Goal: Task Accomplishment & Management: Complete application form

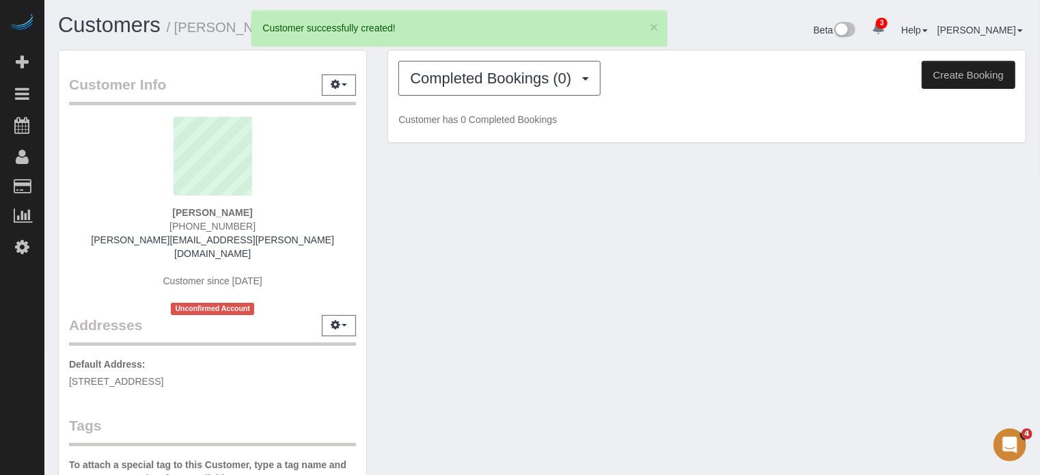
click at [961, 83] on button "Create Booking" at bounding box center [969, 75] width 94 height 29
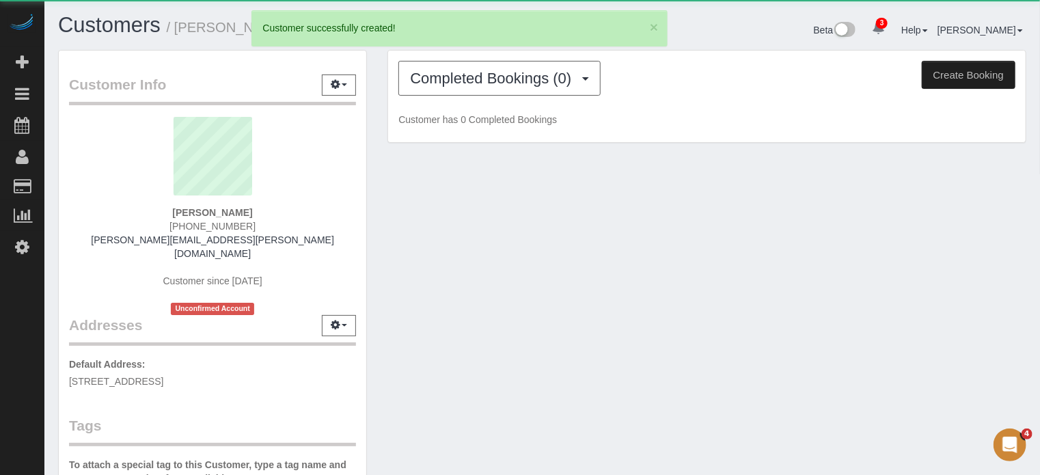
select select "FL"
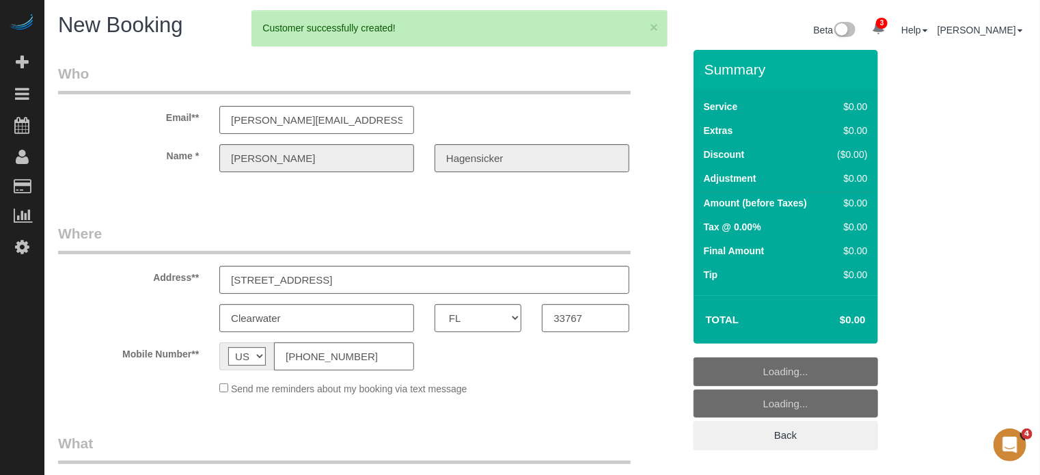
select select "number:9"
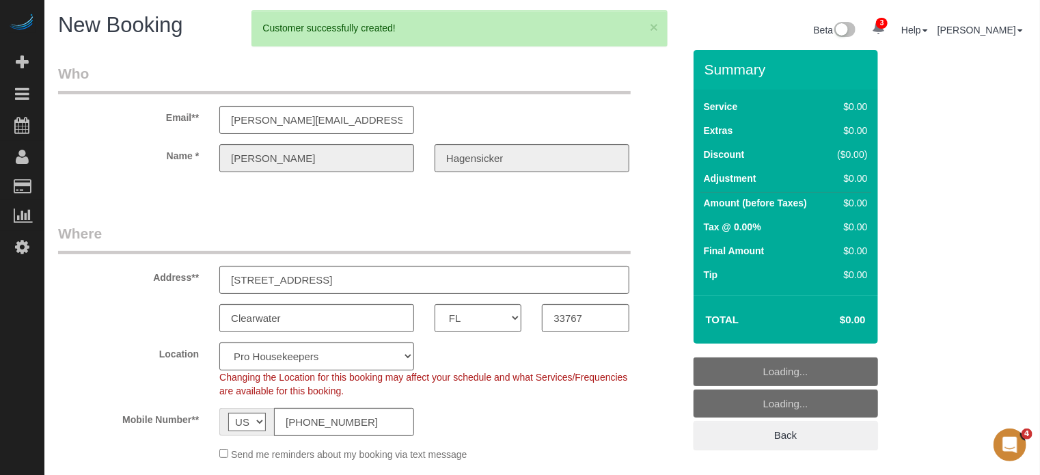
select select "object:3034"
select select "4"
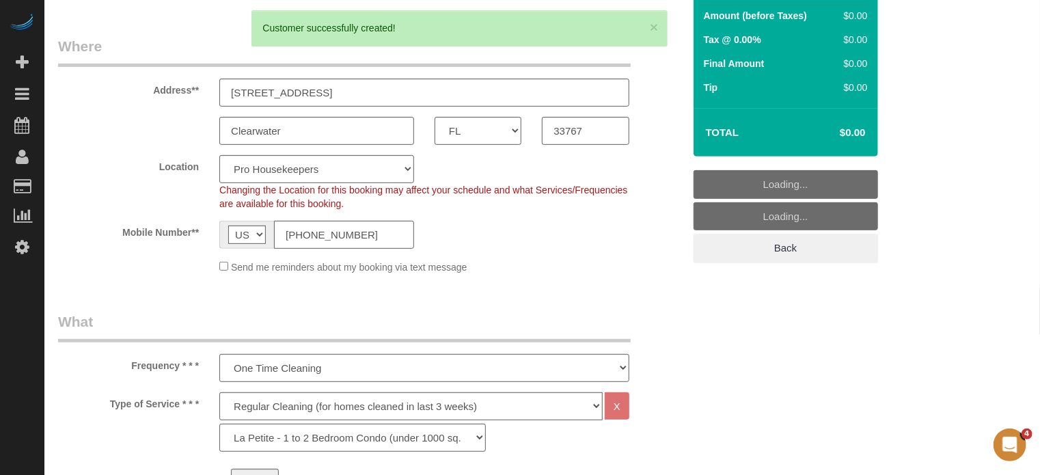
select select "12"
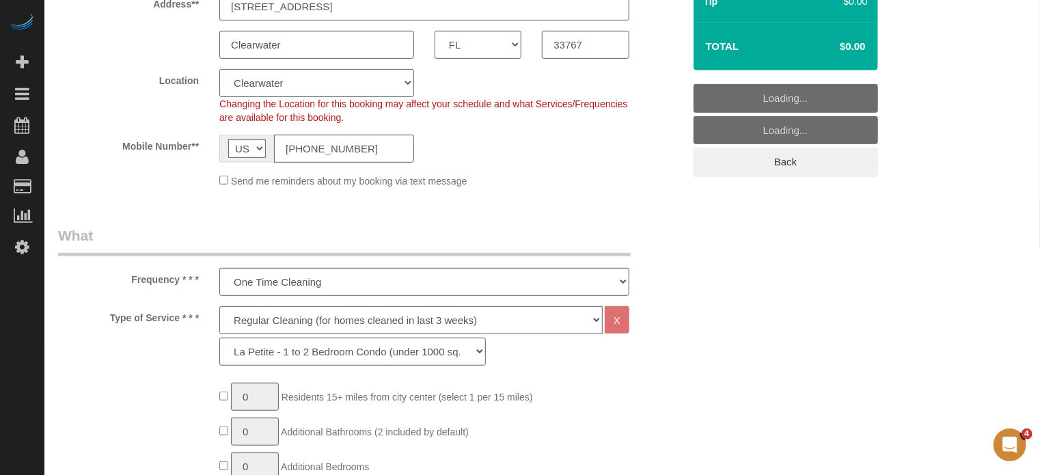
select select "object:3041"
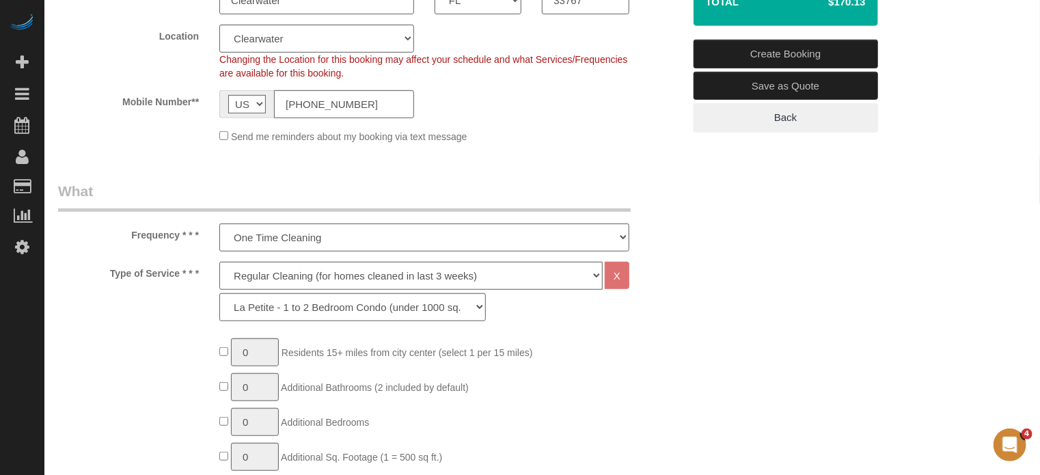
scroll to position [342, 0]
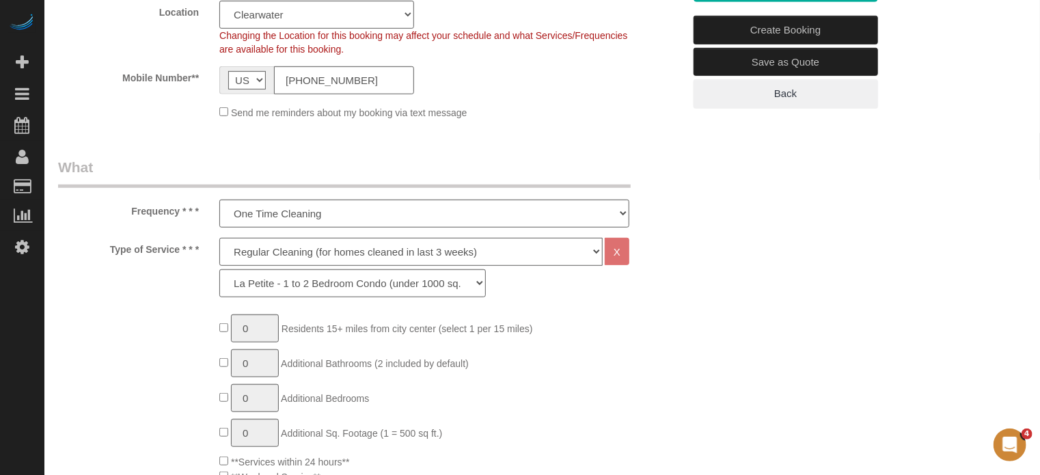
click at [254, 256] on select "Deep Cleaning (for homes that have not been cleaned in 3+ weeks) Spruce Regular…" at bounding box center [410, 252] width 383 height 28
click at [256, 247] on select "Deep Cleaning (for homes that have not been cleaned in 3+ weeks) Spruce Regular…" at bounding box center [410, 252] width 383 height 28
select select "5"
click at [219, 238] on select "Deep Cleaning (for homes that have not been cleaned in 3+ weeks) Spruce Regular…" at bounding box center [410, 252] width 383 height 28
click at [286, 290] on select "La Petite - 1 to 2 Bedroom Condo (under 1000 sq. ft.) La Petite II - 2 Bedroom …" at bounding box center [352, 283] width 267 height 28
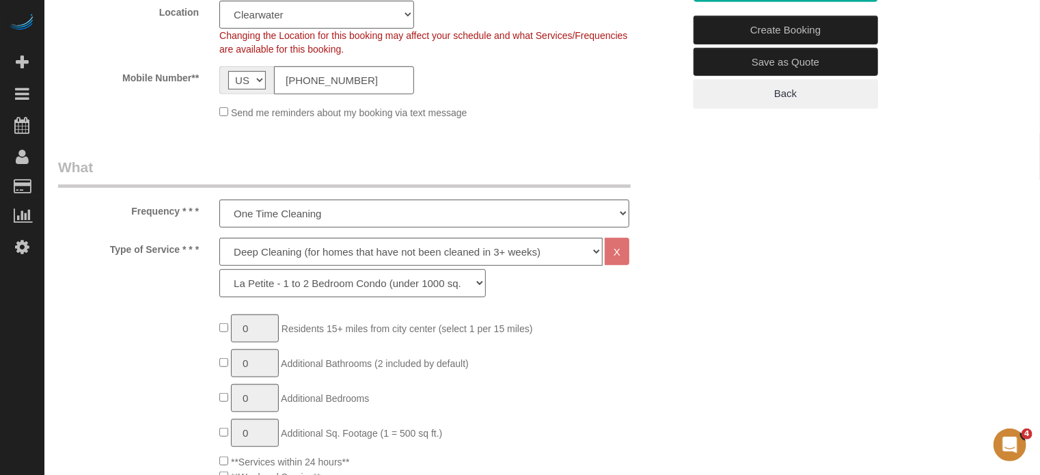
select select "95"
click at [219, 269] on select "La Petite - 1 to 2 Bedroom Condo (under 1000 sq. ft.) La Petite II - 2 Bedroom …" at bounding box center [352, 283] width 267 height 28
type input "1"
click at [263, 368] on input "1" at bounding box center [255, 363] width 48 height 28
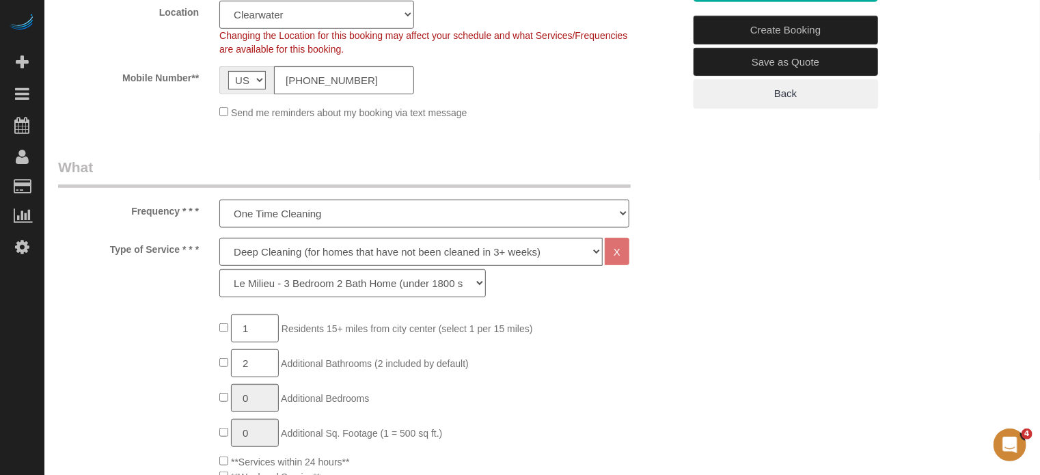
type input "2"
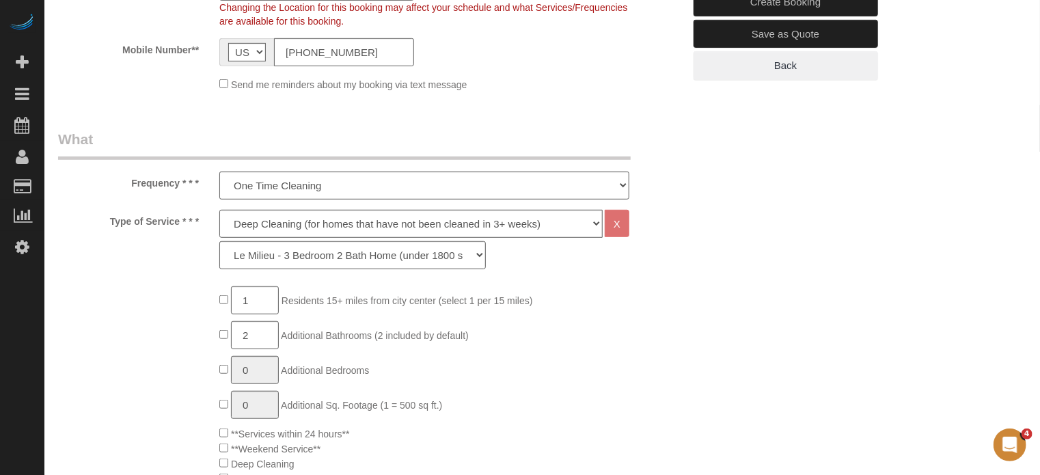
scroll to position [410, 0]
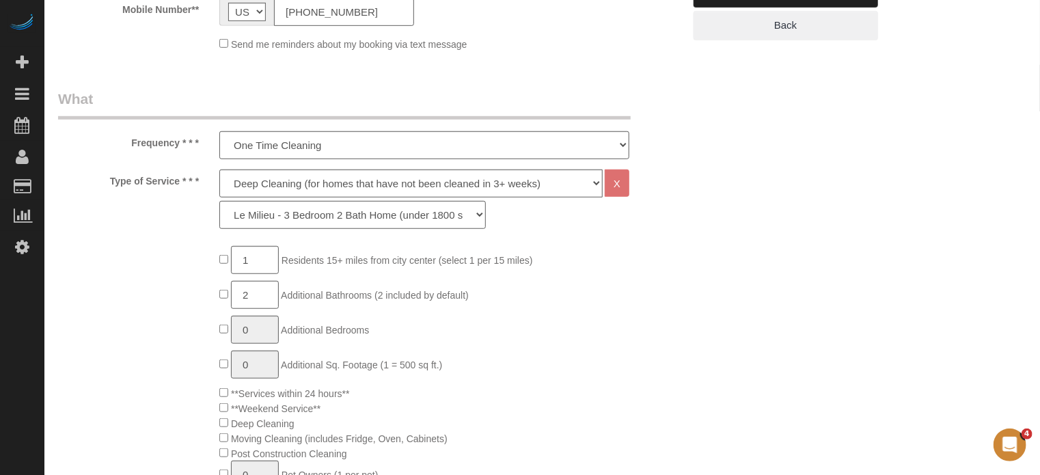
click at [223, 368] on span "0 Additional Sq. Footage (1 = 500 sq ft.)" at bounding box center [330, 365] width 223 height 11
type input "1"
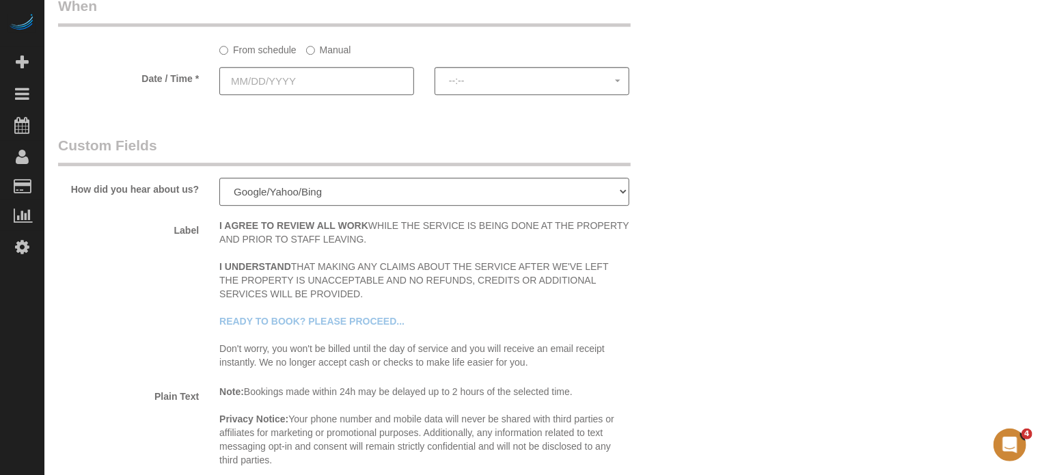
scroll to position [1846, 0]
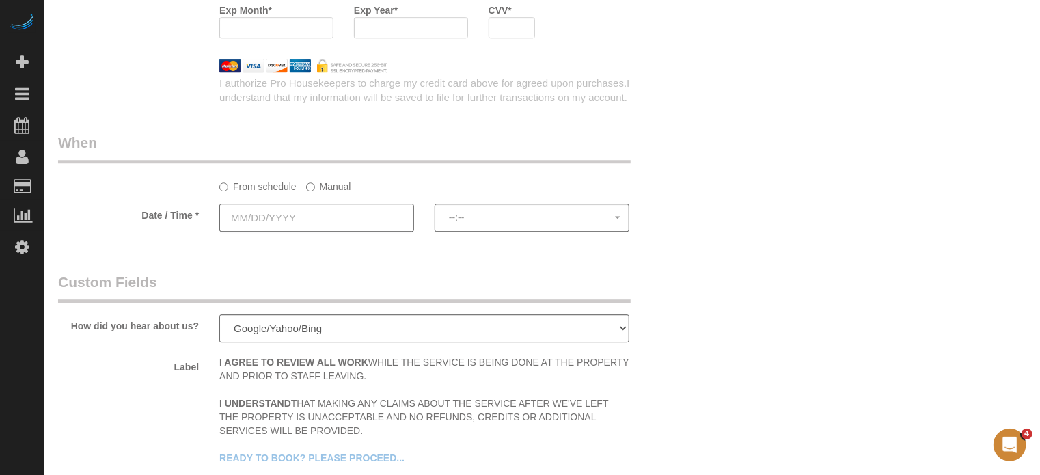
click at [357, 221] on input "text" at bounding box center [316, 218] width 195 height 28
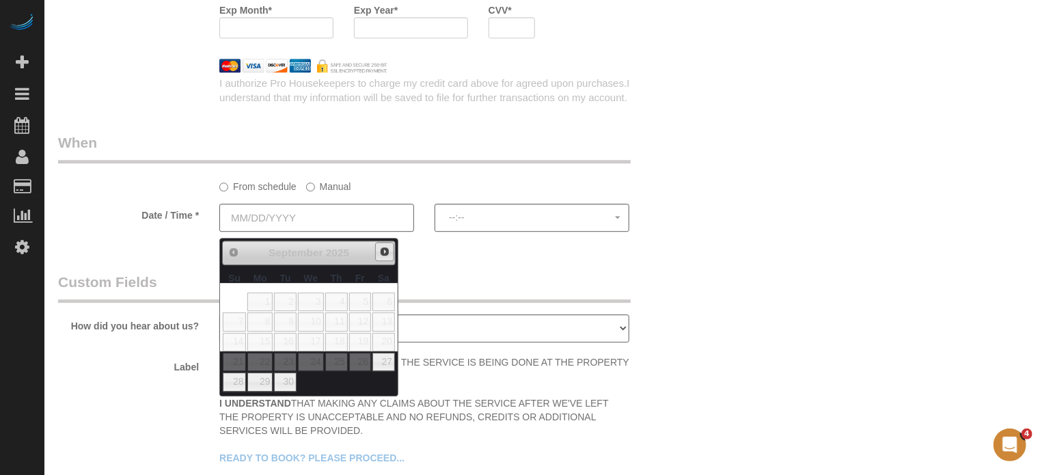
click at [384, 245] on link "Next" at bounding box center [384, 251] width 19 height 19
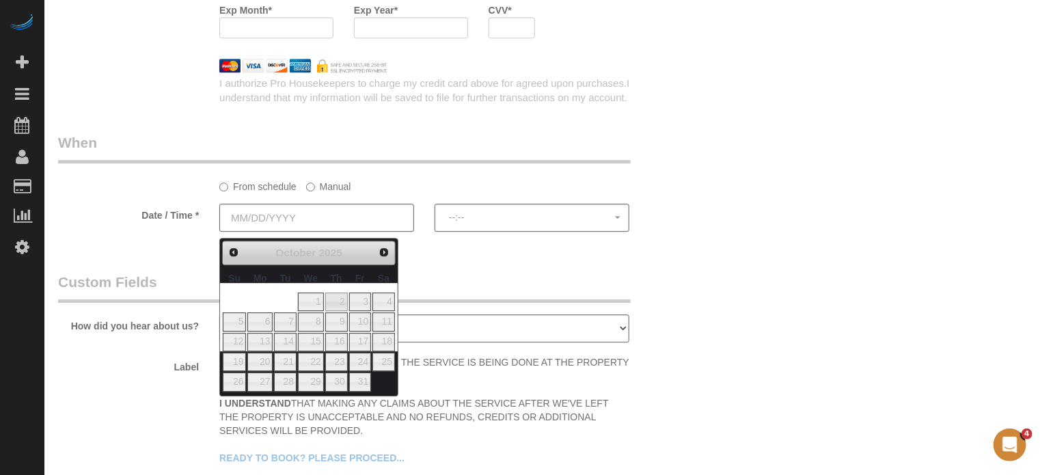
type input "10/02/2025"
select select "spot1"
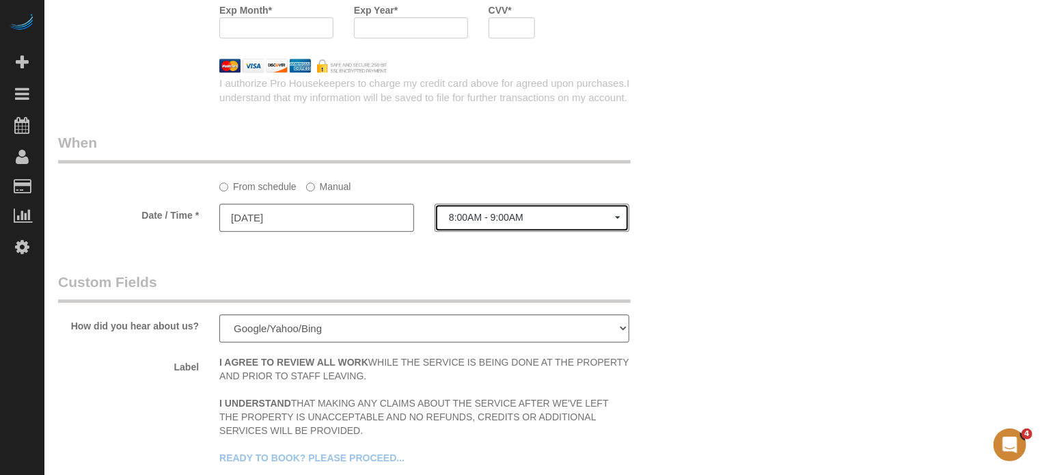
click at [510, 221] on span "8:00AM - 9:00AM" at bounding box center [532, 217] width 166 height 11
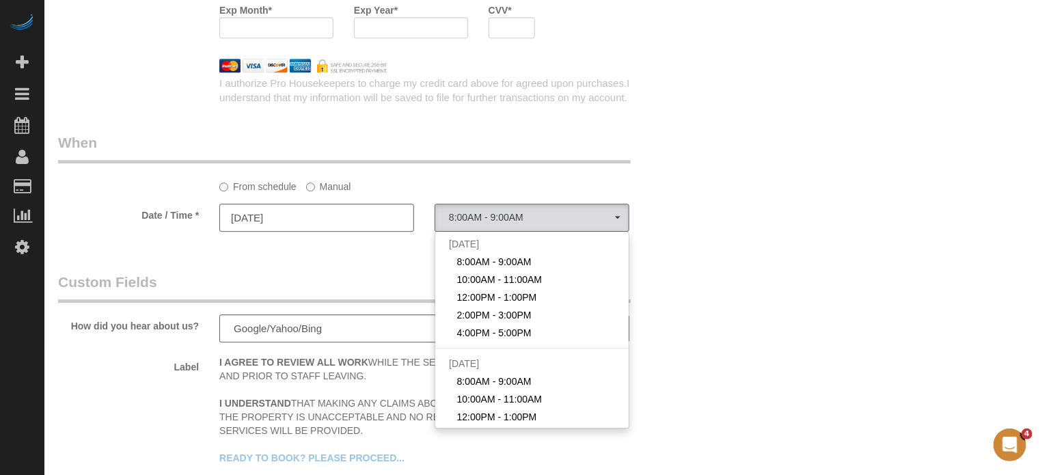
click at [340, 191] on label "Manual" at bounding box center [328, 184] width 45 height 18
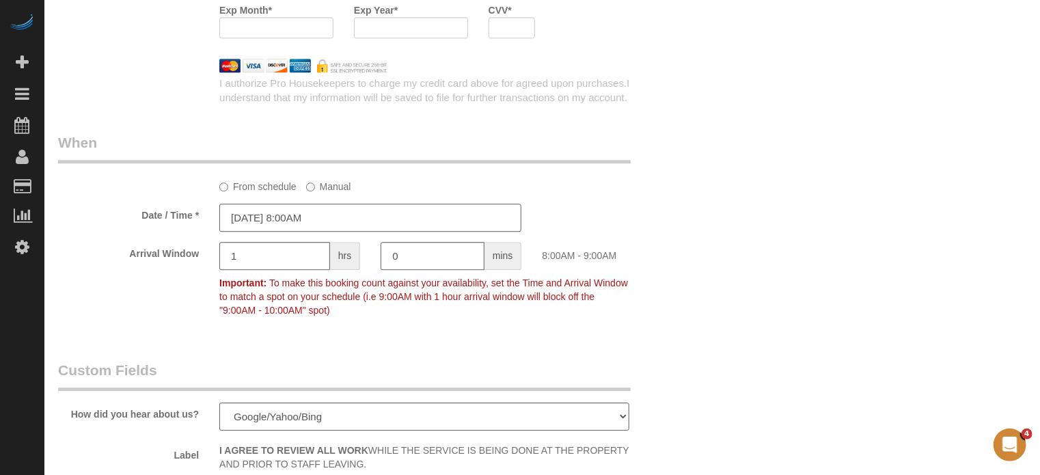
click at [338, 224] on input "10/02/2025 8:00AM" at bounding box center [370, 218] width 302 height 28
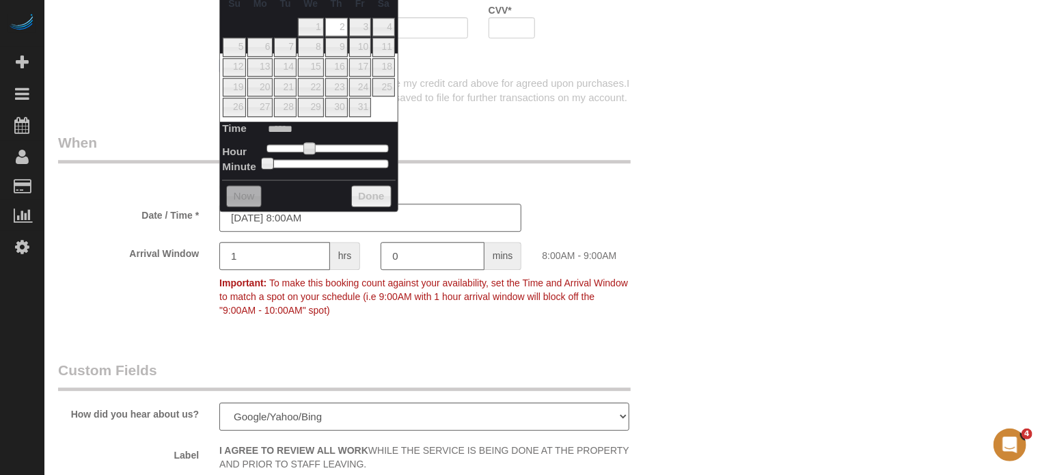
type input "10/02/2025 9:00AM"
type input "******"
click at [316, 142] on span at bounding box center [314, 148] width 12 height 12
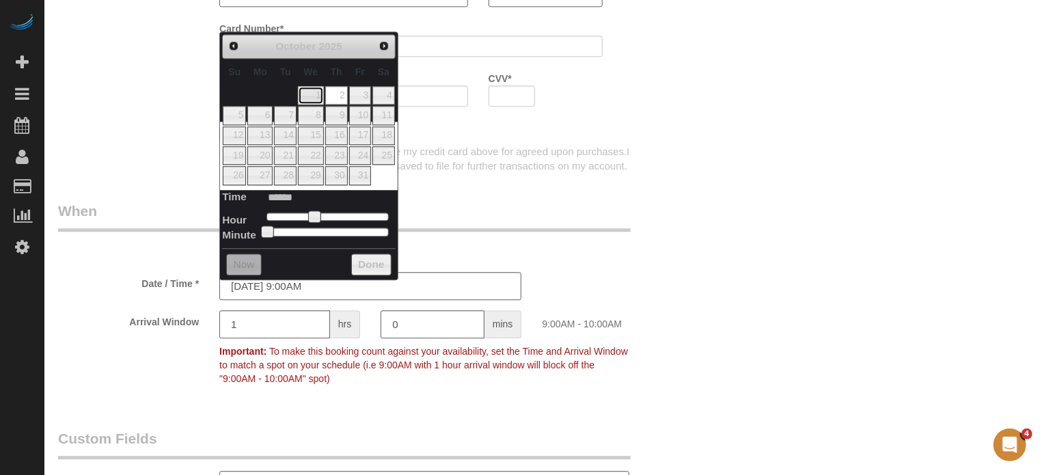
click at [317, 93] on link "1" at bounding box center [311, 95] width 26 height 18
type input "10/01/2025 9:00AM"
click at [465, 250] on div "From schedule Manual" at bounding box center [424, 252] width 431 height 18
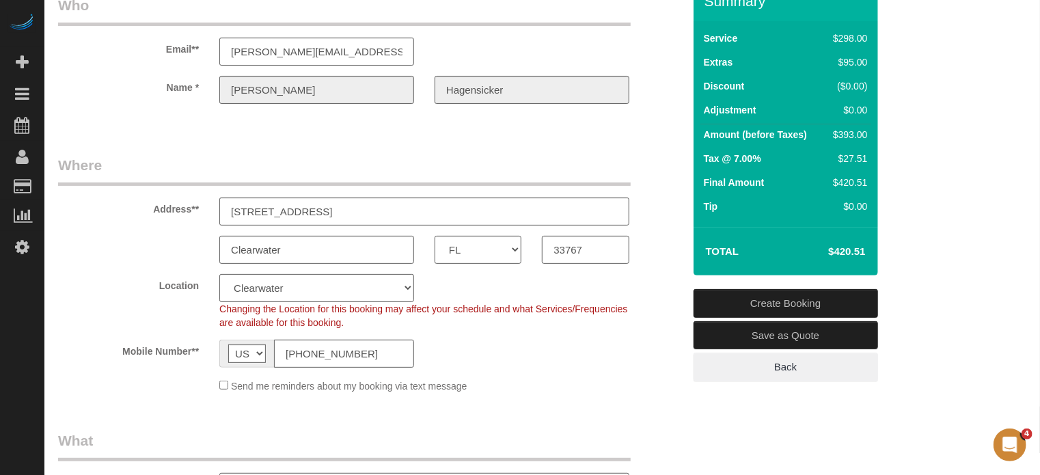
scroll to position [0, 0]
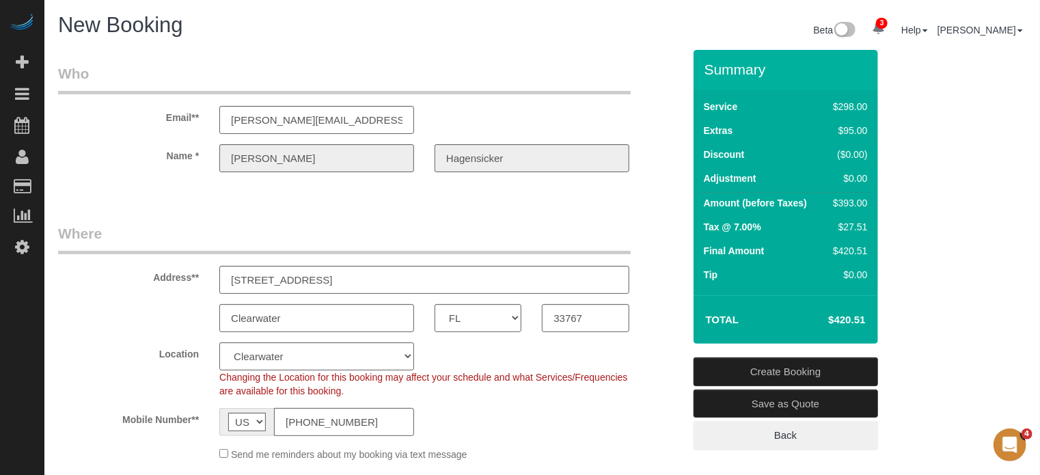
click at [211, 158] on div "Janice" at bounding box center [316, 158] width 215 height 28
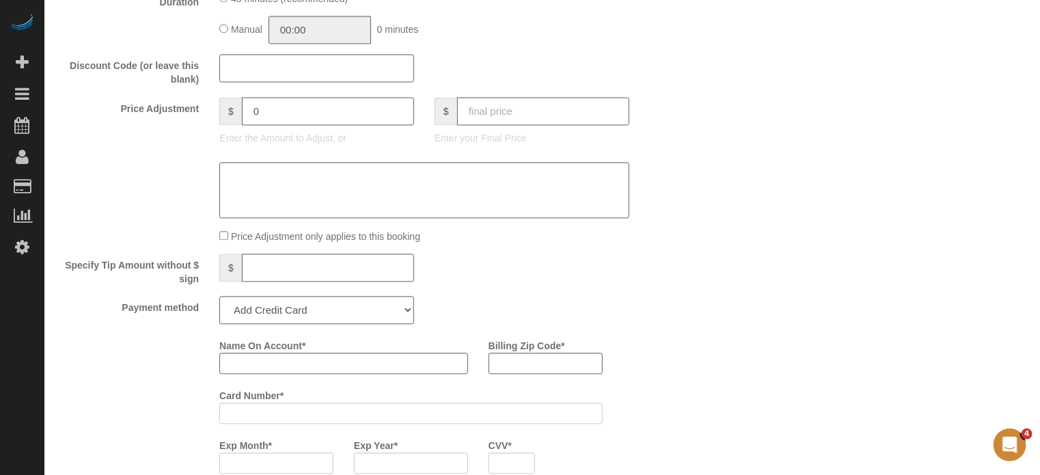
scroll to position [1504, 0]
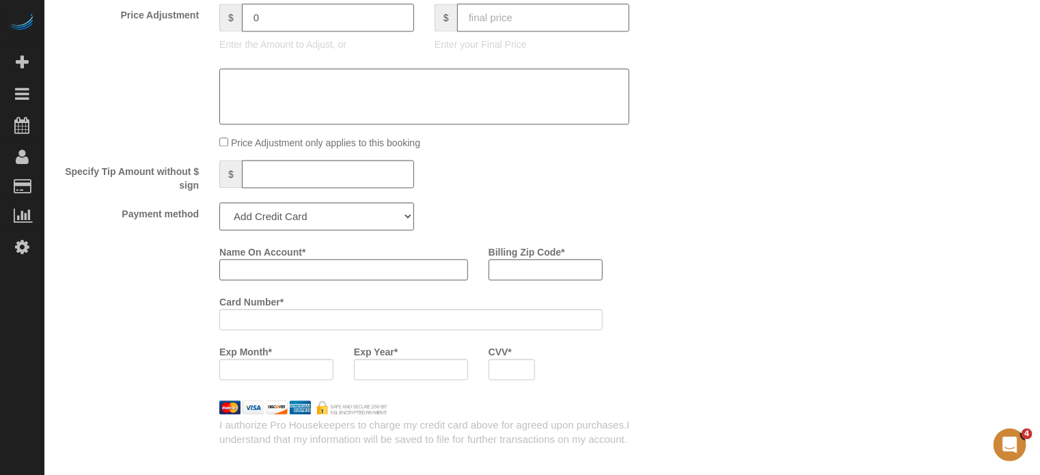
click at [304, 280] on input "Name On Account *" at bounding box center [343, 269] width 249 height 21
paste input "Janice"
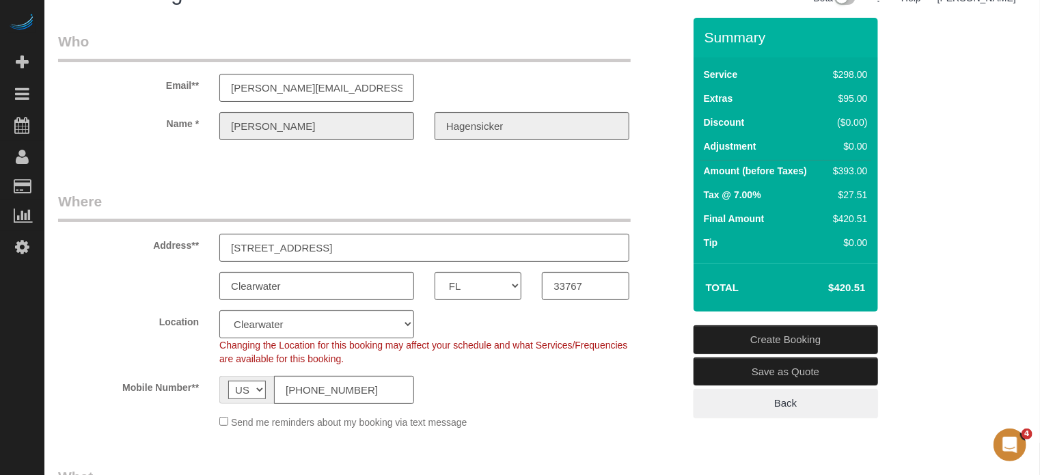
scroll to position [0, 0]
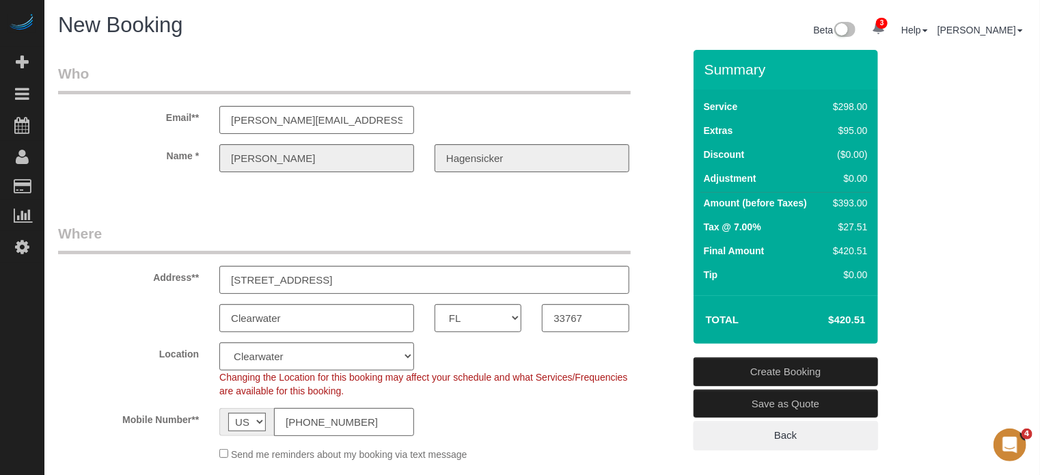
click at [418, 165] on div "Name * Janice Hagensicker" at bounding box center [371, 158] width 646 height 28
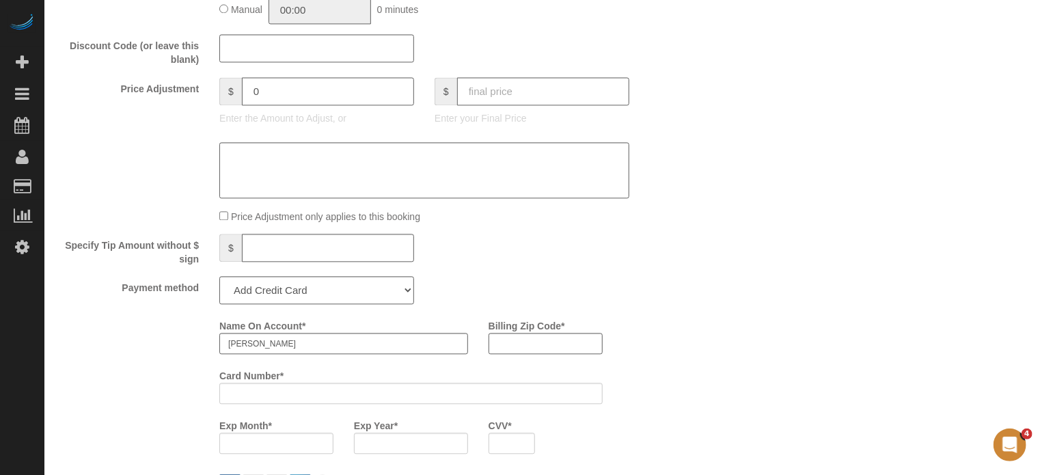
scroll to position [1504, 0]
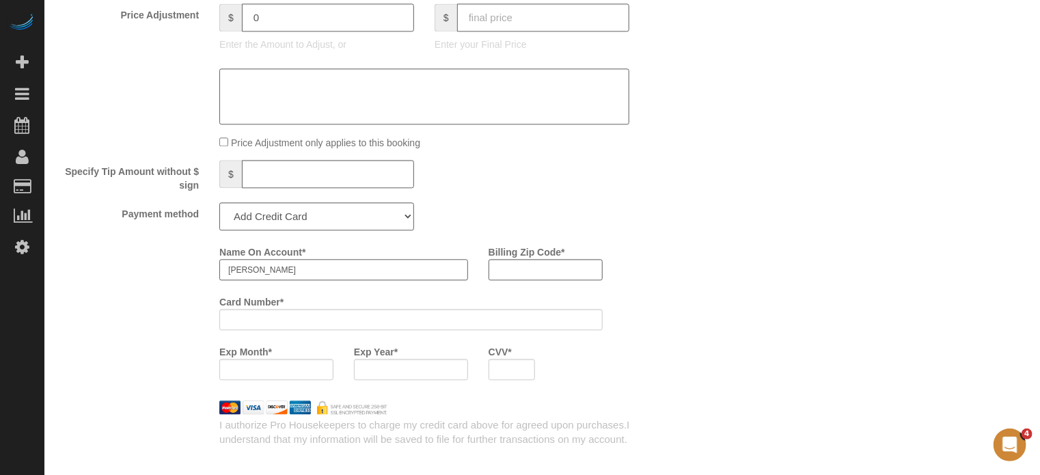
click at [271, 280] on input "Janice" at bounding box center [343, 269] width 249 height 21
paste input "Hagensicker"
type input "Janice Hagensicker"
click at [178, 284] on div "Name On Account * Janice Hagensicker Billing Zip Code * Card Number * Exp Month…" at bounding box center [371, 316] width 646 height 150
click at [1022, 243] on div "Who Email** janice.hagensicker@gmail.com Name * Janice Hagensicker Where Addres…" at bounding box center [542, 20] width 969 height 2948
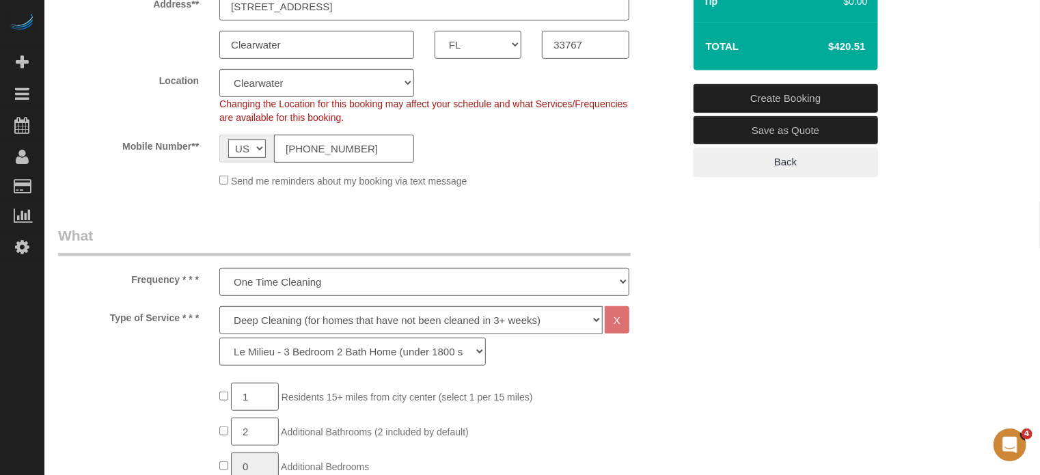
scroll to position [0, 0]
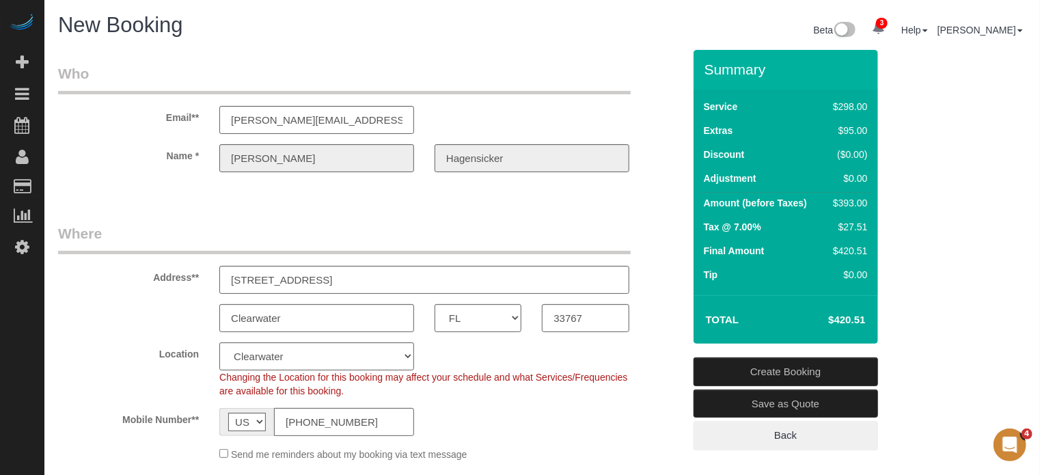
click at [659, 234] on div "Address** 202 Windward Passage, Unit 503" at bounding box center [371, 259] width 646 height 70
click at [653, 243] on div "Address** 202 Windward Passage, Unit 503" at bounding box center [371, 259] width 646 height 70
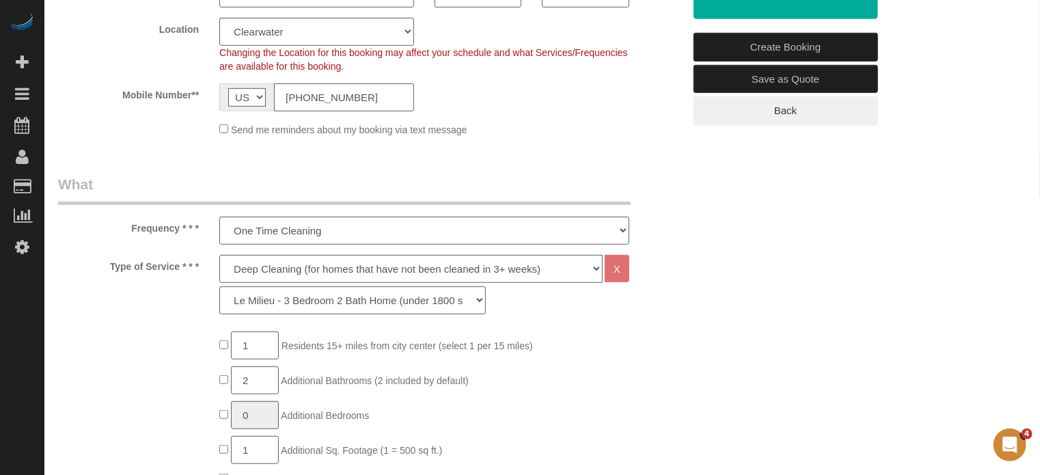
scroll to position [342, 0]
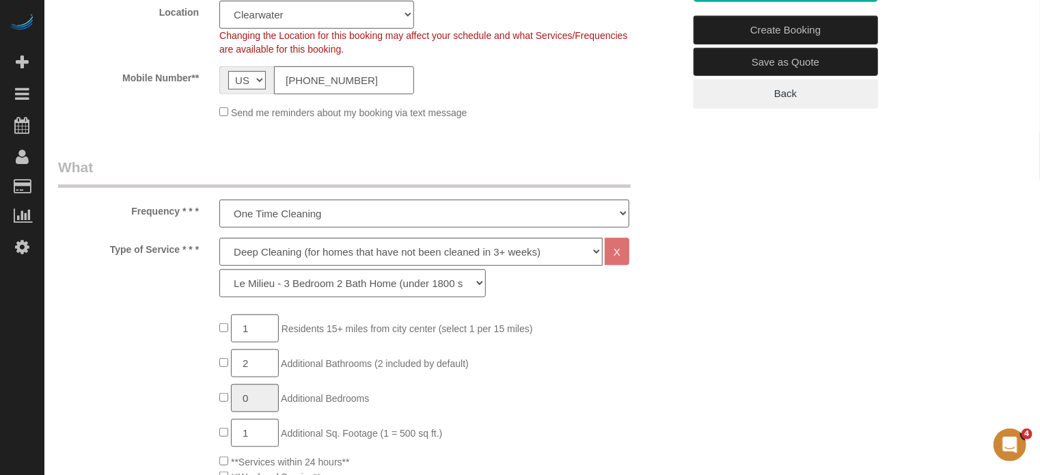
click at [664, 273] on div "Type of Service * * * Deep Cleaning (for homes that have not been cleaned in 3+…" at bounding box center [371, 271] width 646 height 66
click at [293, 256] on select "Deep Cleaning (for homes that have not been cleaned in 3+ weeks) Spruce Regular…" at bounding box center [410, 252] width 383 height 28
select select "7"
click at [219, 238] on select "Deep Cleaning (for homes that have not been cleaned in 3+ weeks) Spruce Regular…" at bounding box center [410, 252] width 383 height 28
click at [287, 295] on select "La Petite - 1 to 2 Bedroom Condo (under 1000 sq. ft.) La Petite II - 2 Bedroom …" at bounding box center [352, 283] width 267 height 28
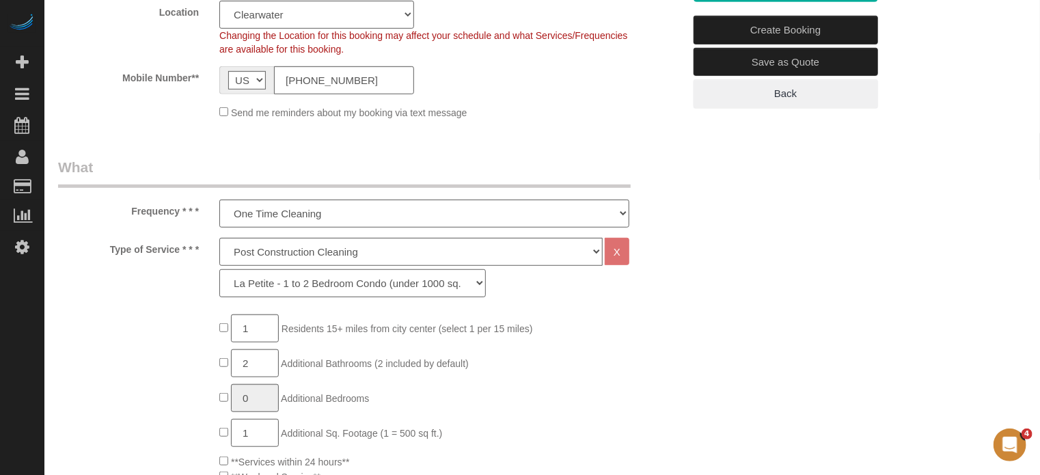
select select "167"
click at [219, 269] on select "La Petite - 1 to 2 Bedroom Condo (under 1000 sq. ft.) La Petite II - 2 Bedroom …" at bounding box center [352, 283] width 267 height 28
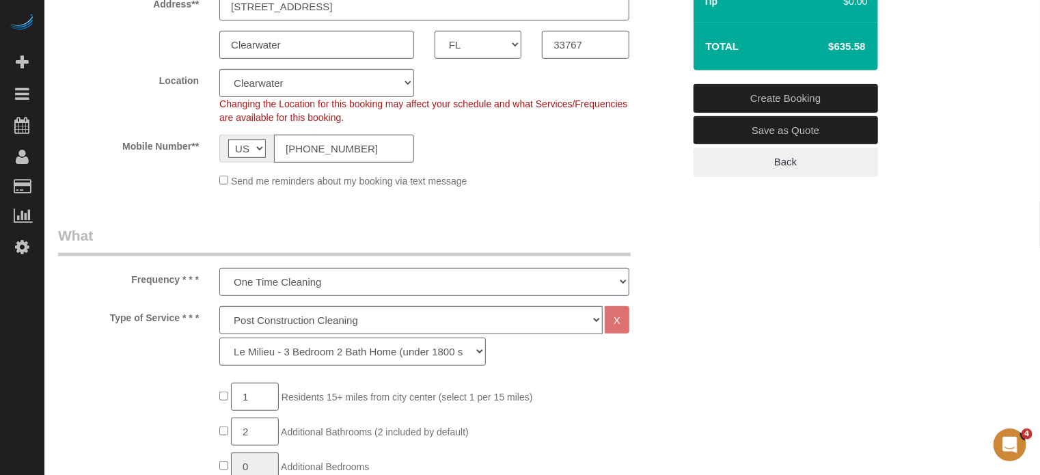
scroll to position [205, 0]
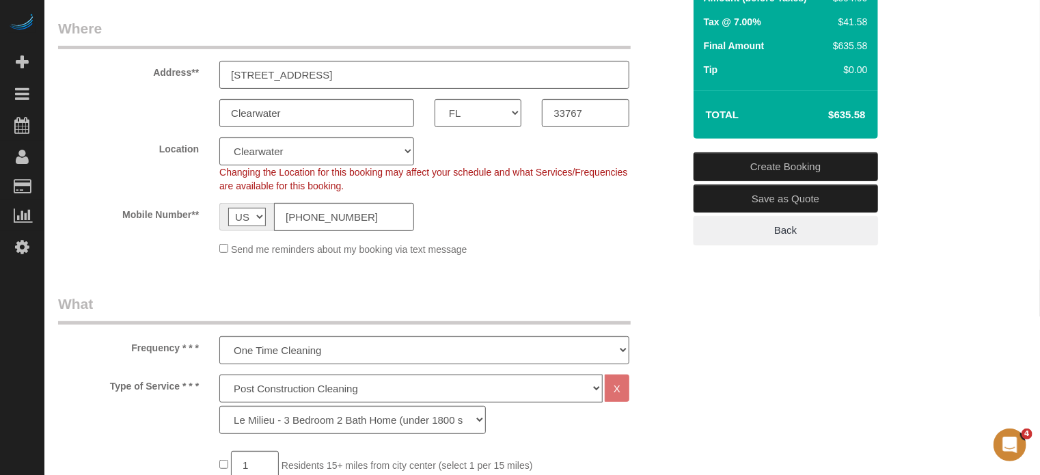
click at [159, 133] on fieldset "Where Address** 202 Windward Passage, Unit 503 Clearwater AK AL AR AZ CA CO CT …" at bounding box center [370, 142] width 625 height 248
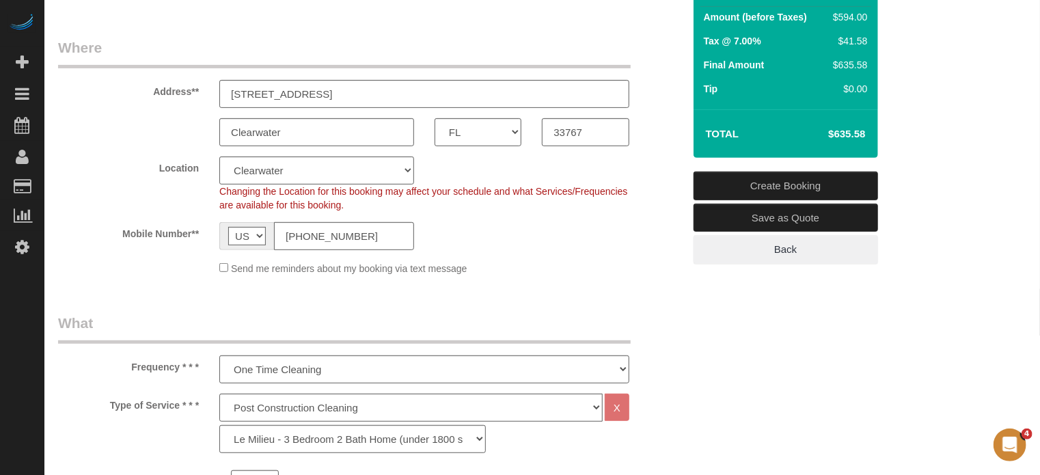
scroll to position [0, 0]
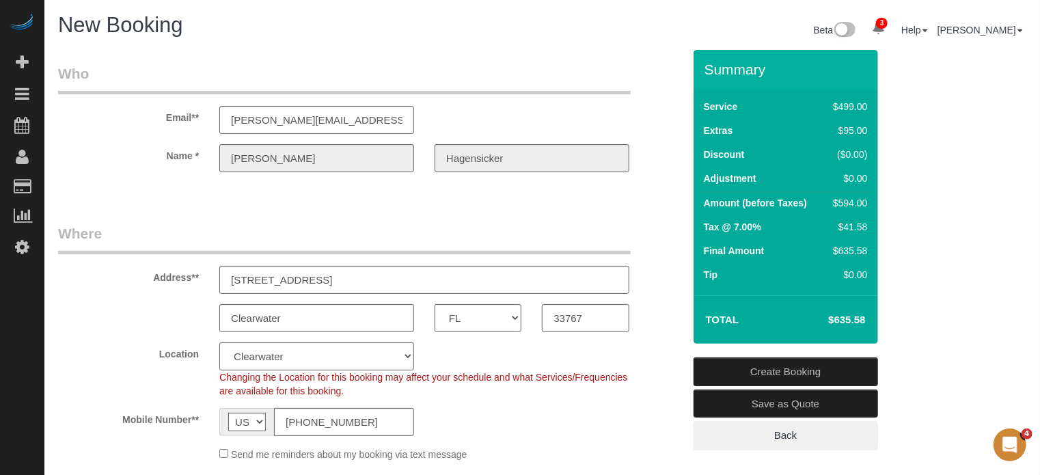
click at [332, 275] on input "202 Windward Passage, Unit 503" at bounding box center [424, 280] width 410 height 28
drag, startPoint x: 63, startPoint y: 304, endPoint x: 195, endPoint y: 229, distance: 151.5
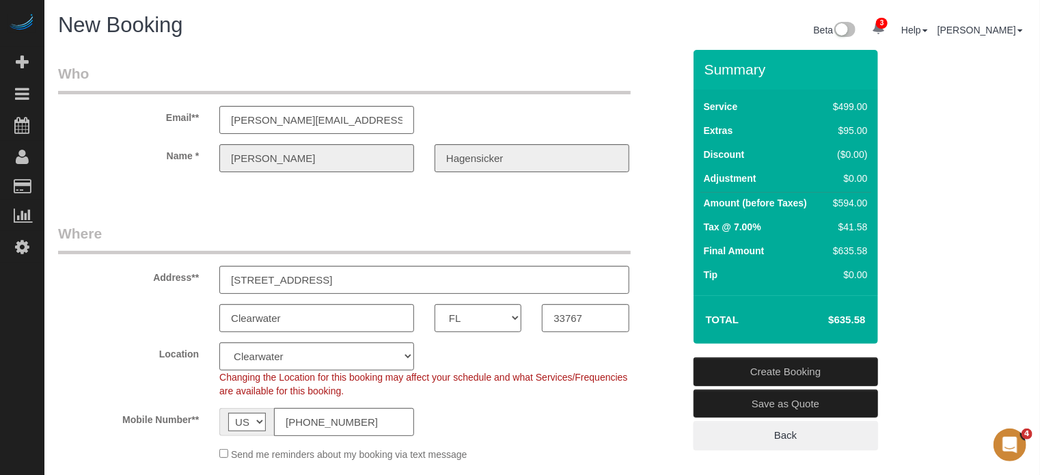
click at [63, 304] on div "Clearwater AK AL AR AZ CA CO CT DC DE FL GA HI IA ID IL IN KS KY LA MA MD ME MI…" at bounding box center [371, 318] width 646 height 28
drag, startPoint x: 954, startPoint y: 224, endPoint x: 946, endPoint y: 218, distance: 9.7
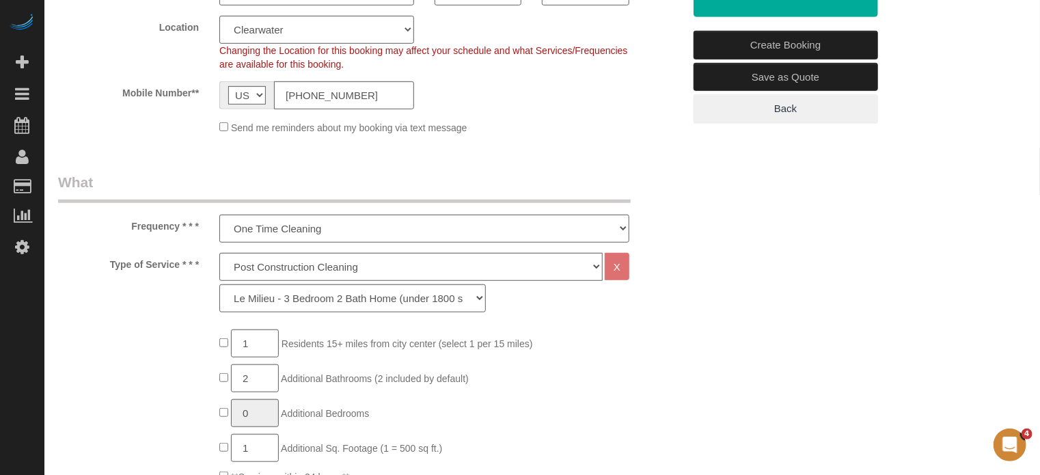
scroll to position [479, 0]
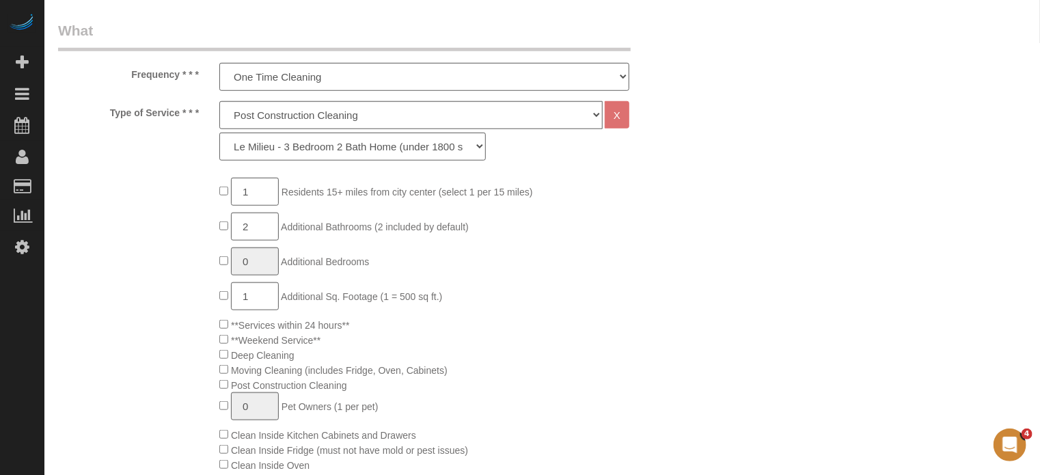
click at [91, 154] on div "Type of Service * * * Deep Cleaning (for homes that have not been cleaned in 3+…" at bounding box center [371, 134] width 646 height 66
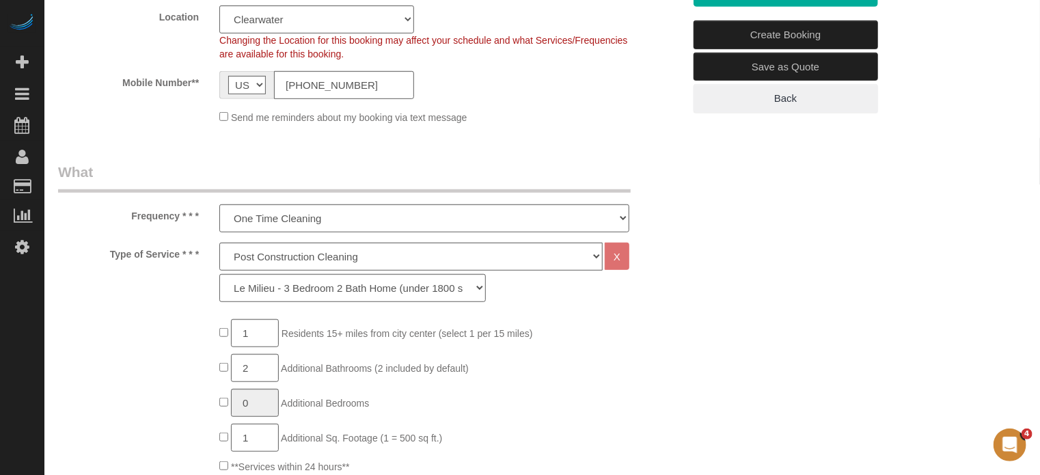
scroll to position [205, 0]
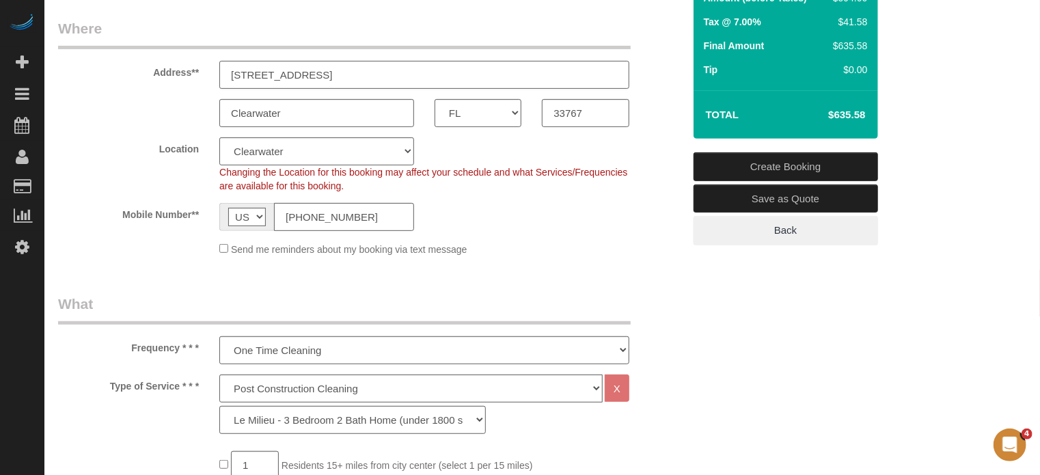
click at [342, 78] on input "202 Windward Passage, Unit 503" at bounding box center [424, 75] width 410 height 28
click at [424, 72] on input "202 Windward Passage, Unit 503" at bounding box center [424, 75] width 410 height 28
drag, startPoint x: 975, startPoint y: 218, endPoint x: 864, endPoint y: 142, distance: 134.8
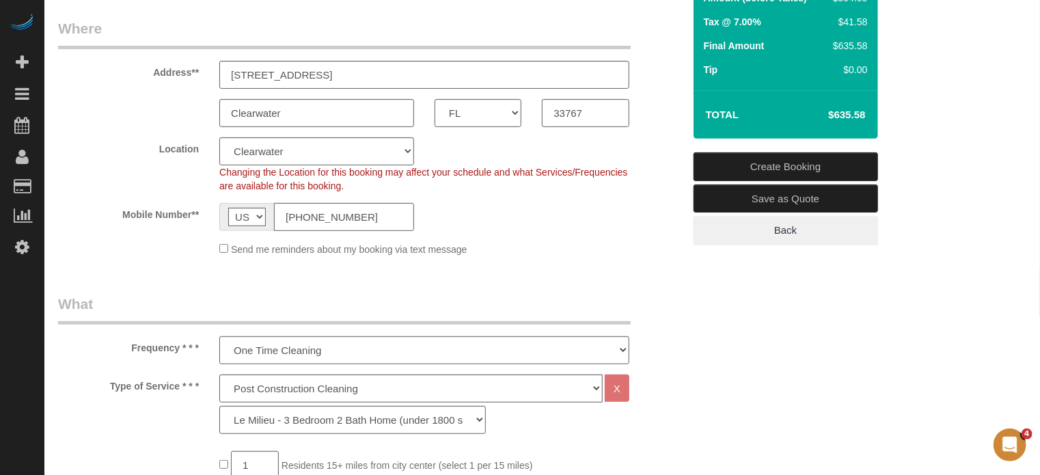
click at [88, 185] on div "Location Pro Housekeepers Atlanta Austin Boston Chicago Cincinnati Clearwater D…" at bounding box center [371, 164] width 646 height 55
click at [842, 117] on h4 "$635.58" at bounding box center [827, 115] width 78 height 12
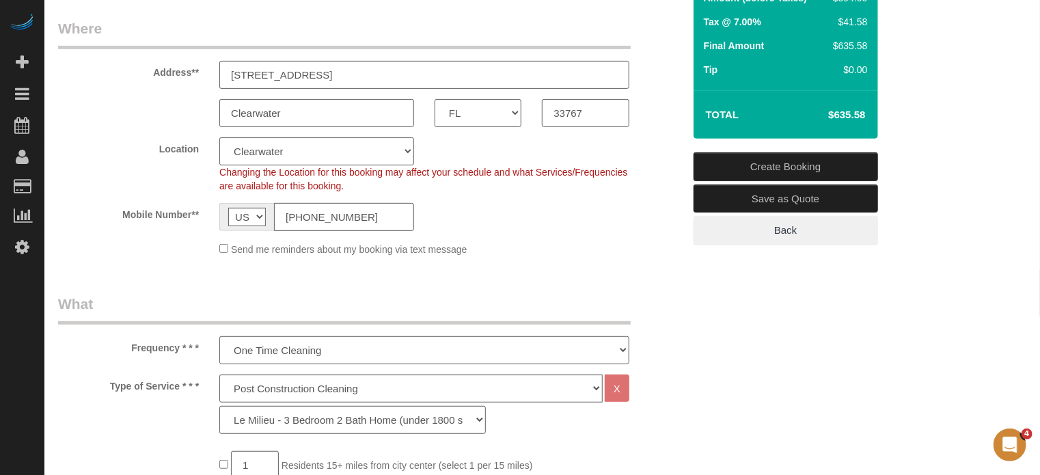
copy div "$635.58 Create Booking Save as Quote Back"
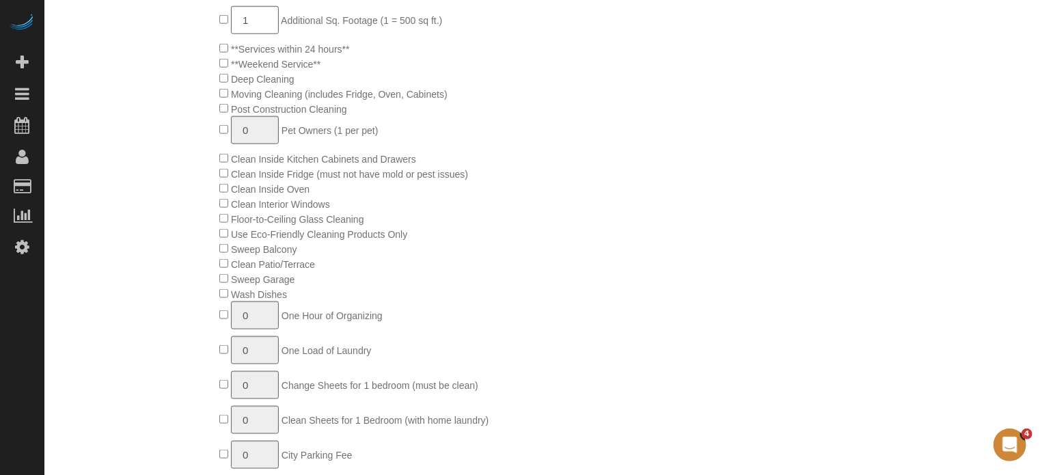
scroll to position [820, 0]
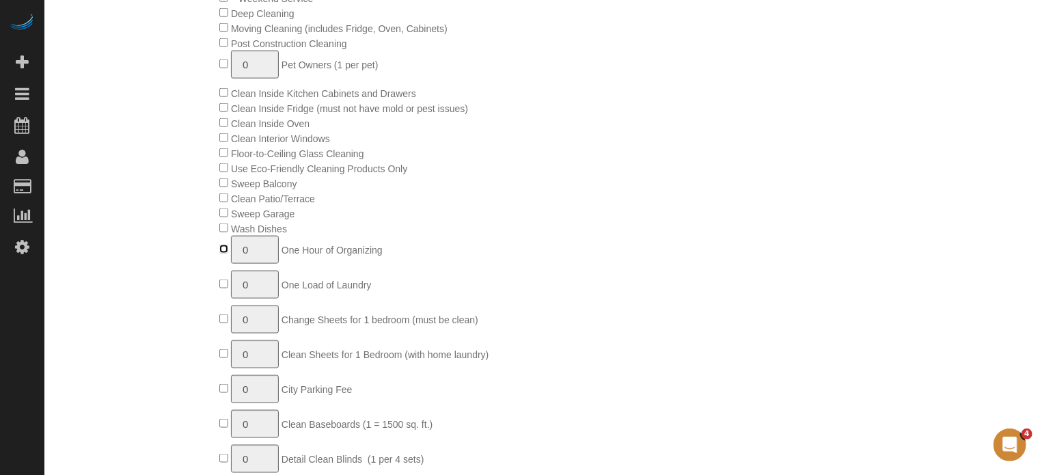
type input "1"
click at [254, 255] on input "1" at bounding box center [255, 250] width 48 height 28
type input "2"
click at [673, 254] on div "1 Residents 15+ miles from city center (select 1 per 15 miles) 2 Additional Bat…" at bounding box center [451, 175] width 484 height 679
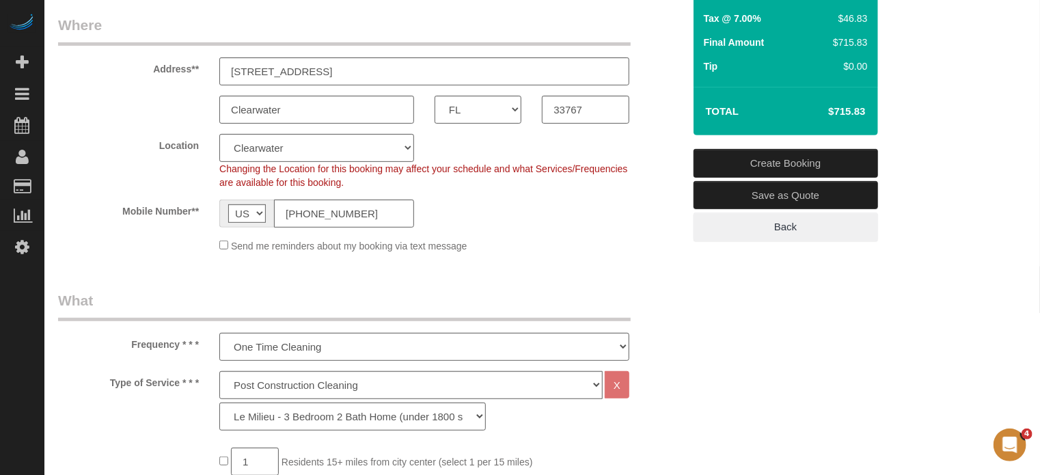
scroll to position [205, 0]
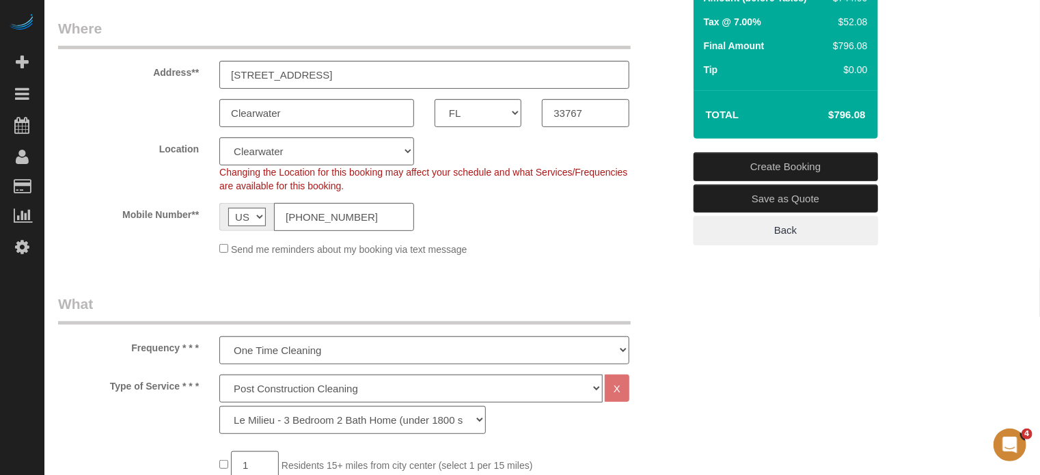
click at [843, 107] on td "$796.08" at bounding box center [826, 115] width 89 height 34
copy div "$796.08 Create Booking Save as Quote Back"
click at [846, 109] on h4 "$796.08" at bounding box center [827, 115] width 78 height 12
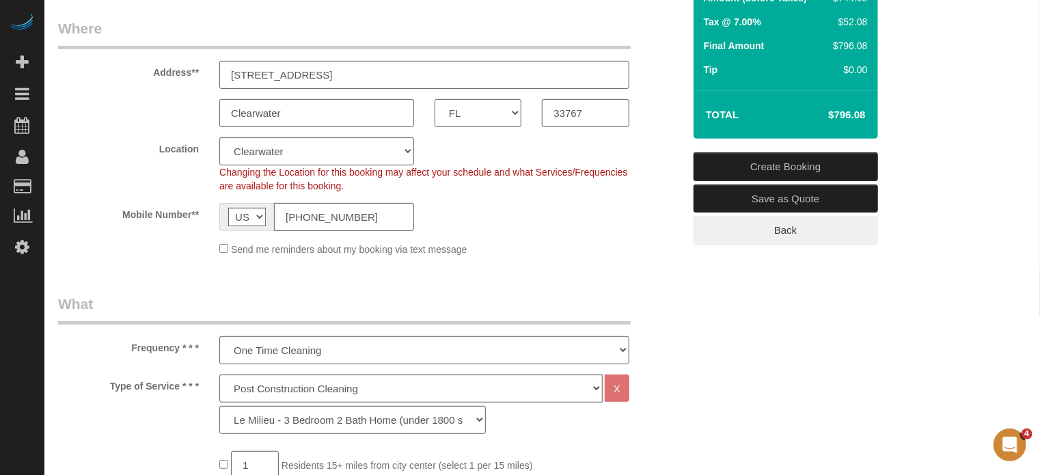
click at [846, 109] on h4 "$796.08" at bounding box center [827, 115] width 78 height 12
click at [85, 234] on sui-booking-location "Location Pro Housekeepers Atlanta Austin Boston Chicago Cincinnati Clearwater D…" at bounding box center [370, 196] width 625 height 119
click at [650, 236] on sui-booking-location "Location Pro Housekeepers Atlanta Austin Boston Chicago Cincinnati Clearwater D…" at bounding box center [370, 196] width 625 height 119
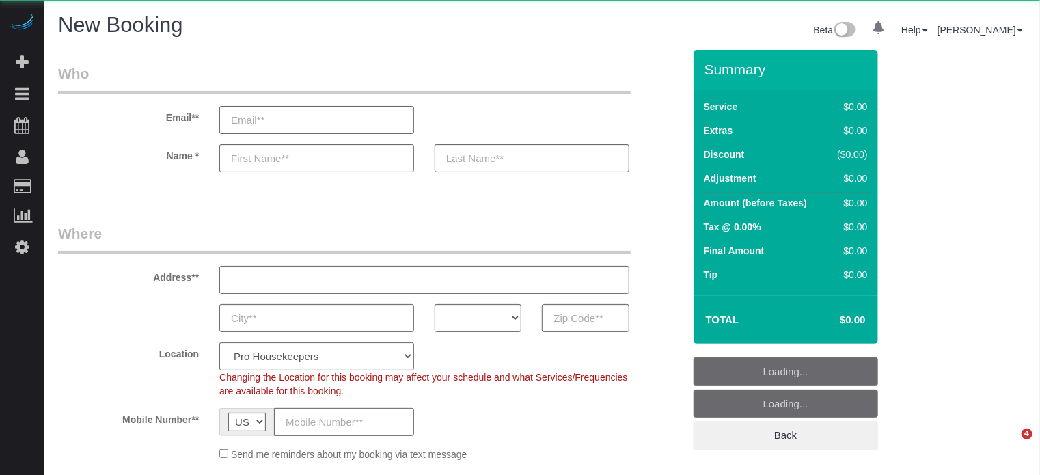
select select "object:1238"
select select "4"
select select "number:9"
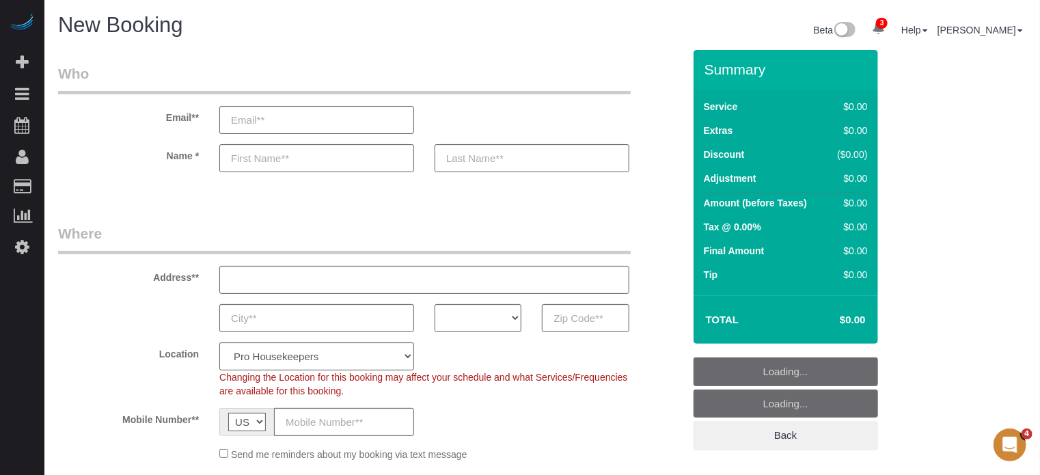
click at [36, 317] on div "3 Beta Your Notifications You have 0 alerts × You have 20 to charge for [DATE] …" at bounding box center [22, 237] width 44 height 475
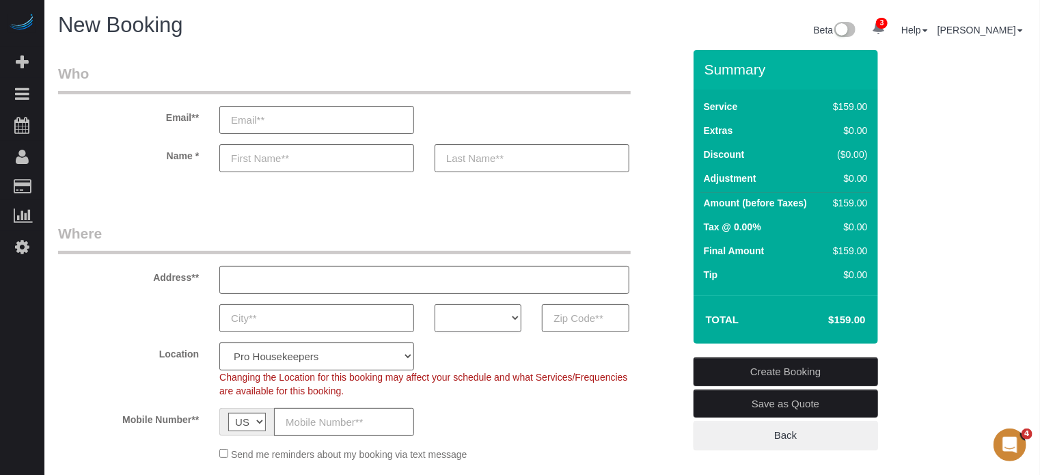
click at [489, 315] on select "AK AL AR AZ CA CO CT DC DE FL GA HI IA ID IL IN KS KY LA MA MD ME MI MN MO MS M…" at bounding box center [478, 318] width 87 height 28
select select "[GEOGRAPHIC_DATA]"
click at [435, 304] on select "AK AL AR AZ CA CO CT DC DE FL GA HI IA ID IL IN KS KY LA MA MD ME MI MN MO MS M…" at bounding box center [478, 318] width 87 height 28
click at [379, 353] on select "Pro Housekeepers Atlanta Austin Boston Chicago Cincinnati Clearwater Denver Ft …" at bounding box center [316, 356] width 195 height 28
select select "15"
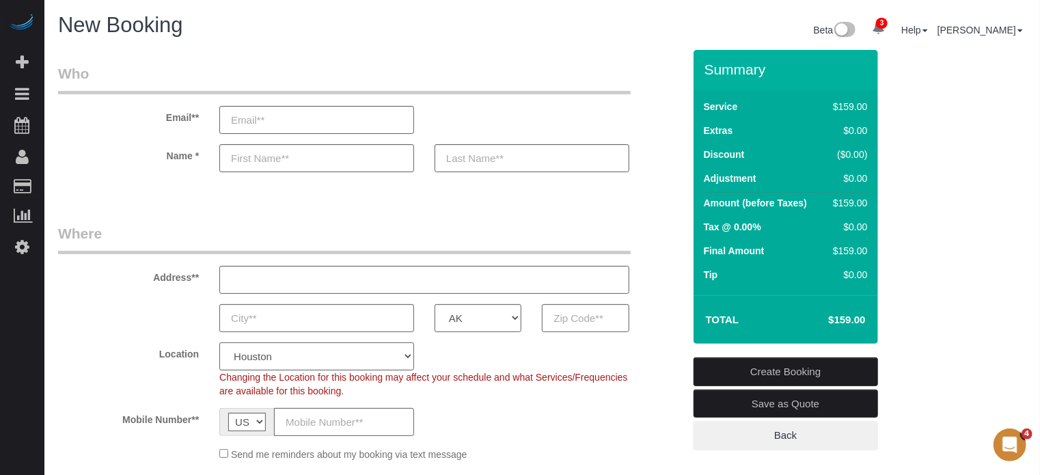
click at [219, 342] on select "Pro Housekeepers Atlanta Austin Boston Chicago Cincinnati Clearwater Denver Ft …" at bounding box center [316, 356] width 195 height 28
select select "object:1256"
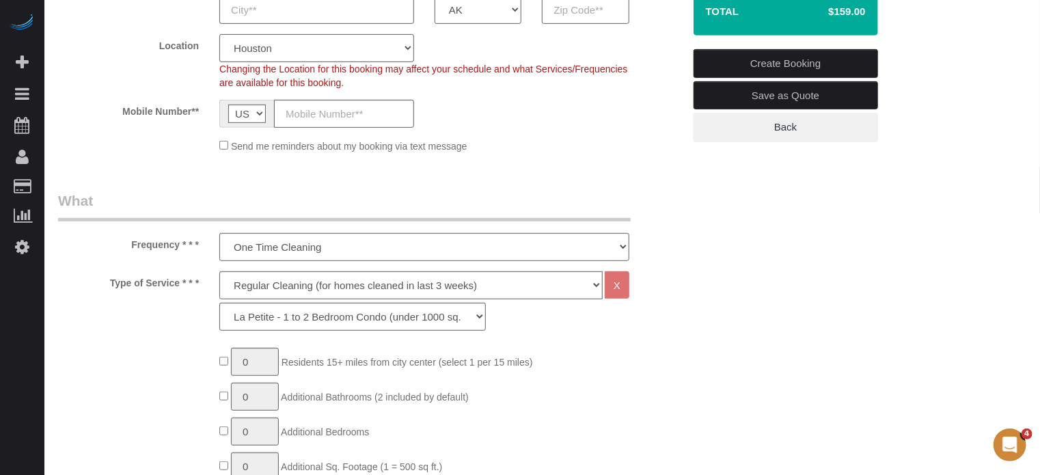
scroll to position [342, 0]
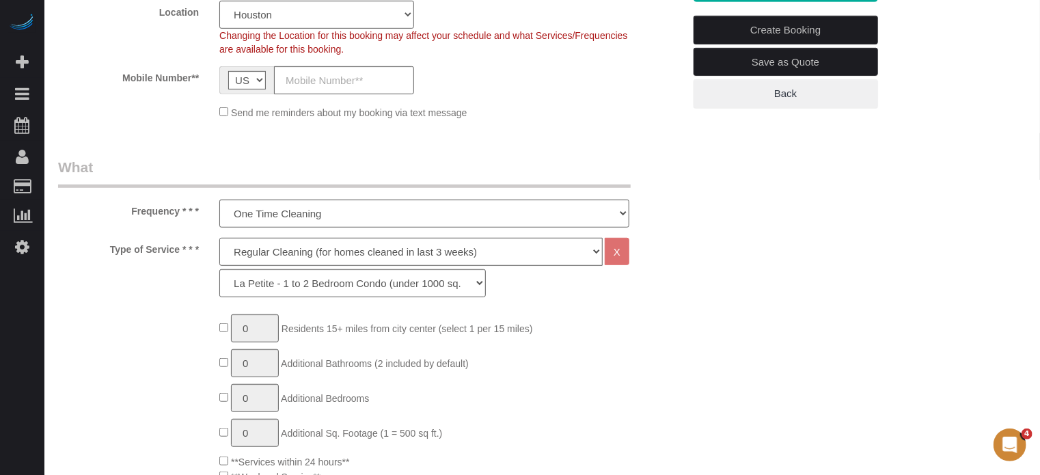
click at [267, 252] on select "Deep Cleaning (for homes that have not been cleaned in 3+ weeks) Spruce Regular…" at bounding box center [410, 252] width 383 height 28
select select "5"
click at [219, 238] on select "Deep Cleaning (for homes that have not been cleaned in 3+ weeks) Spruce Regular…" at bounding box center [410, 252] width 383 height 28
select select "93"
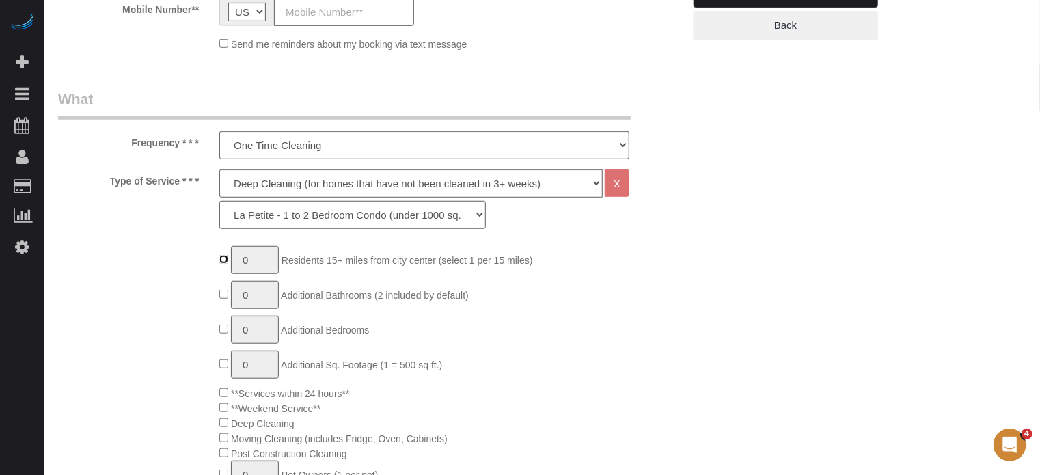
type input "1"
click at [265, 269] on input "1" at bounding box center [255, 260] width 48 height 28
type input "2"
click at [318, 211] on select "La Petite - 1 to 2 Bedroom Condo (under 1000 sq. ft.) La Petite II - 2 Bedroom …" at bounding box center [352, 215] width 267 height 28
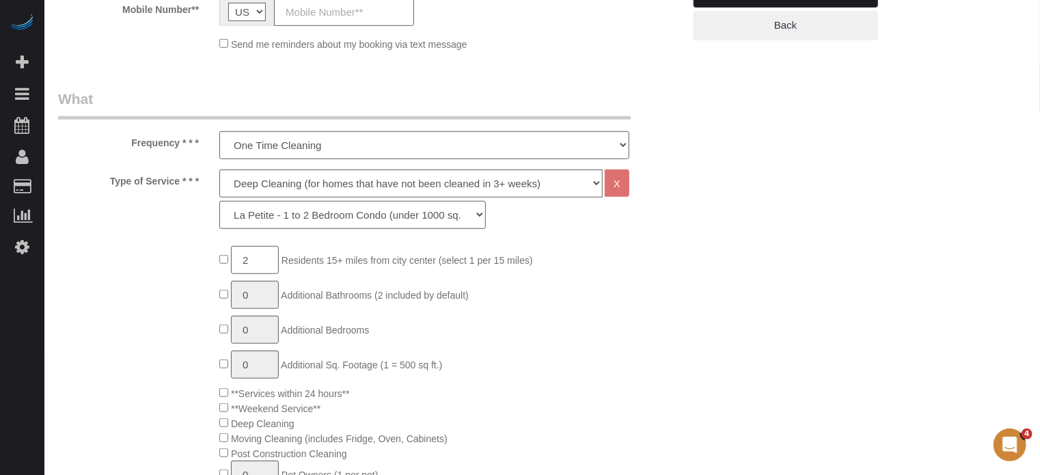
select select "94"
click at [219, 201] on select "La Petite - 1 to 2 Bedroom Condo (under 1000 sq. ft.) La Petite II - 2 Bedroom …" at bounding box center [352, 215] width 267 height 28
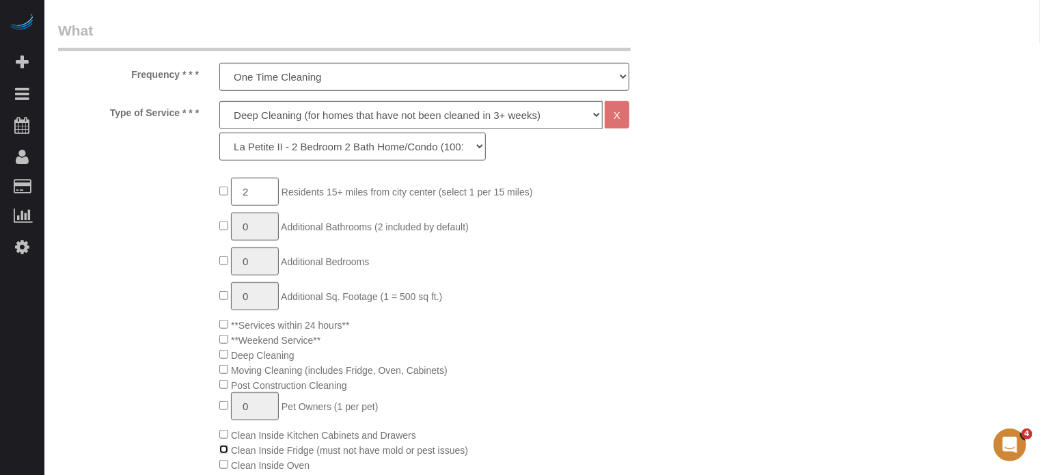
scroll to position [68, 0]
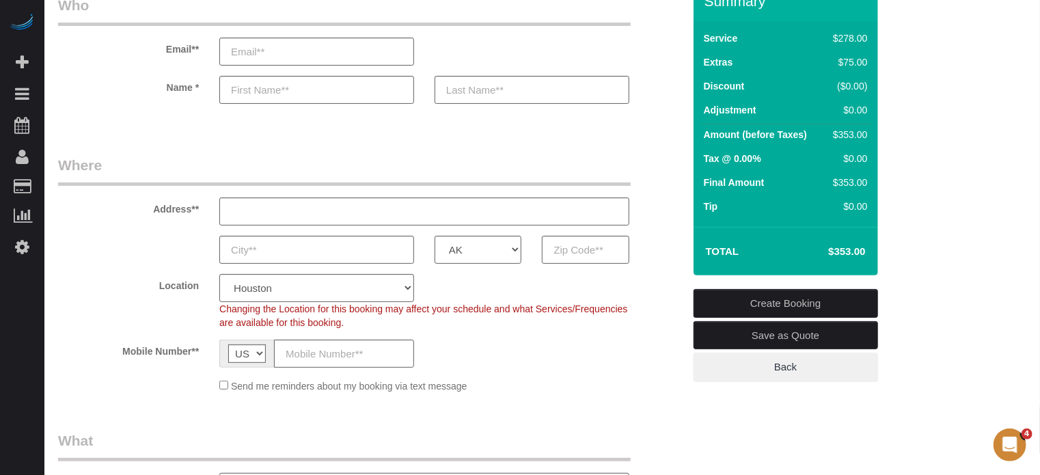
click at [670, 328] on div "Location Pro Housekeepers Atlanta Austin Boston Chicago Cincinnati Clearwater D…" at bounding box center [371, 301] width 646 height 55
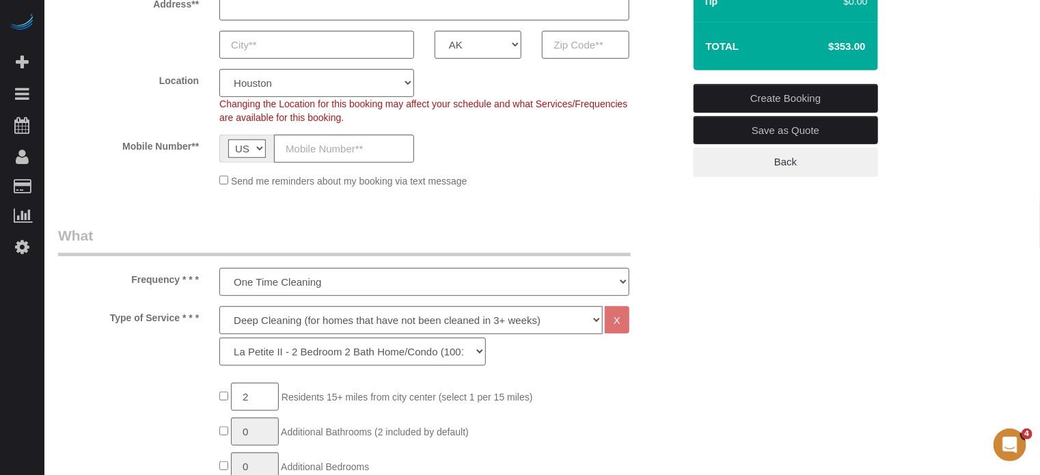
click at [654, 306] on div "Type of Service * * * Deep Cleaning (for homes that have not been cleaned in 3+…" at bounding box center [371, 339] width 646 height 66
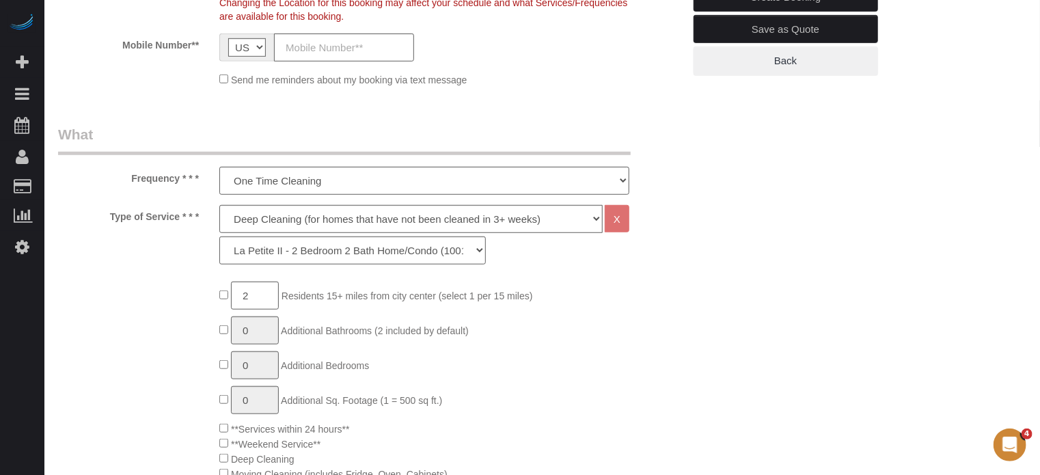
scroll to position [137, 0]
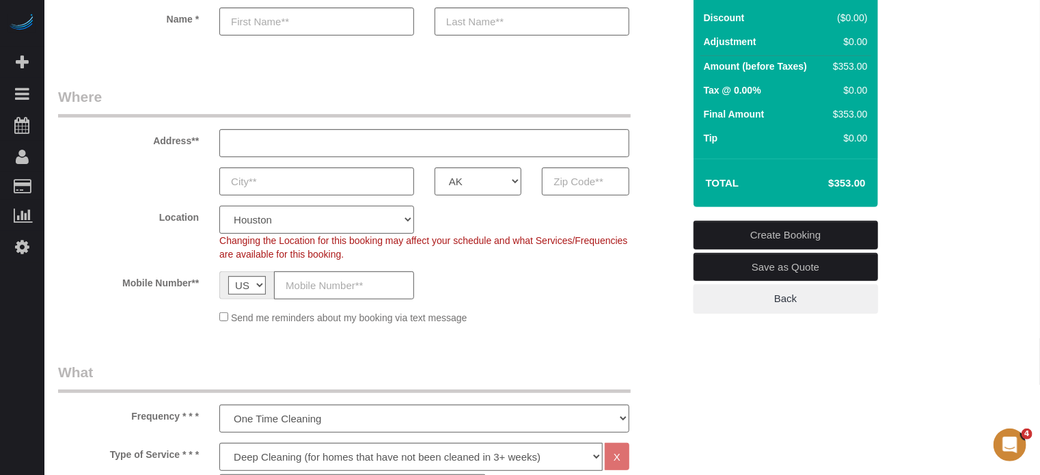
click at [279, 223] on select "Pro Housekeepers Atlanta Austin Boston Chicago Cincinnati Clearwater Denver Ft …" at bounding box center [316, 220] width 195 height 28
select select "9"
click at [219, 206] on select "Pro Housekeepers Atlanta Austin Boston Chicago Cincinnati Clearwater Denver Ft …" at bounding box center [316, 220] width 195 height 28
select select "object:1493"
click at [648, 282] on div "Mobile Number** AF AL DZ AD AO AI AQ AG AR AM AW AU AT AZ BS BH BD BB BY BE BZ …" at bounding box center [371, 285] width 646 height 28
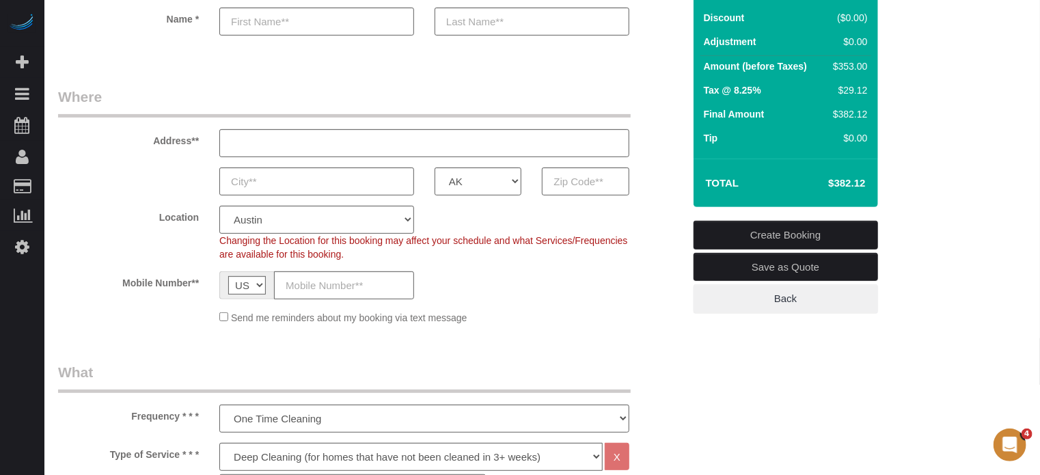
scroll to position [342, 0]
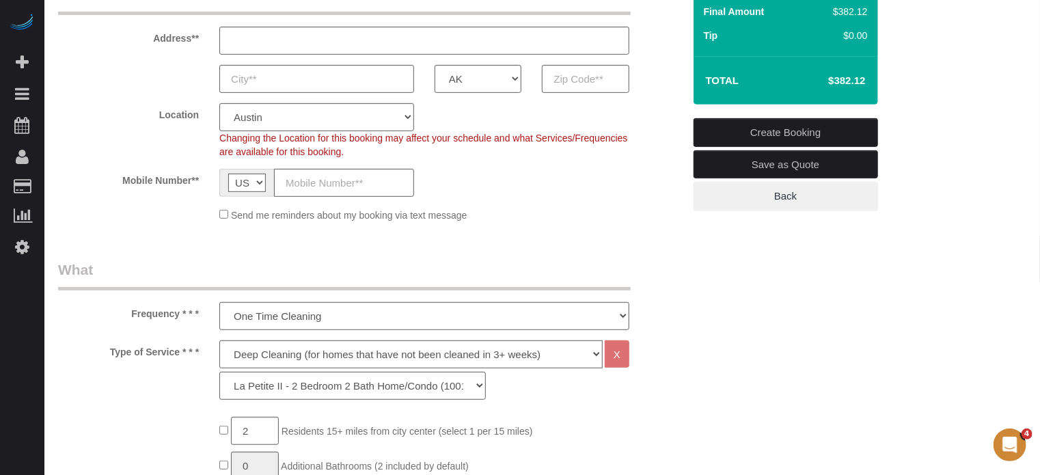
scroll to position [137, 0]
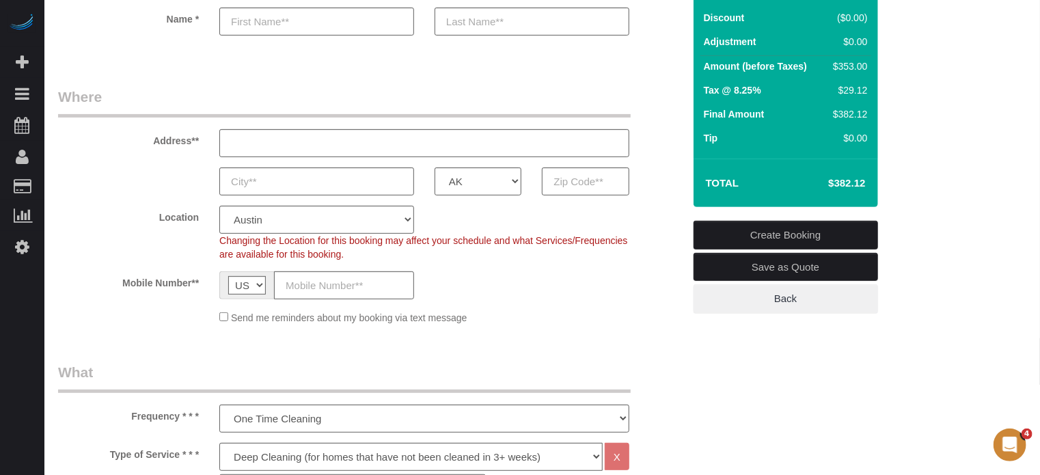
click at [673, 240] on div "Location Pro Housekeepers Atlanta Austin Boston Chicago Cincinnati Clearwater D…" at bounding box center [371, 233] width 646 height 55
click at [667, 270] on sui-booking-location "Location Pro Housekeepers Atlanta Austin Boston Chicago Cincinnati Clearwater D…" at bounding box center [370, 265] width 625 height 119
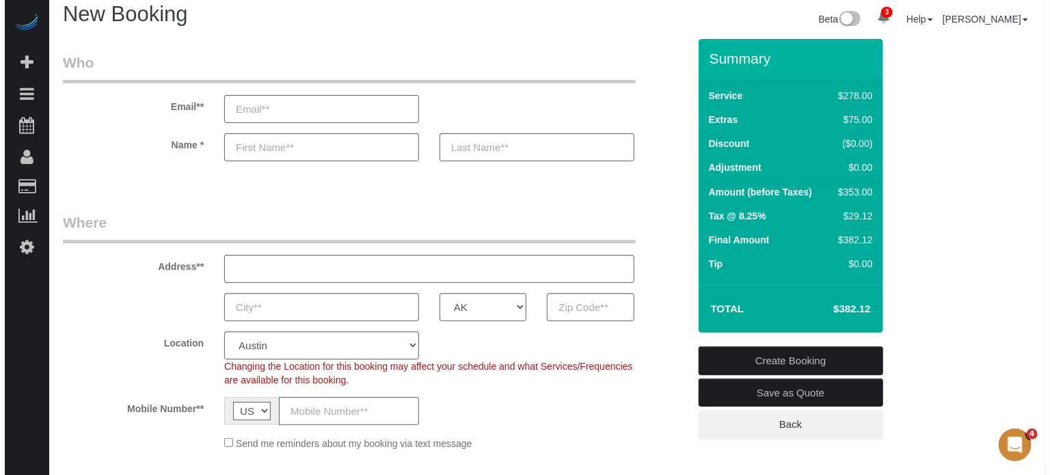
scroll to position [0, 0]
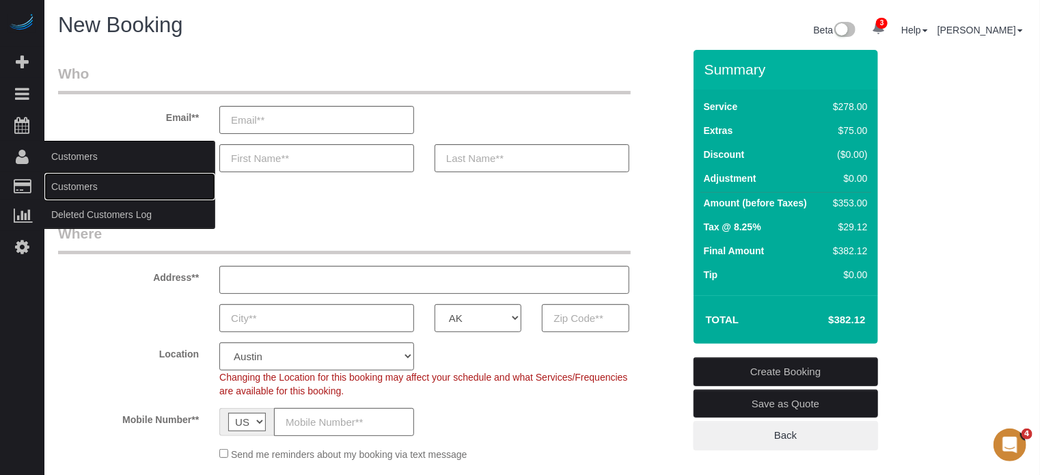
click at [82, 187] on link "Customers" at bounding box center [129, 186] width 171 height 27
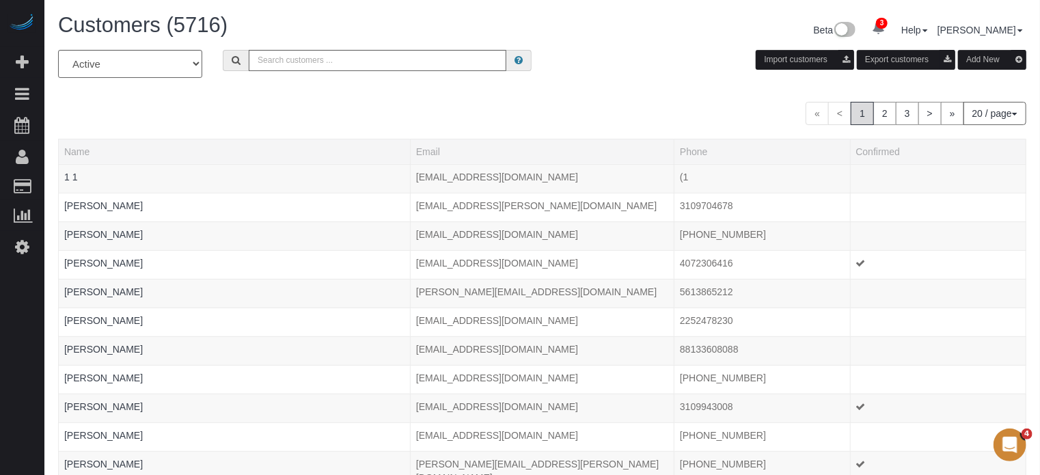
click at [982, 53] on button "Add New" at bounding box center [992, 60] width 68 height 20
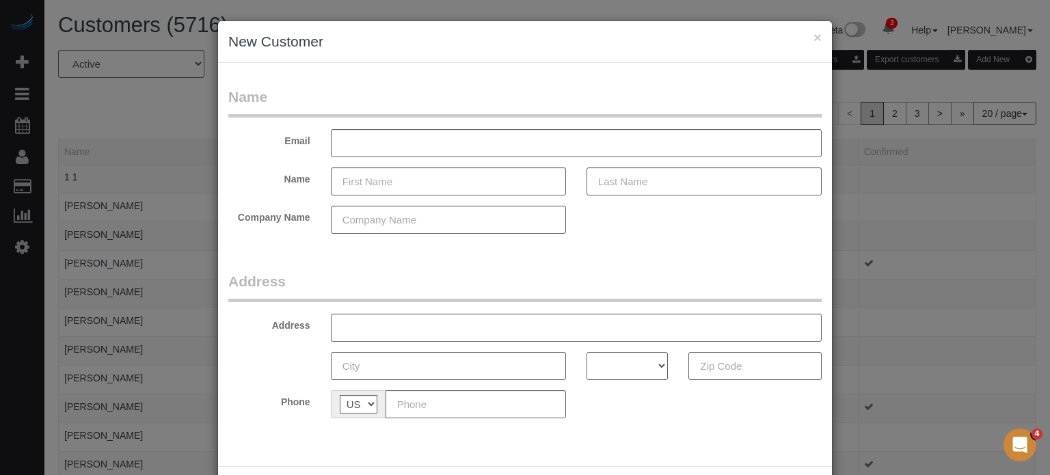
click at [479, 106] on legend "Name" at bounding box center [524, 102] width 593 height 31
click at [496, 122] on fieldset "Name Email Name Company Name" at bounding box center [524, 165] width 593 height 157
click at [444, 179] on input "text" at bounding box center [448, 181] width 235 height 28
drag, startPoint x: 1020, startPoint y: 271, endPoint x: 941, endPoint y: 243, distance: 83.5
click at [1020, 271] on div "× New Customer Name Email Name Mes Company Name Address Address AK AL AR AZ CA …" at bounding box center [525, 237] width 1050 height 475
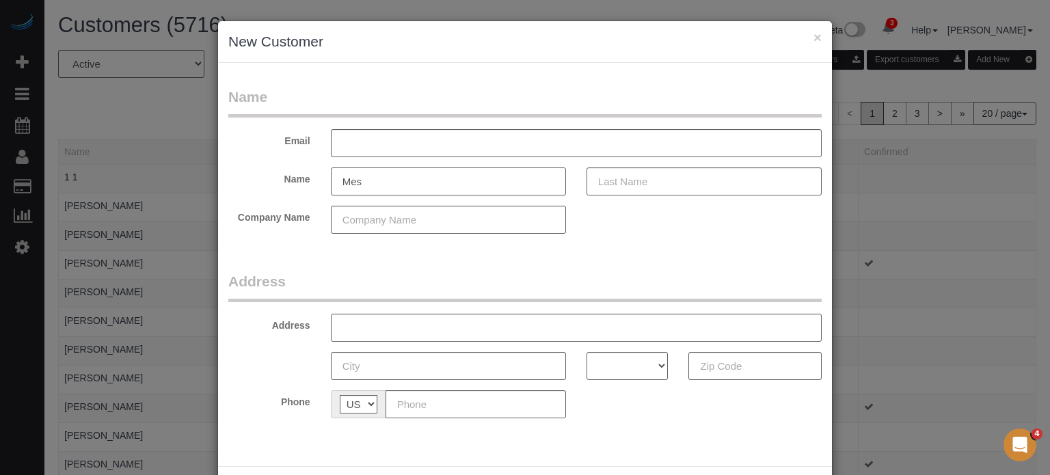
click at [388, 183] on input "Mes" at bounding box center [448, 181] width 235 height 28
type input "Mesgana"
click at [1025, 282] on div "× New Customer Name Email Name Mesgana Gebregiorg Company Name Address Address …" at bounding box center [525, 237] width 1050 height 475
click at [690, 180] on input "Gebregiorg" at bounding box center [704, 181] width 235 height 28
type input "[PERSON_NAME]"
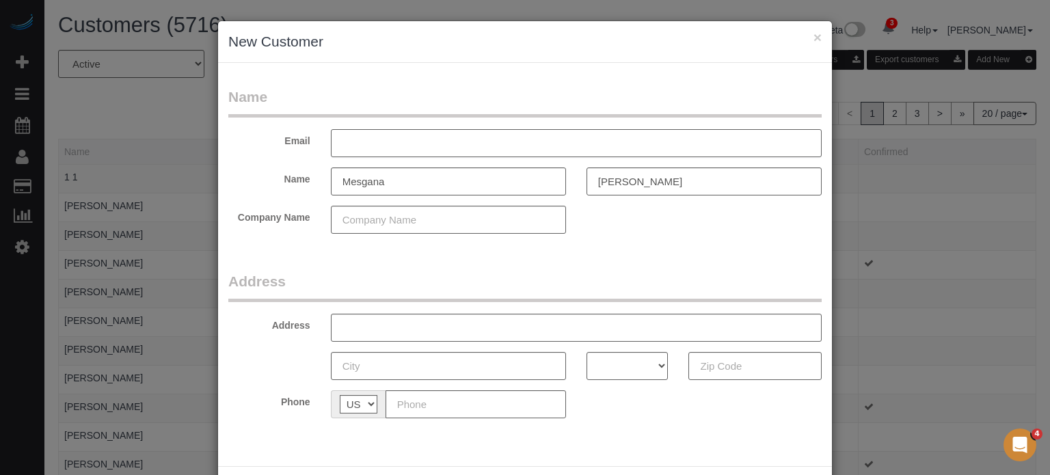
click at [451, 128] on fieldset "Name Email Name Mesgana Gebregiorgis Company Name" at bounding box center [524, 165] width 593 height 157
click at [448, 139] on input "text" at bounding box center [576, 143] width 491 height 28
click at [649, 182] on input "[PERSON_NAME]" at bounding box center [704, 181] width 235 height 28
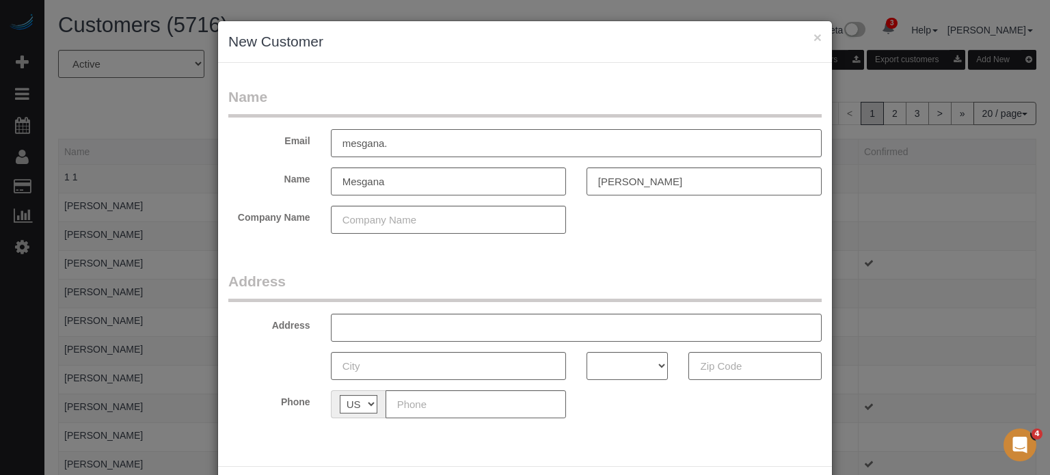
click at [433, 144] on input "mesgana." at bounding box center [576, 143] width 491 height 28
paste input "[PERSON_NAME]"
click at [392, 140] on input "mesgana.Gebregiorgis@gmail.com" at bounding box center [576, 143] width 491 height 28
click at [392, 140] on input "[EMAIL_ADDRESS][PERSON_NAME][DOMAIN_NAME]" at bounding box center [576, 143] width 491 height 28
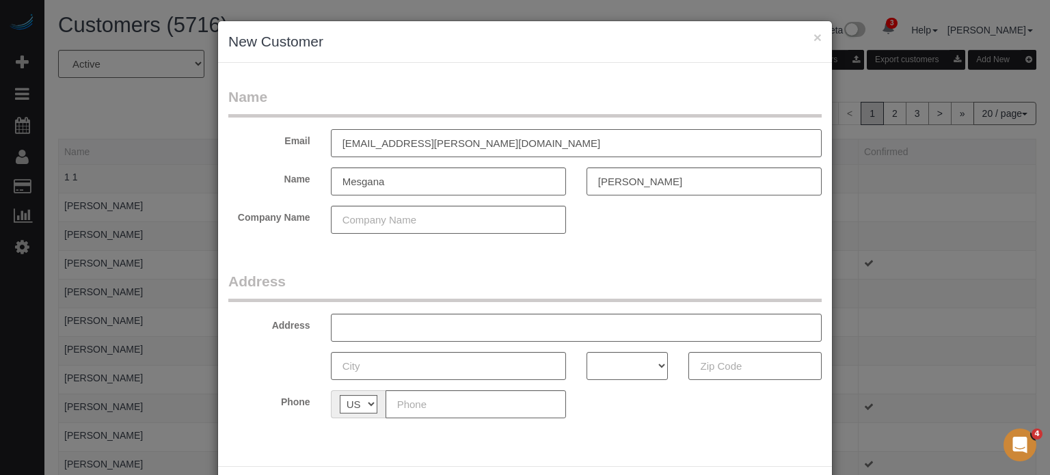
click at [392, 139] on input "[EMAIL_ADDRESS][PERSON_NAME][DOMAIN_NAME]" at bounding box center [576, 143] width 491 height 28
type input "[EMAIL_ADDRESS][PERSON_NAME][DOMAIN_NAME]"
click at [421, 411] on input "text" at bounding box center [476, 404] width 180 height 28
paste input "[PHONE_NUMBER]"
type input "[PHONE_NUMBER]"
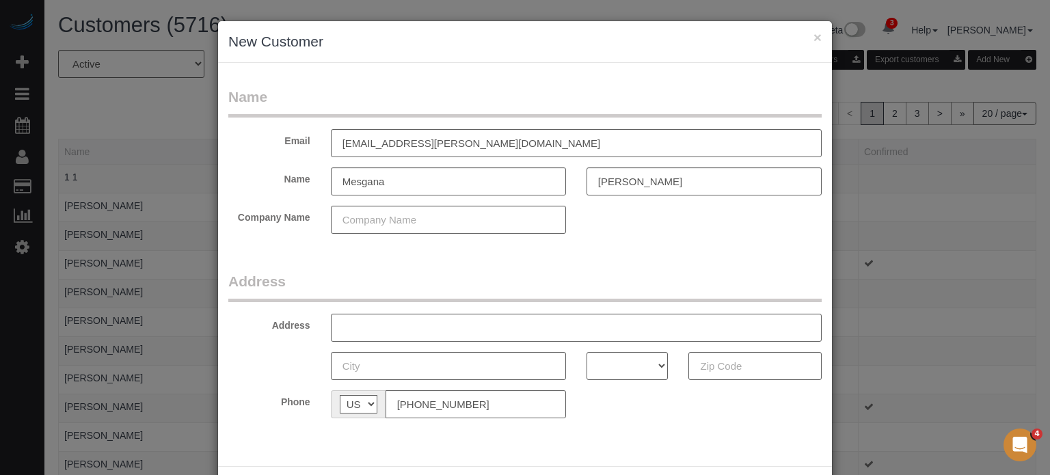
click at [623, 421] on fieldset "Address Address AK AL AR AZ CA CO CT DC DE FL GA HI IA ID IL IN KS KY LA MA MD …" at bounding box center [524, 349] width 593 height 157
click at [403, 325] on input "text" at bounding box center [576, 328] width 491 height 28
paste input "12005 Palisades Point Cove, Austin, TX 78738, USA"
click at [539, 319] on input "12005 Palisades Point Cove, Austin, TX 78738, USA" at bounding box center [576, 328] width 491 height 28
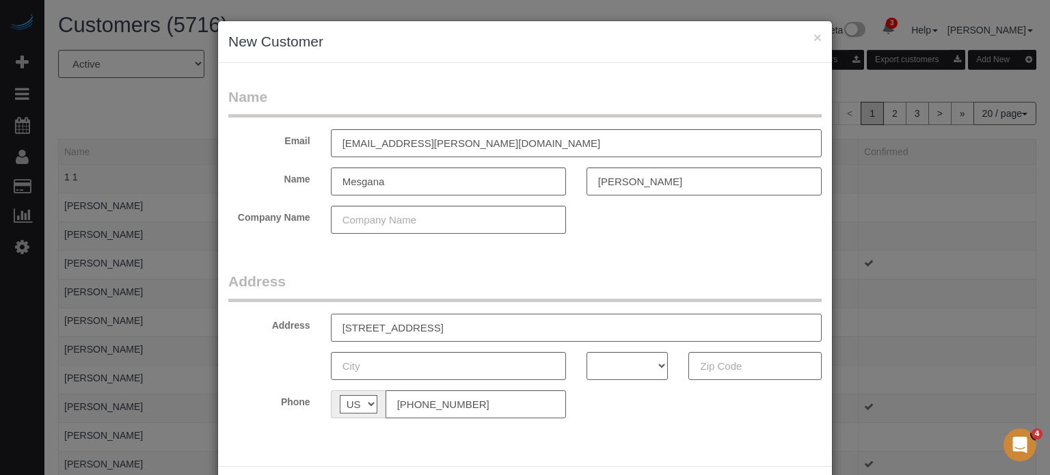
type input "12005 Palisades Point Cove, Austin, TX , USA"
click at [718, 364] on input "text" at bounding box center [754, 366] width 133 height 28
paste input "78738"
type input "78738"
click at [602, 373] on select "AK AL AR AZ CA CO CT DC DE FL GA HI IA ID IL IN KS KY LA MA MD ME MI MN MO MS M…" at bounding box center [628, 366] width 82 height 28
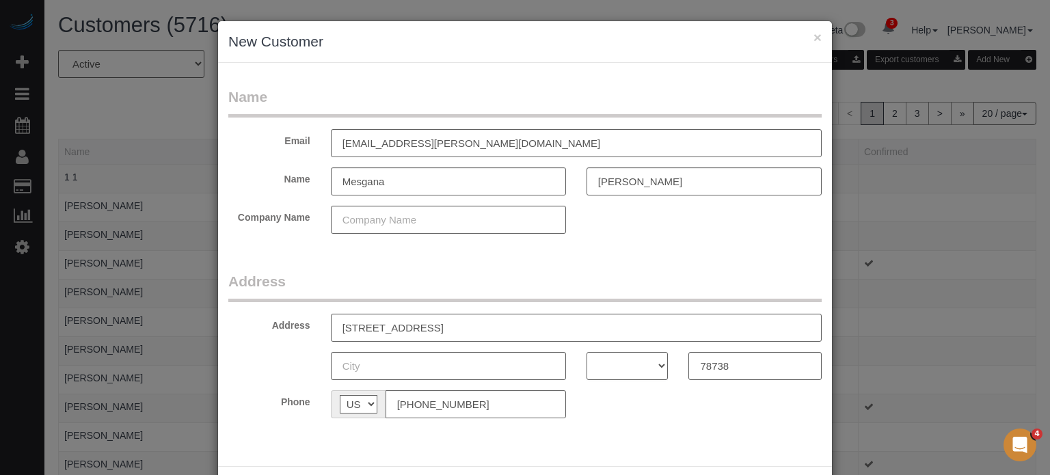
select select "[GEOGRAPHIC_DATA]"
click at [587, 352] on select "AK AL AR AZ CA CO CT DC DE FL GA HI IA ID IL IN KS KY LA MA MD ME MI MN MO MS M…" at bounding box center [628, 366] width 82 height 28
drag, startPoint x: 567, startPoint y: 325, endPoint x: 506, endPoint y: 326, distance: 61.5
click at [506, 326] on input "12005 Palisades Point Cove, Austin, TX , USA" at bounding box center [576, 328] width 491 height 28
click at [476, 325] on input "12005 Palisades Point Cove, Austin" at bounding box center [576, 328] width 491 height 28
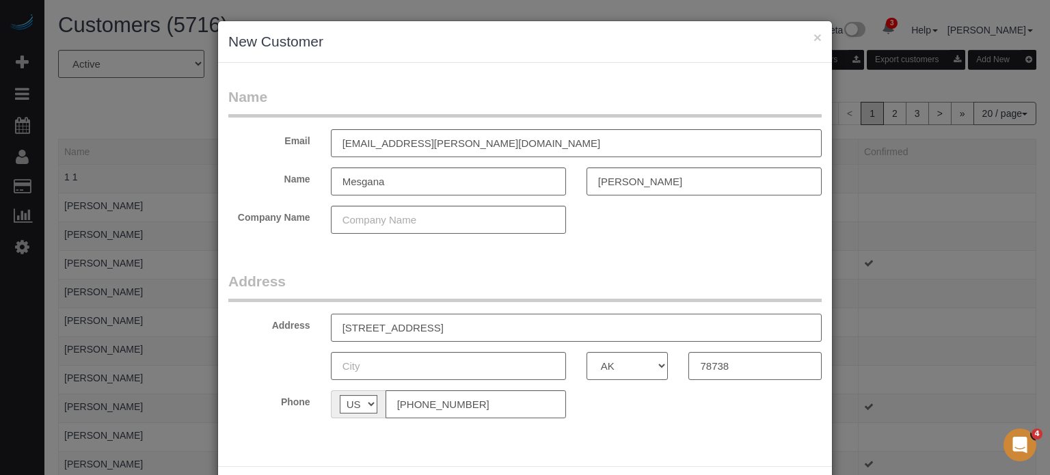
click at [476, 325] on input "12005 Palisades Point Cove, Austin" at bounding box center [576, 328] width 491 height 28
type input "12005 Palisades Point Cove,"
click at [440, 365] on input "text" at bounding box center [448, 366] width 235 height 28
paste input "Austin"
type input "Austin"
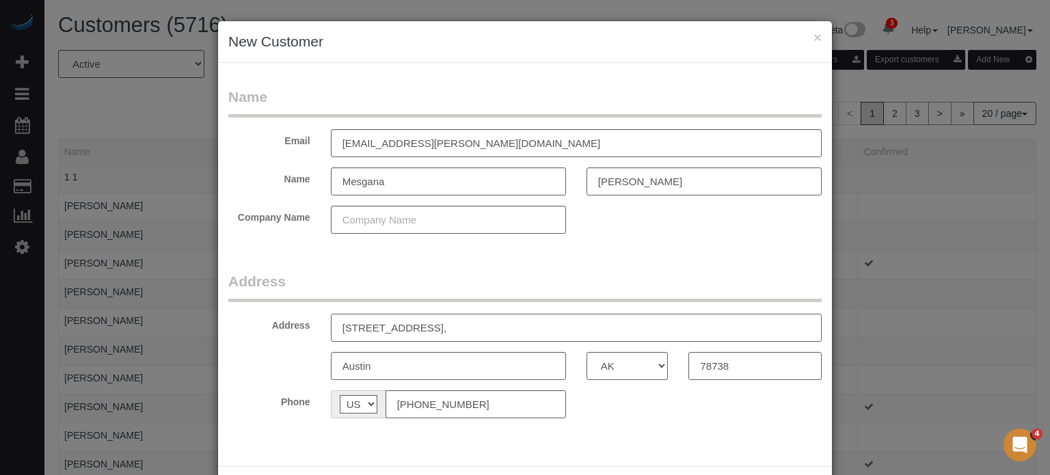
click at [484, 333] on input "12005 Palisades Point Cove," at bounding box center [576, 328] width 491 height 28
type input "12005 Palisades Point Cove"
click at [663, 421] on fieldset "Address Address 12005 Palisades Point Cove Austin AK AL AR AZ CA CO CT DC DE FL…" at bounding box center [524, 349] width 593 height 157
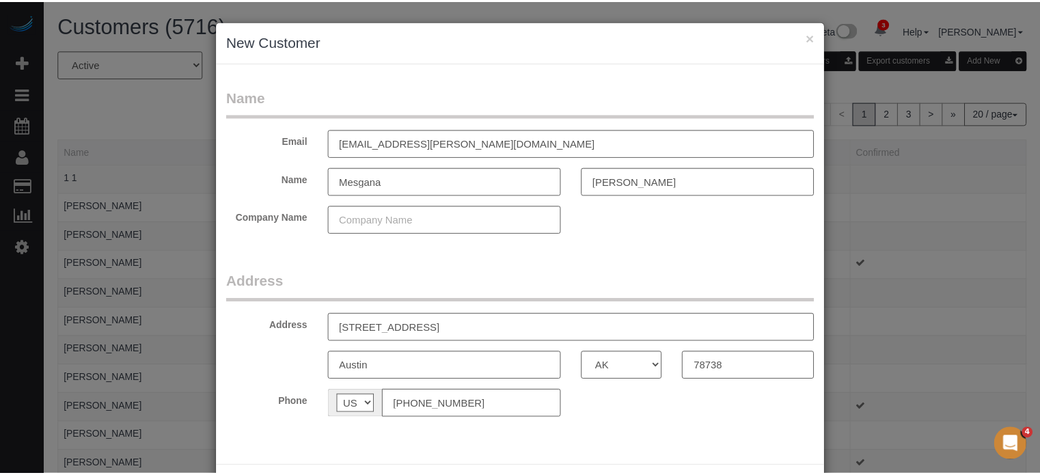
scroll to position [60, 0]
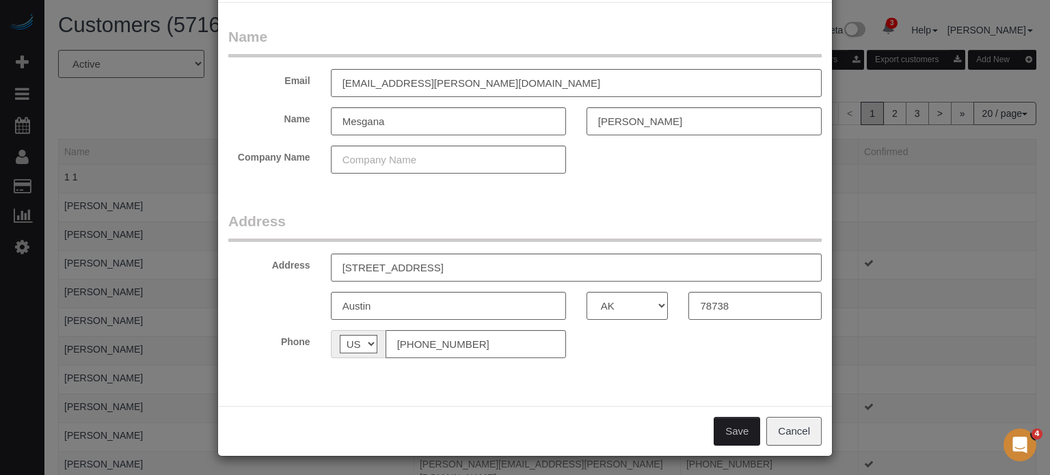
click at [719, 425] on button "Save" at bounding box center [737, 431] width 46 height 29
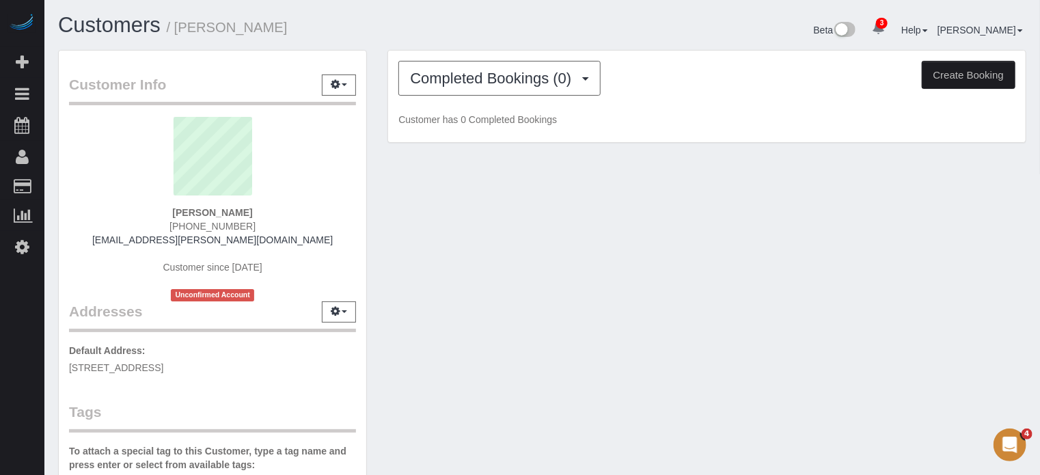
click at [971, 78] on button "Create Booking" at bounding box center [969, 75] width 94 height 29
select select "[GEOGRAPHIC_DATA]"
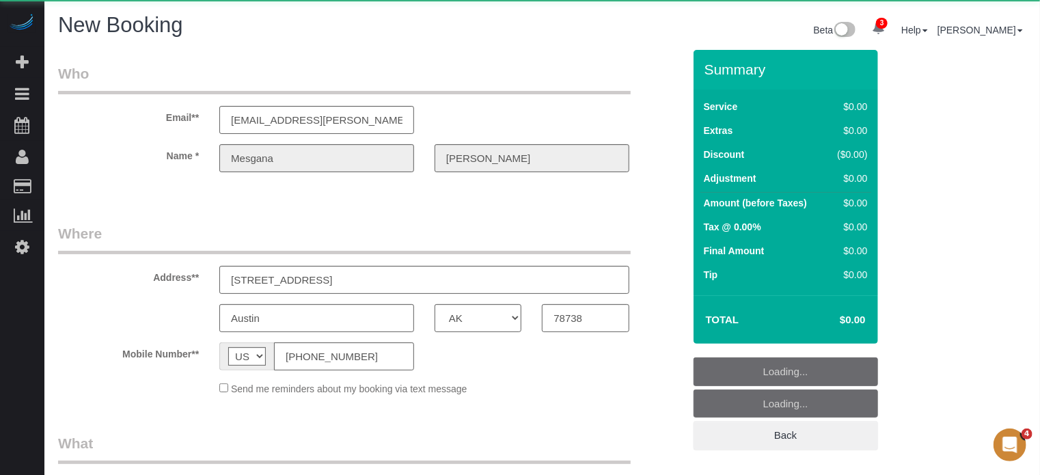
select select "number:9"
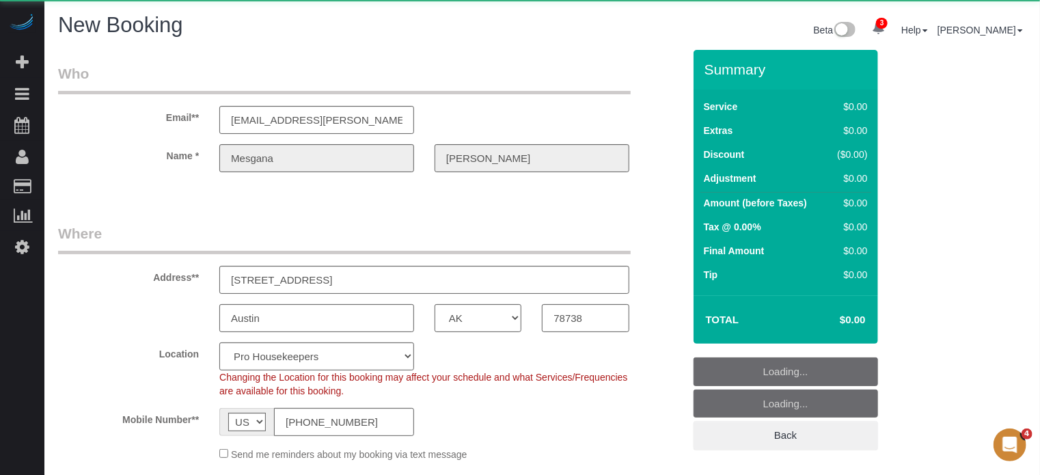
select select "object:2753"
select select "4"
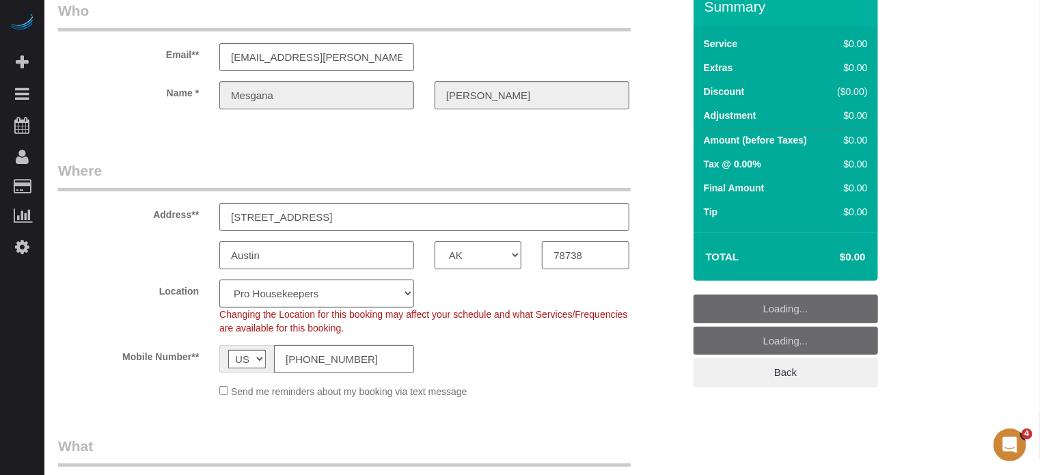
select select "9"
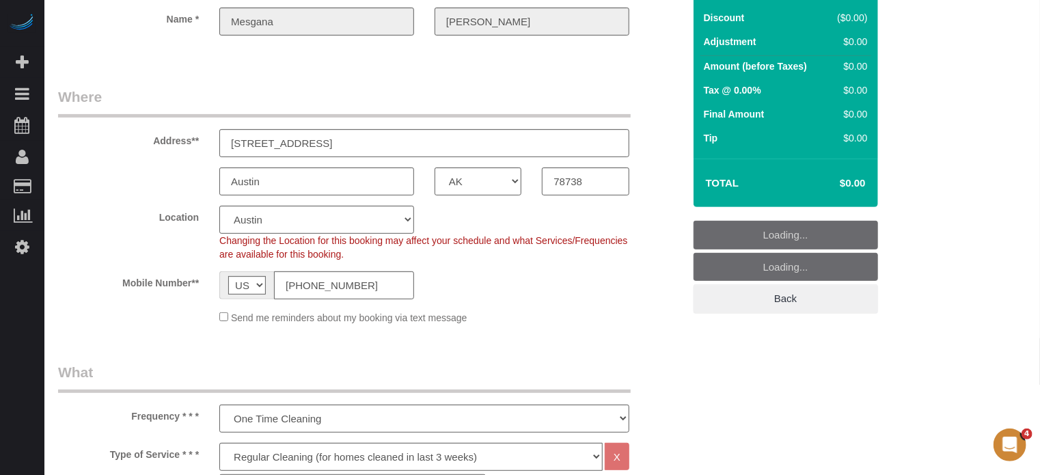
select select "object:2889"
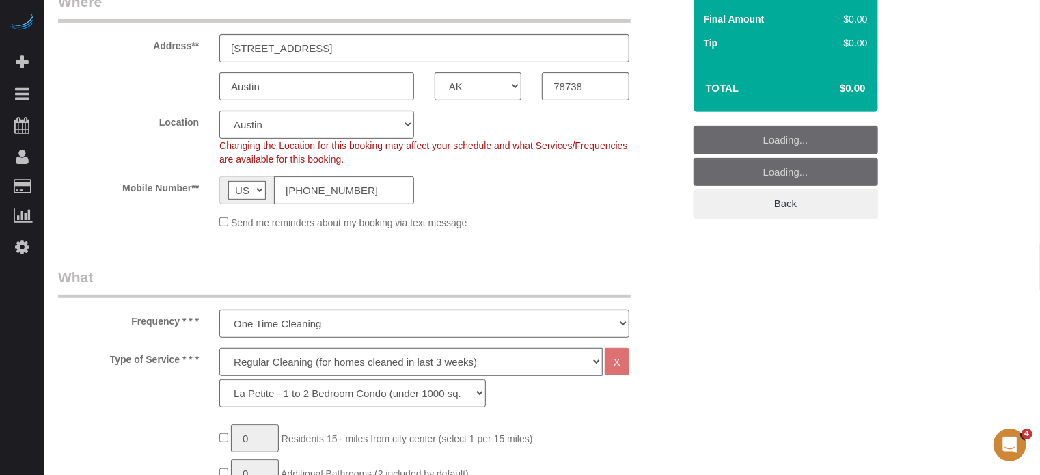
scroll to position [342, 0]
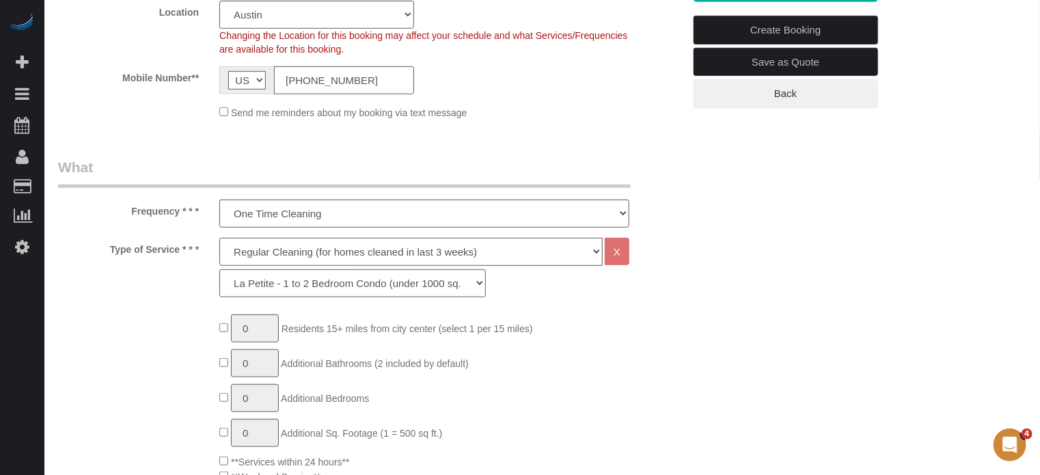
click at [312, 246] on select "Deep Cleaning (for homes that have not been cleaned in 3+ weeks) Spruce Regular…" at bounding box center [410, 252] width 383 height 28
select select "5"
click at [219, 238] on select "Deep Cleaning (for homes that have not been cleaned in 3+ weeks) Spruce Regular…" at bounding box center [410, 252] width 383 height 28
click at [258, 280] on select "La Petite - 1 to 2 Bedroom Condo (under 1000 sq. ft.) La Petite II - 2 Bedroom …" at bounding box center [352, 283] width 267 height 28
select select "94"
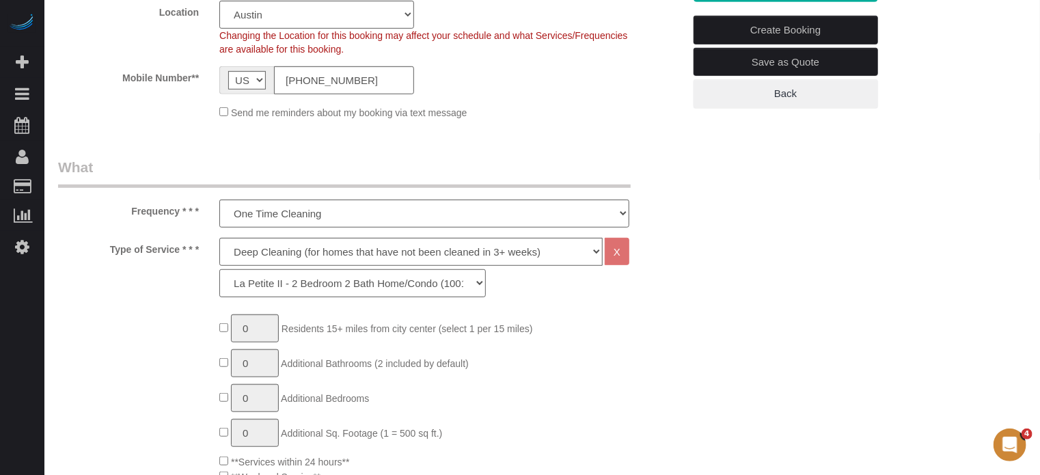
click at [219, 269] on select "La Petite - 1 to 2 Bedroom Condo (under 1000 sq. ft.) La Petite II - 2 Bedroom …" at bounding box center [352, 283] width 267 height 28
type input "1"
click at [273, 337] on input "1" at bounding box center [255, 328] width 48 height 28
type input "2"
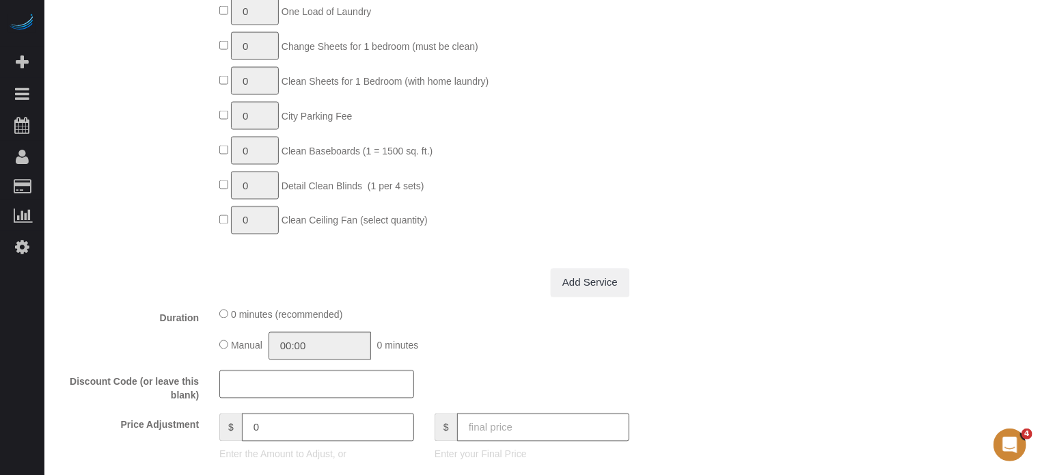
scroll to position [1299, 0]
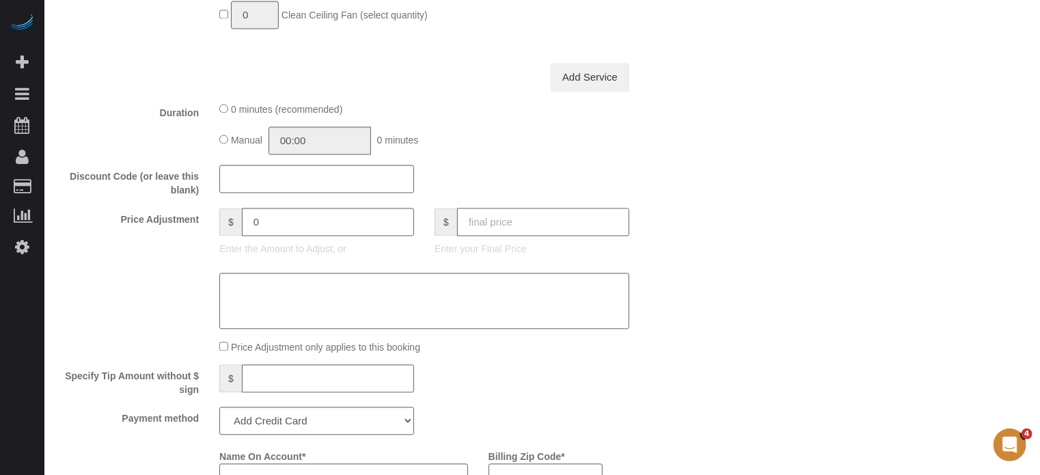
click at [551, 230] on input "text" at bounding box center [543, 222] width 172 height 28
type input "353"
click at [755, 227] on div "Who Email** mesgana.gebregiorgis@gmail.com Name * Mesgana Gebregiorgis Where Ad…" at bounding box center [542, 181] width 969 height 2860
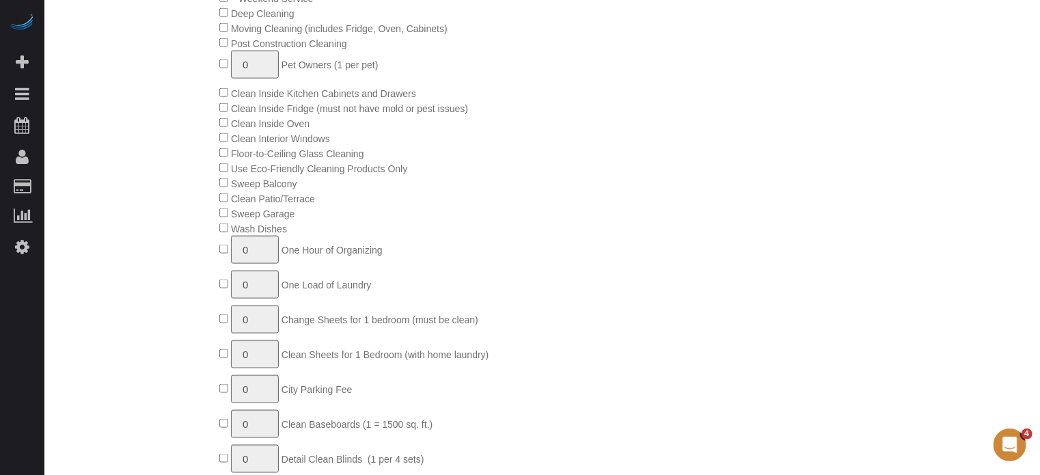
type input "-26.9"
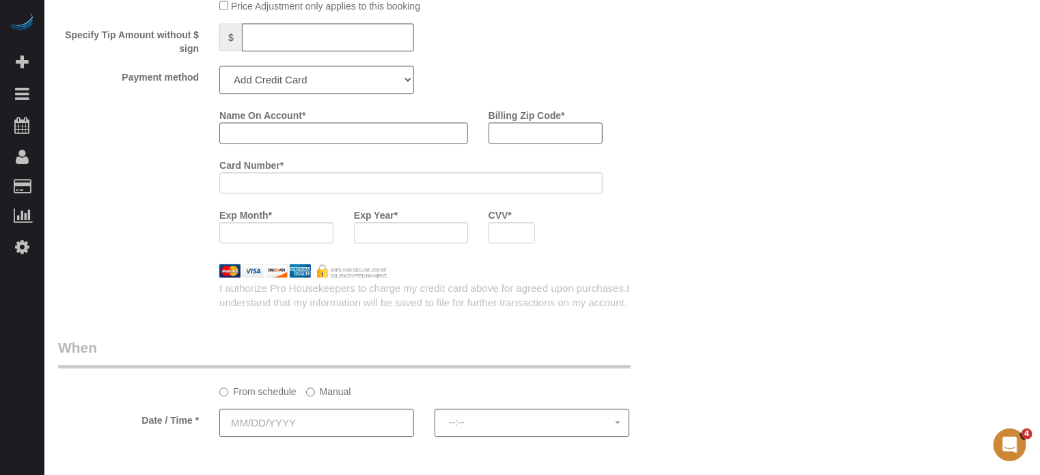
scroll to position [1846, 0]
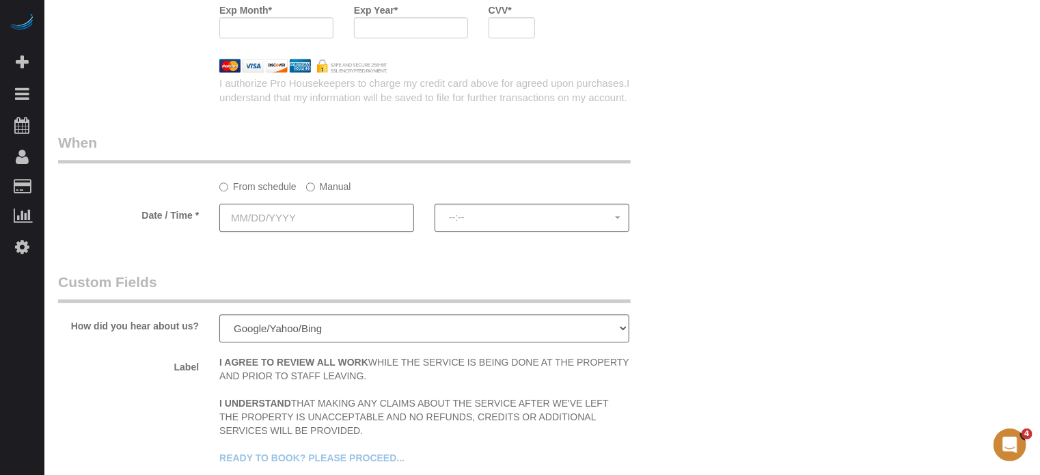
click at [275, 230] on input "text" at bounding box center [316, 218] width 195 height 28
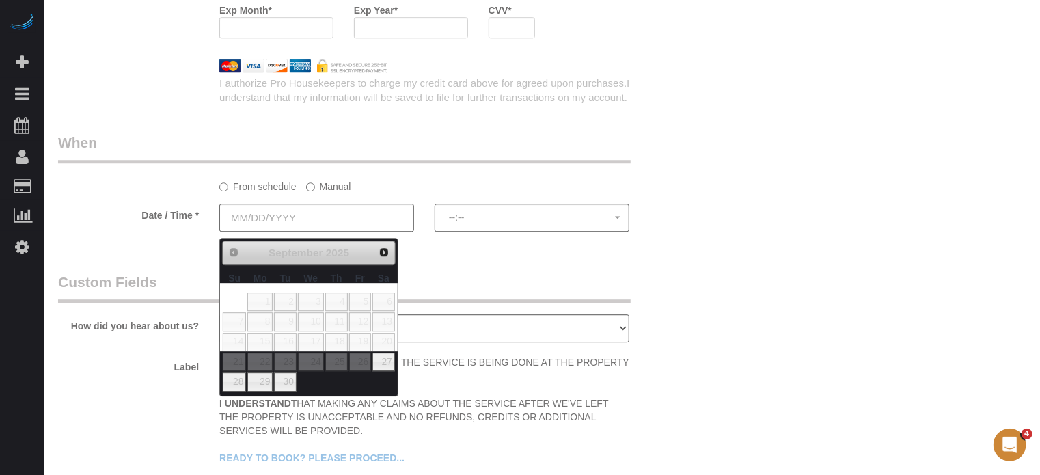
click at [321, 192] on label "Manual" at bounding box center [328, 184] width 45 height 18
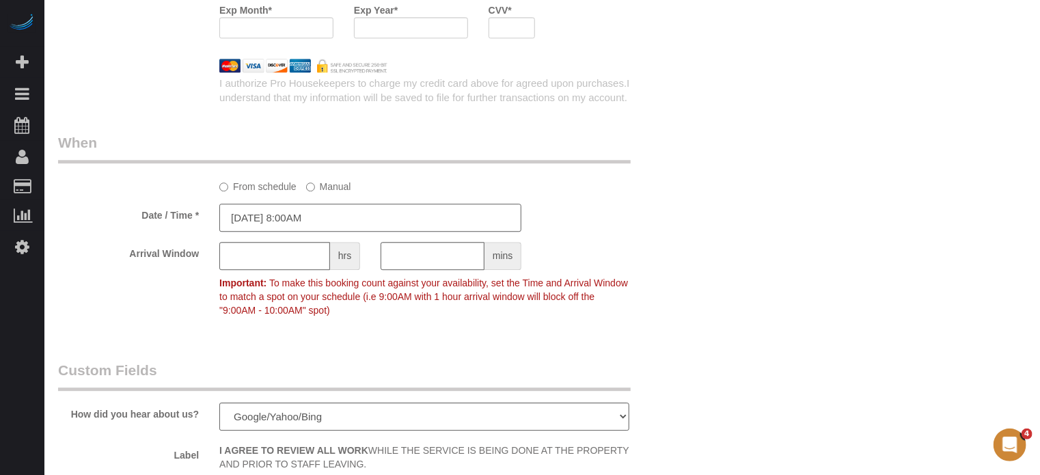
click at [323, 224] on input "09/26/2025 8:00AM" at bounding box center [370, 218] width 302 height 28
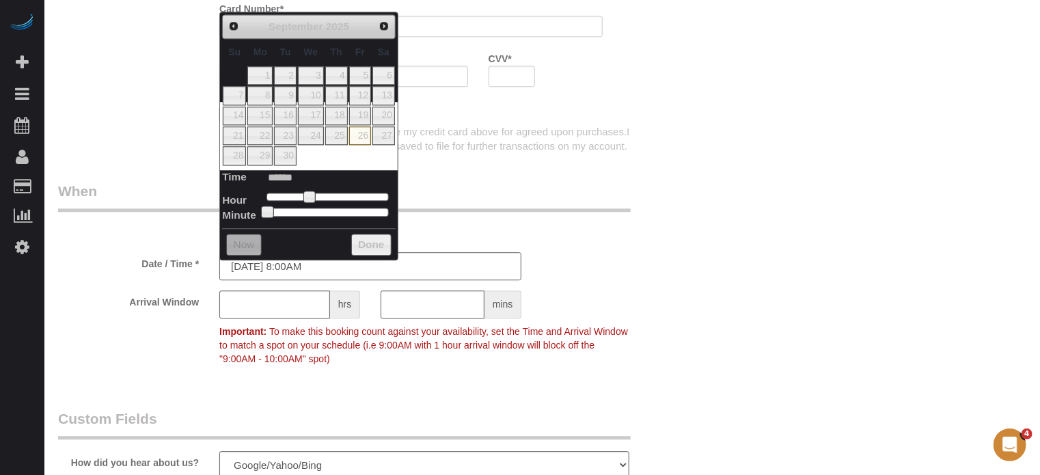
scroll to position [1777, 0]
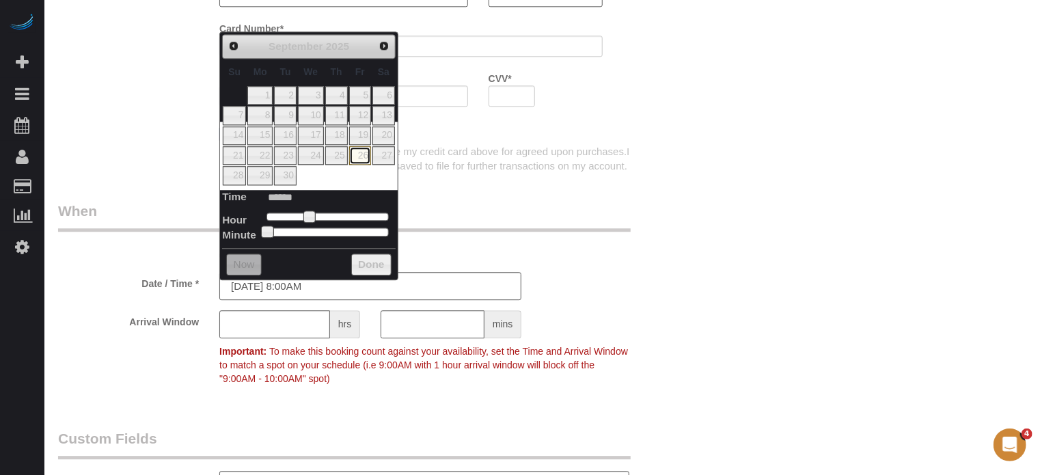
click at [358, 158] on link "26" at bounding box center [360, 155] width 22 height 18
type input "09/26/2025 9:00AM"
type input "******"
type input "09/26/2025 10:00AM"
type input "*******"
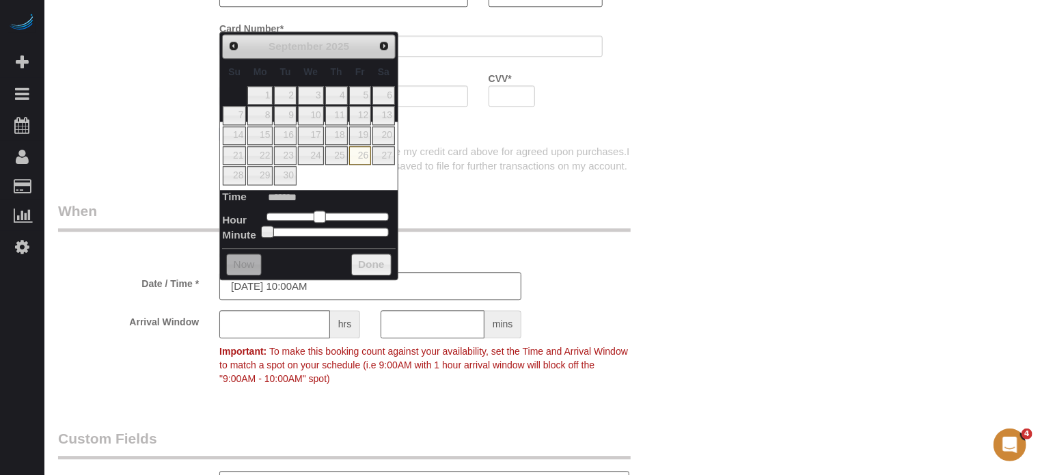
type input "09/26/2025 11:00AM"
type input "*******"
type input "09/26/2025 12:00PM"
type input "*******"
type input "[DATE] 1:00PM"
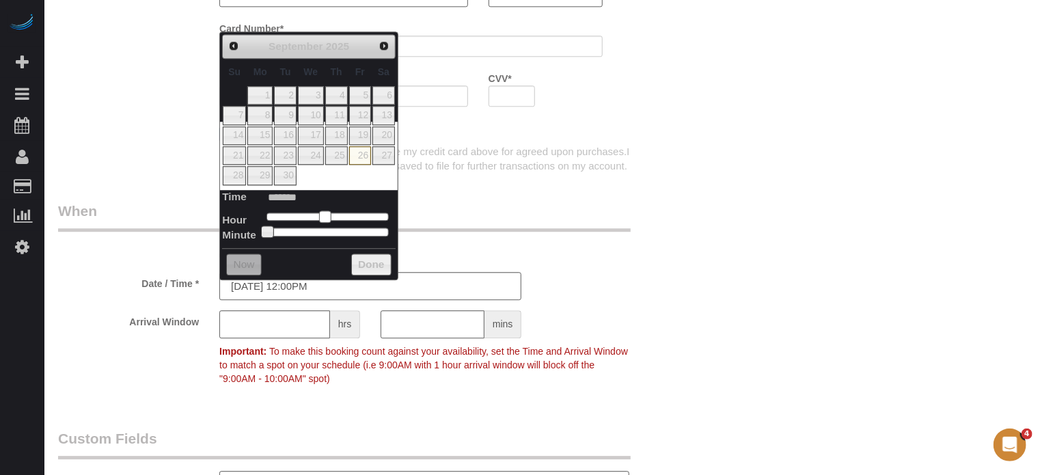
type input "******"
drag, startPoint x: 310, startPoint y: 214, endPoint x: 335, endPoint y: 216, distance: 24.7
click at [335, 216] on span at bounding box center [335, 217] width 12 height 12
click at [462, 213] on legend "When" at bounding box center [344, 216] width 573 height 31
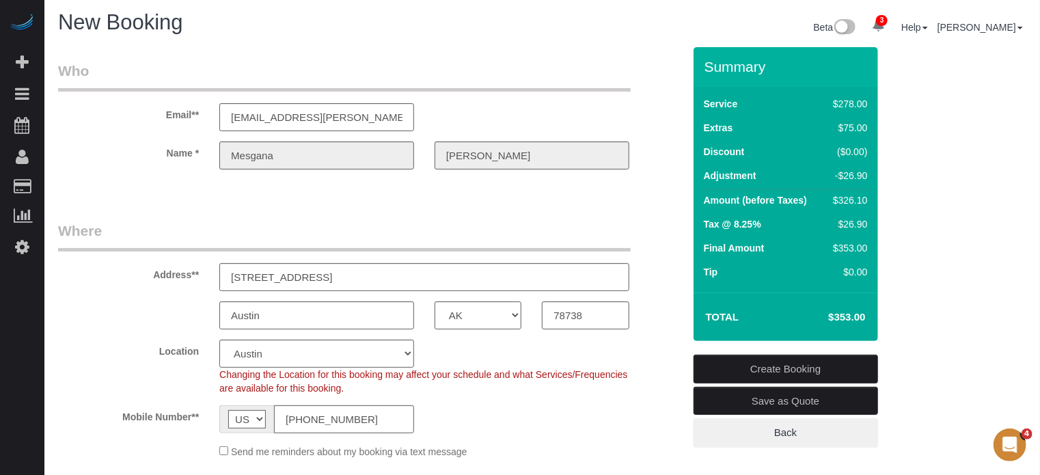
scroll to position [0, 0]
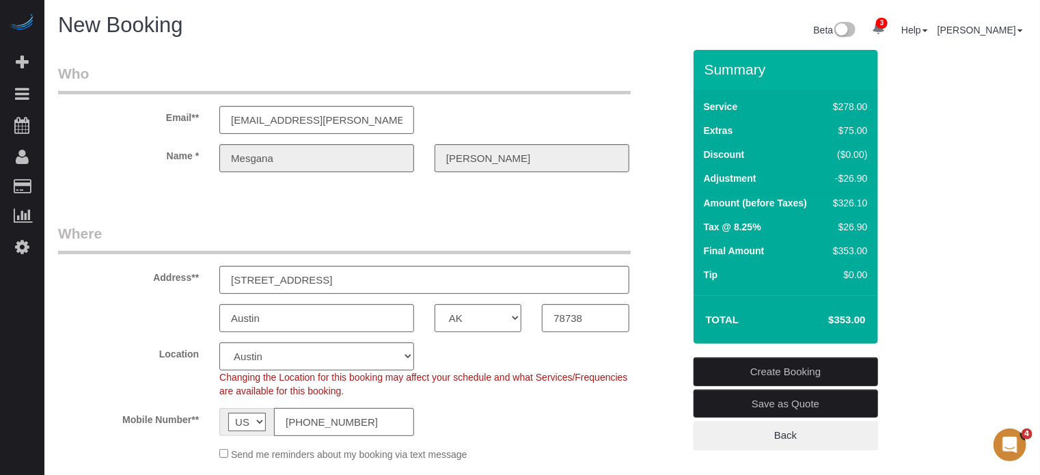
click at [196, 157] on div "Name * Mesgana Gebregiorgis" at bounding box center [371, 158] width 646 height 28
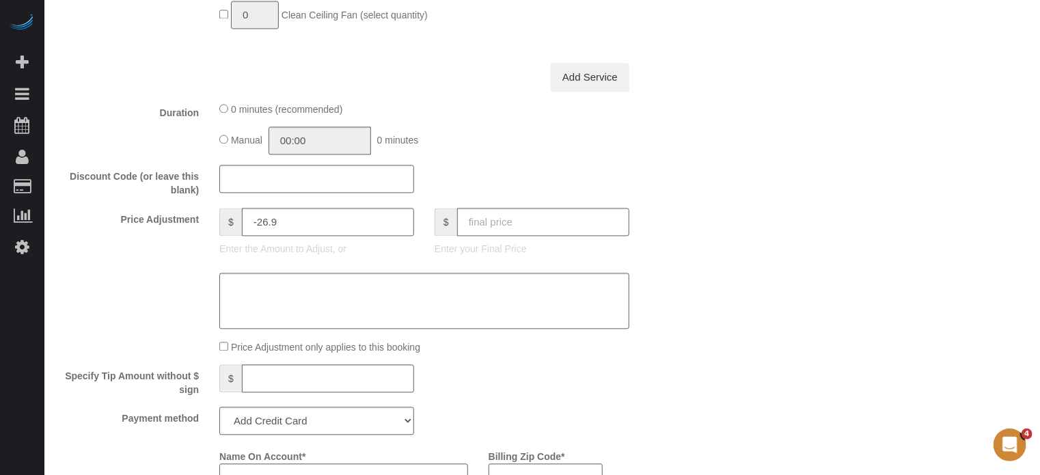
scroll to position [1504, 0]
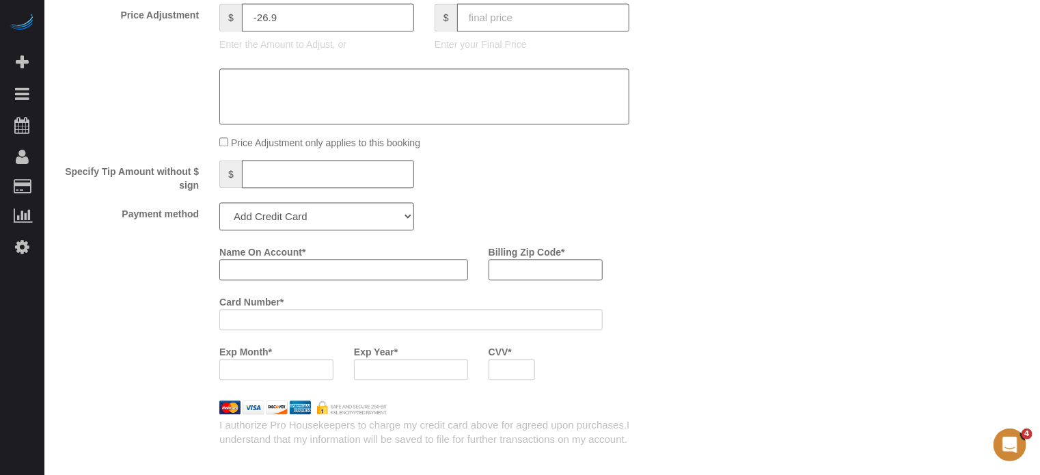
click at [285, 278] on input "Name On Account *" at bounding box center [343, 269] width 249 height 21
paste input "Mesgana"
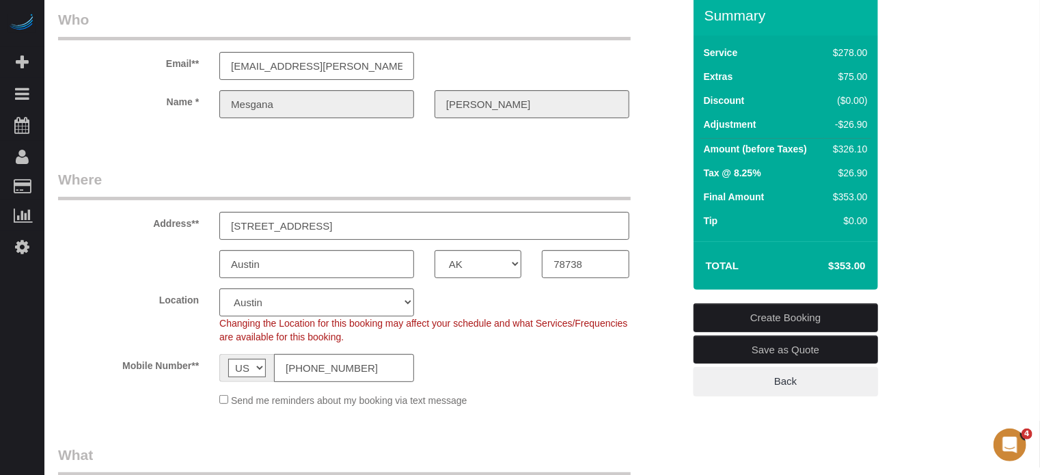
scroll to position [0, 0]
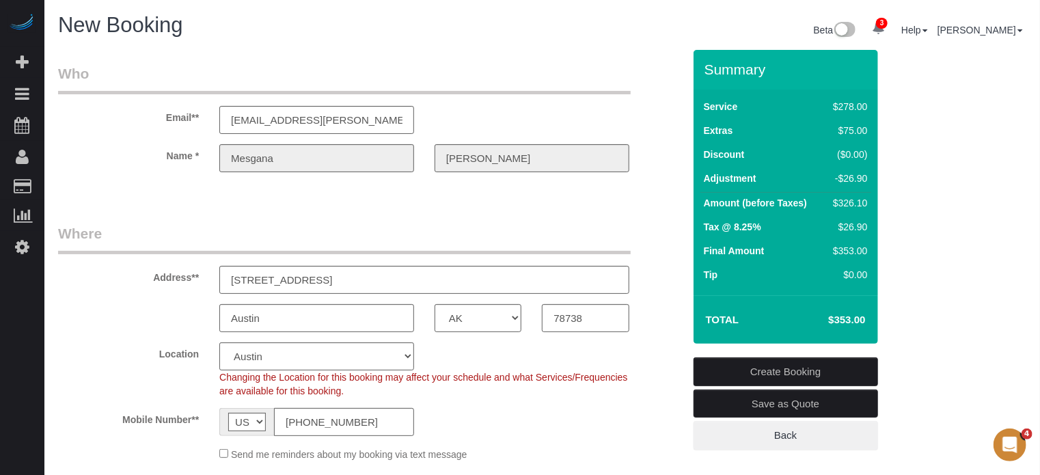
click at [428, 155] on div "[PERSON_NAME]" at bounding box center [532, 158] width 215 height 28
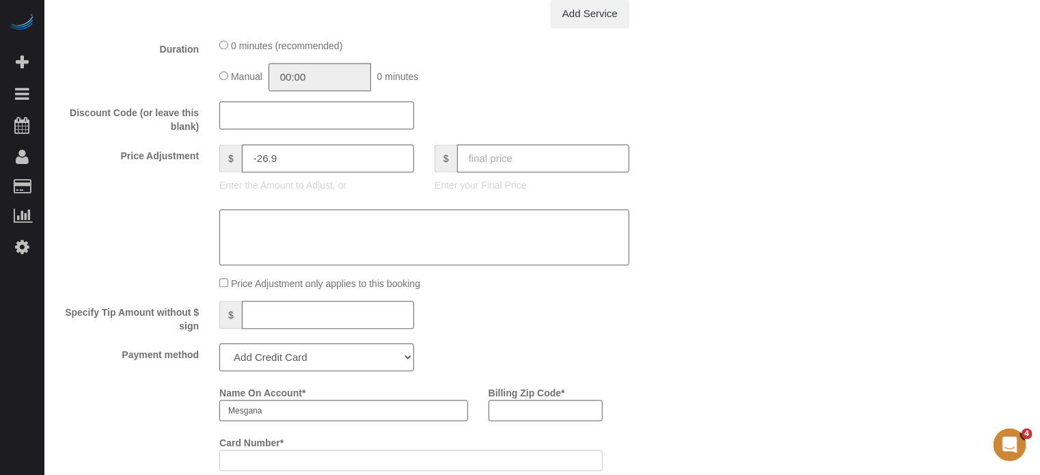
scroll to position [1504, 0]
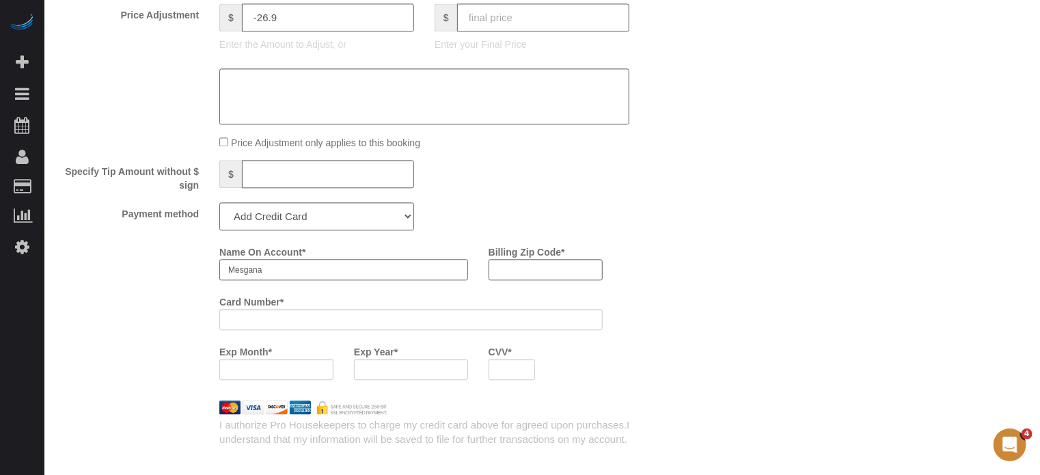
click at [320, 274] on input "Mesgana" at bounding box center [343, 269] width 249 height 21
paste input "[PERSON_NAME]"
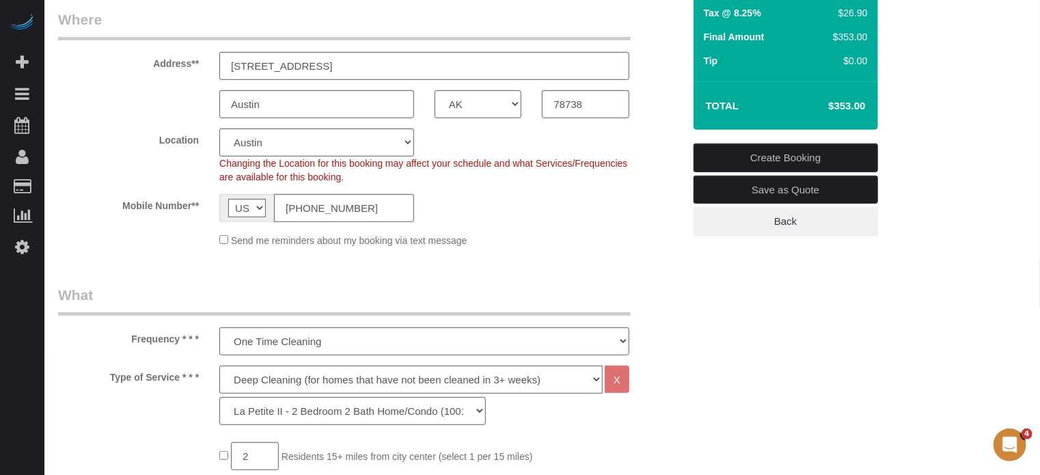
scroll to position [137, 0]
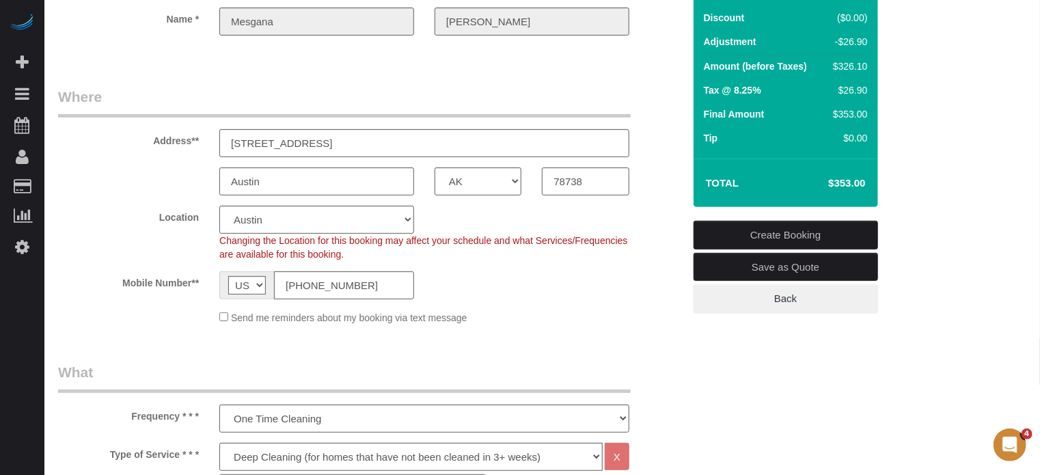
type input "Mesgana Gebregiorgis"
click at [586, 183] on input "78738" at bounding box center [585, 181] width 87 height 28
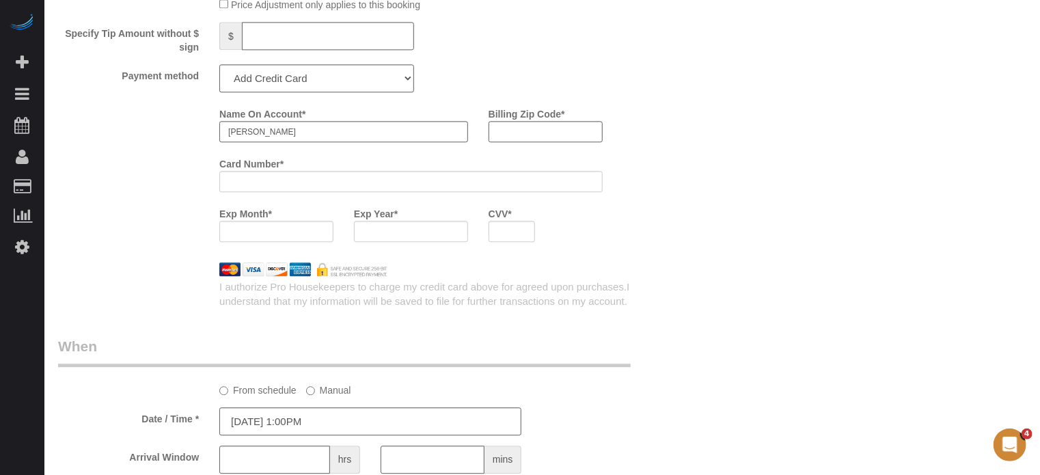
scroll to position [1572, 0]
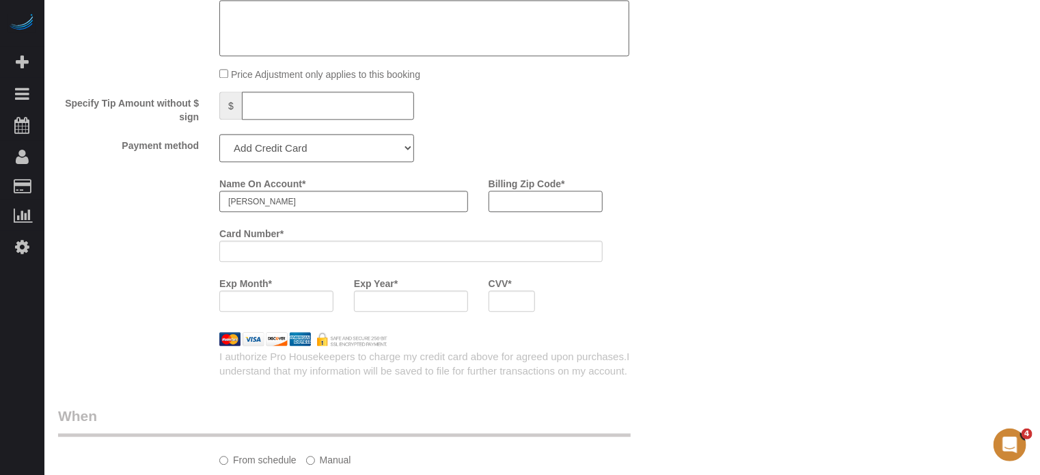
click at [527, 210] on input "Billing Zip Code *" at bounding box center [546, 201] width 114 height 21
paste input "78738"
type input "78738"
click at [388, 300] on div at bounding box center [411, 301] width 114 height 21
click at [681, 321] on div "Name On Account * Mesgana Gebregiorgis Billing Zip Code * 78738 Card Number * E…" at bounding box center [451, 247] width 484 height 150
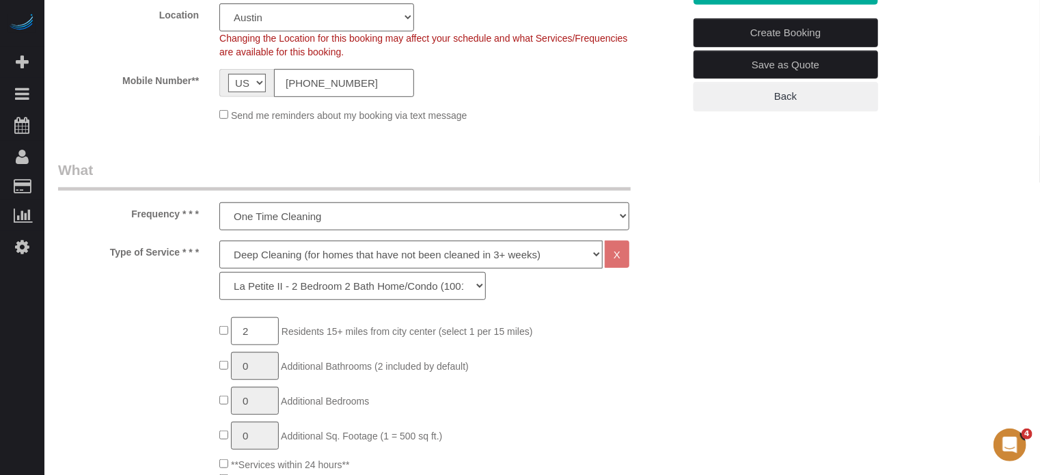
scroll to position [68, 0]
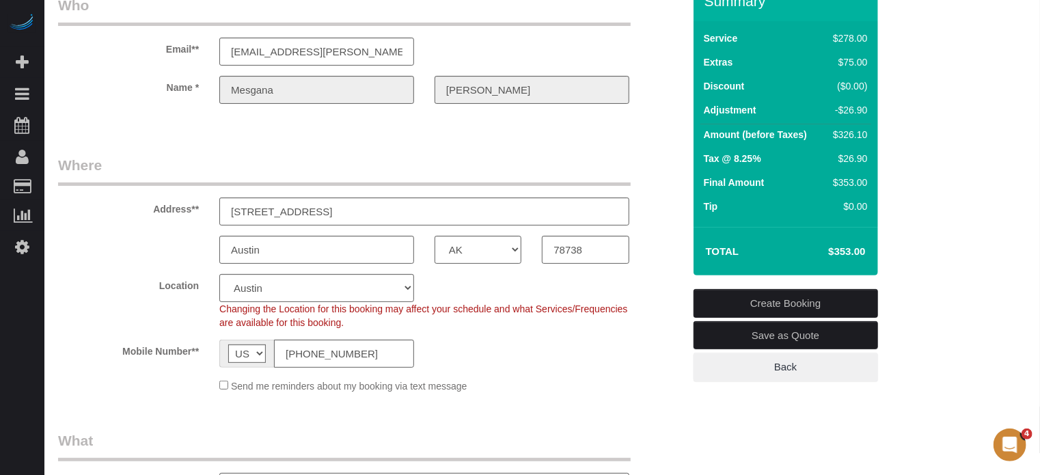
click at [750, 300] on link "Create Booking" at bounding box center [786, 303] width 185 height 29
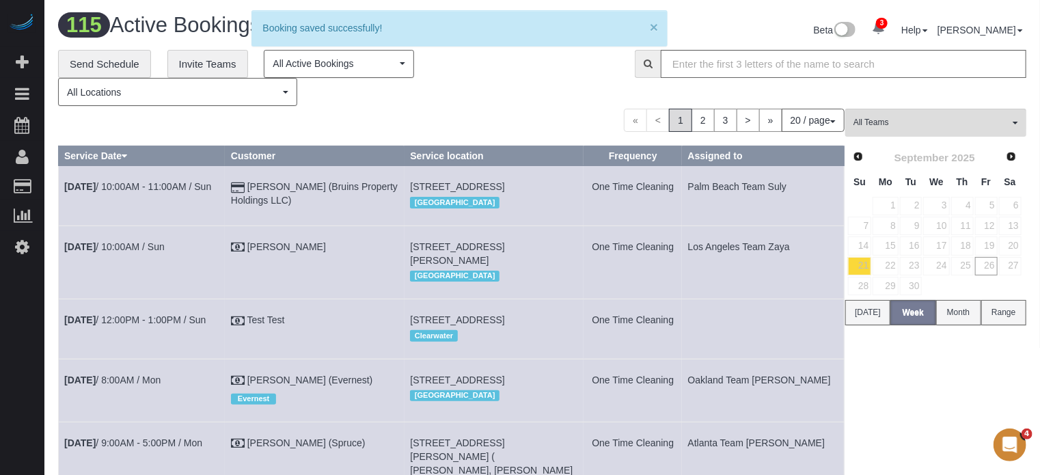
click at [654, 25] on button "×" at bounding box center [654, 27] width 8 height 14
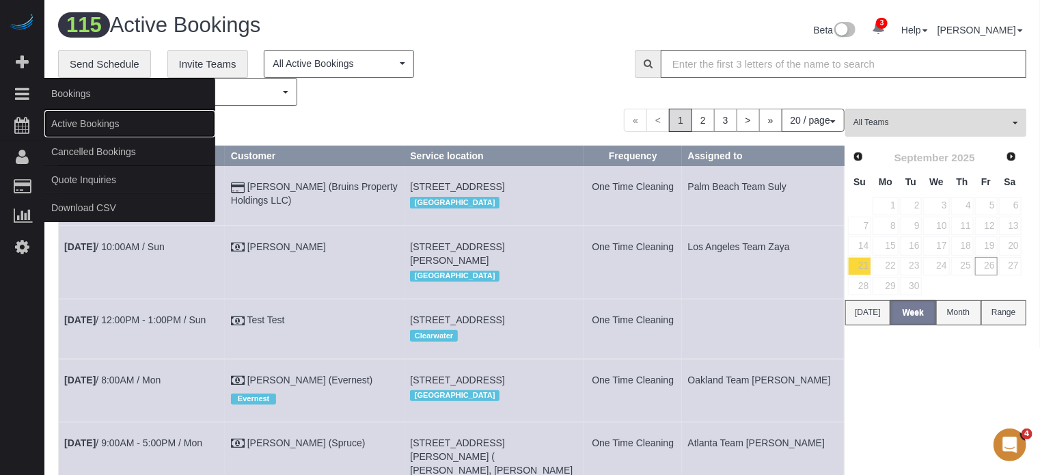
click at [79, 120] on link "Active Bookings" at bounding box center [129, 123] width 171 height 27
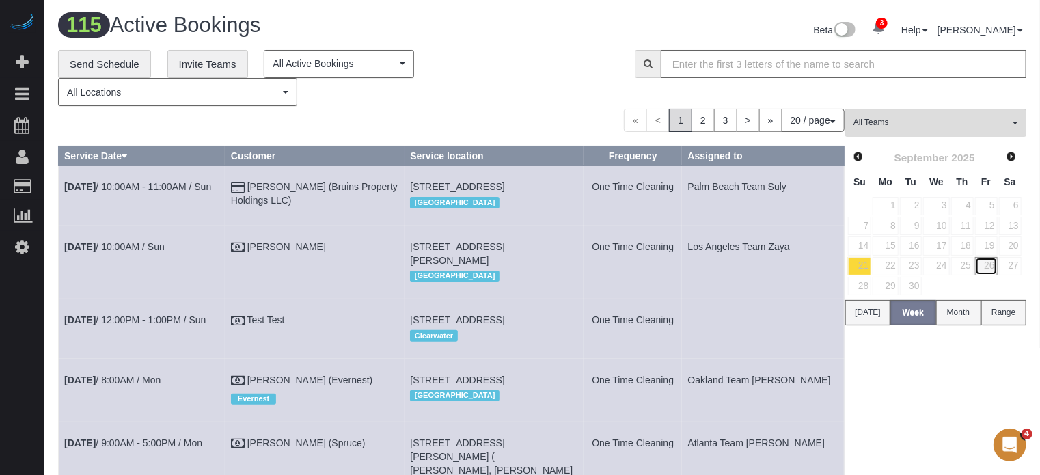
click at [988, 263] on link "26" at bounding box center [986, 266] width 23 height 18
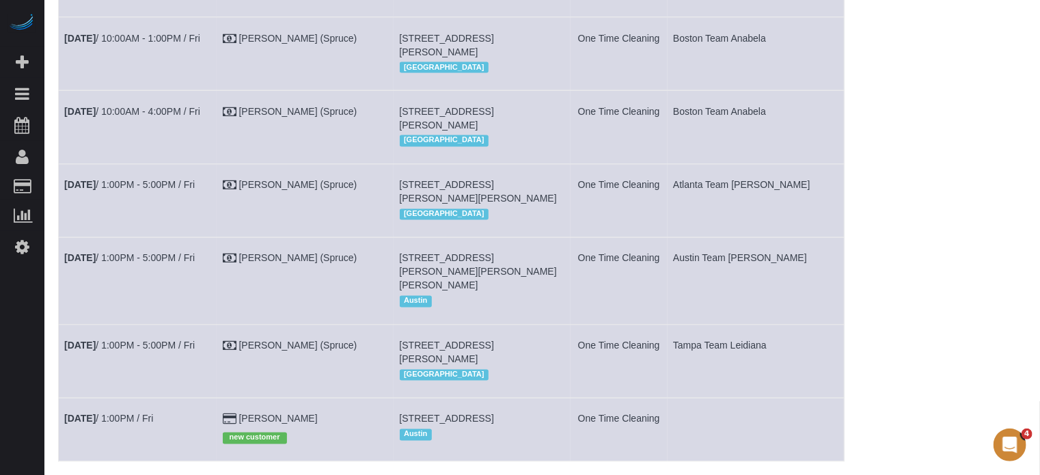
scroll to position [1371, 0]
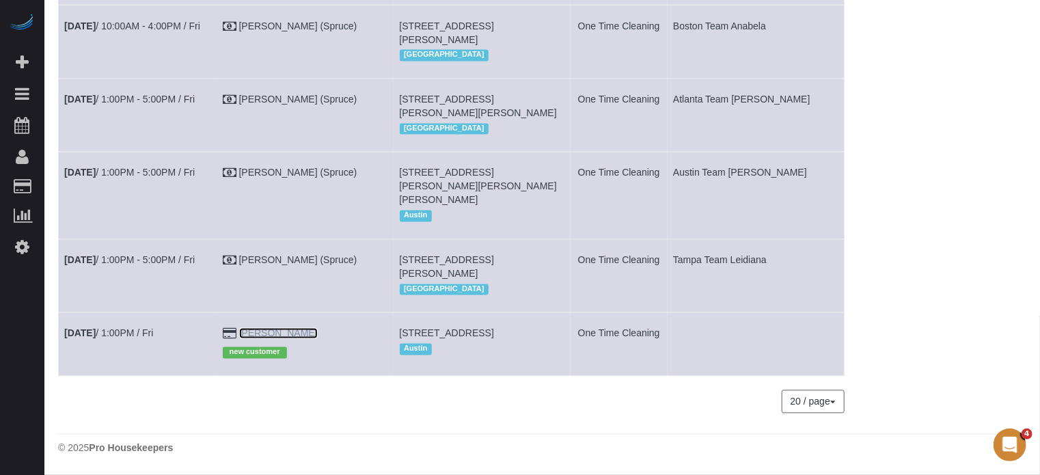
click at [299, 328] on link "Mesgana Gebregiorgis" at bounding box center [278, 333] width 79 height 11
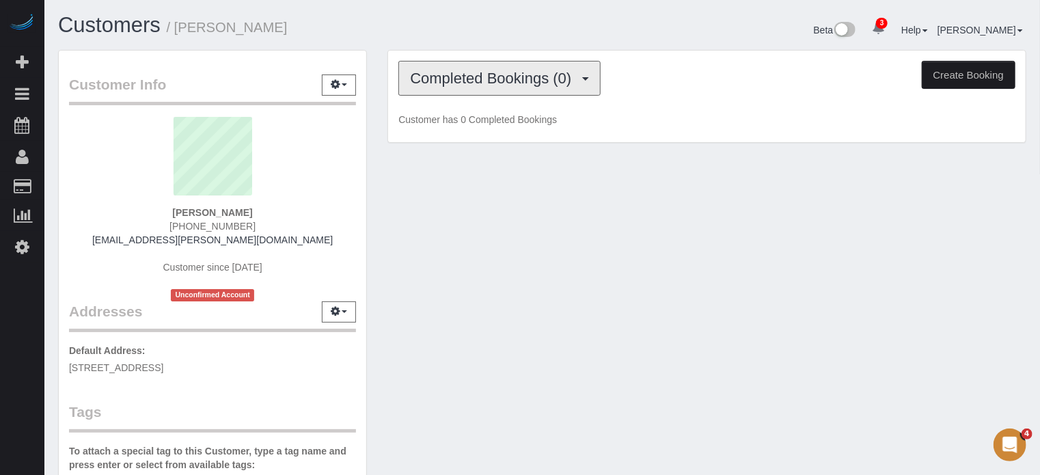
click at [533, 76] on span "Completed Bookings (0)" at bounding box center [494, 78] width 168 height 17
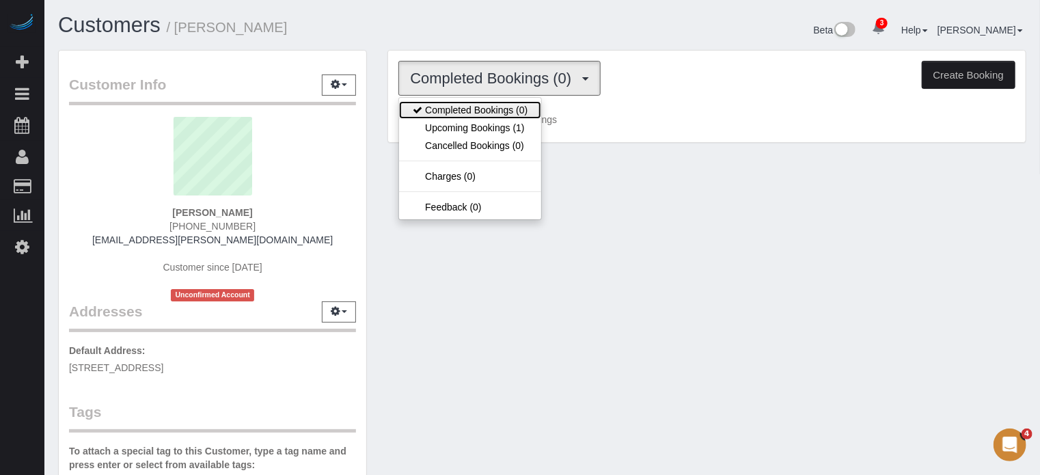
click at [502, 117] on link "Completed Bookings (0)" at bounding box center [470, 110] width 142 height 18
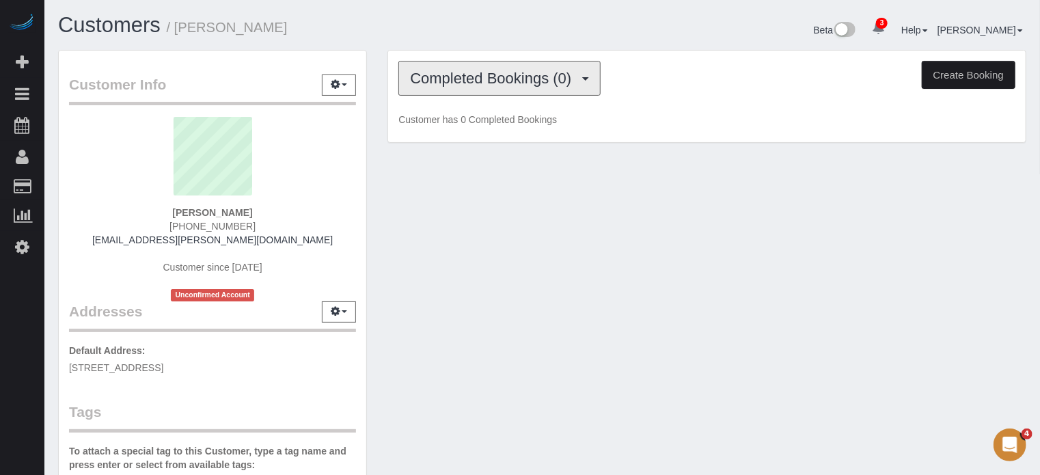
click at [507, 82] on span "Completed Bookings (0)" at bounding box center [494, 78] width 168 height 17
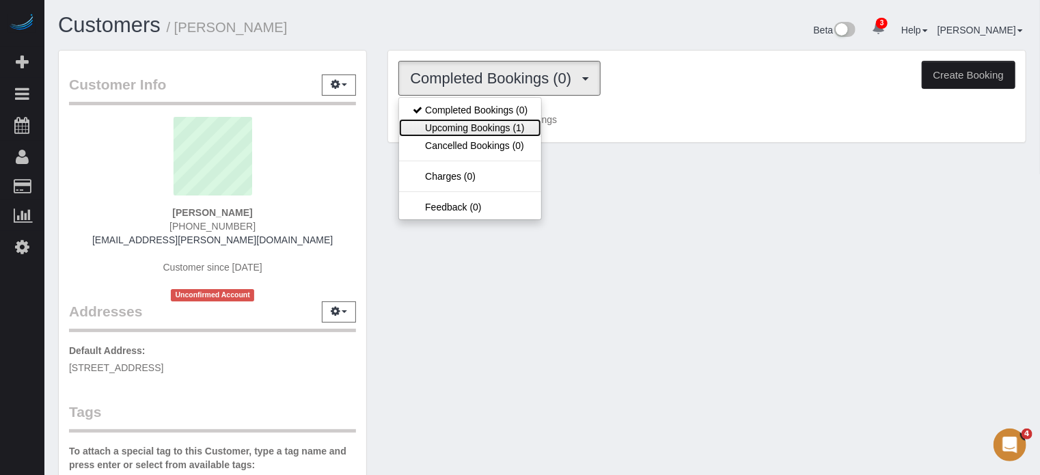
click at [501, 127] on link "Upcoming Bookings (1)" at bounding box center [470, 128] width 142 height 18
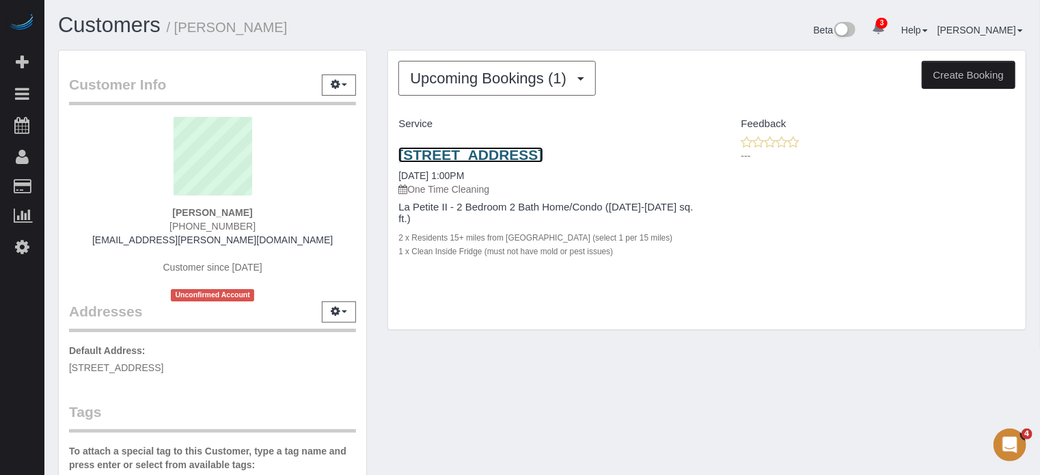
click at [515, 158] on link "12005 Palisades Point Cove, Austin, TX 78738" at bounding box center [471, 155] width 144 height 16
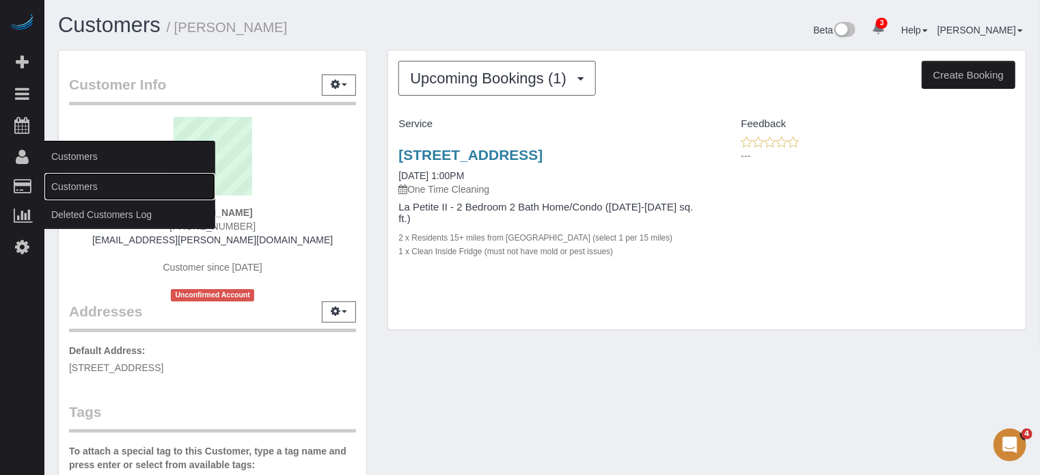
click at [75, 181] on link "Customers" at bounding box center [129, 186] width 171 height 27
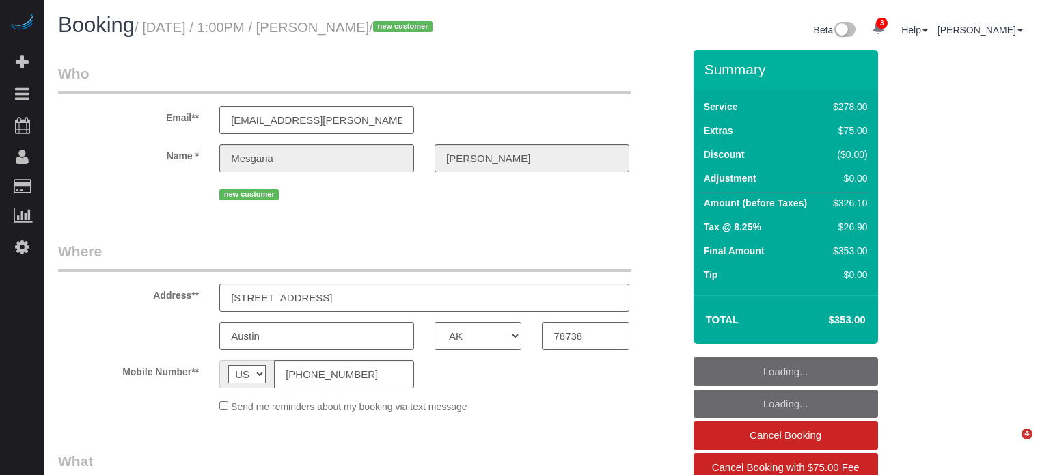
select select "[GEOGRAPHIC_DATA]"
select select "object:740"
select select "5"
select select "number:9"
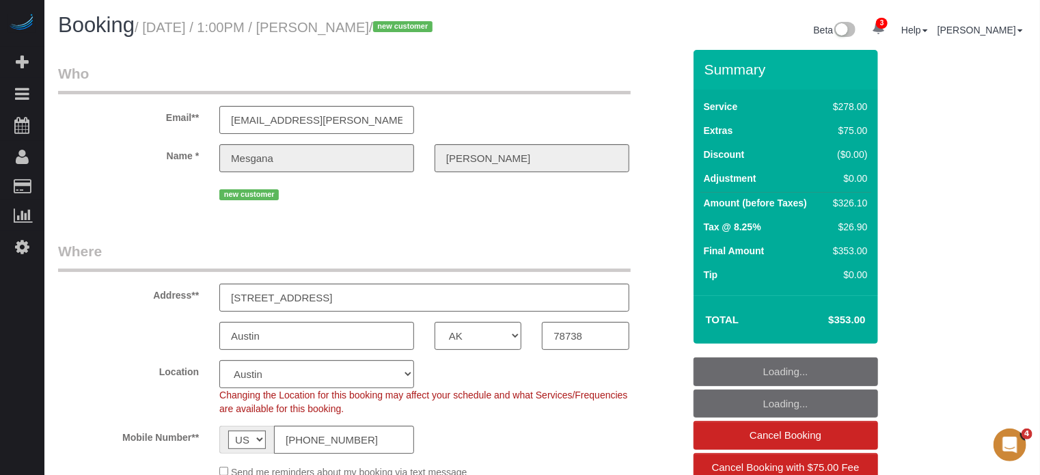
select select "object:890"
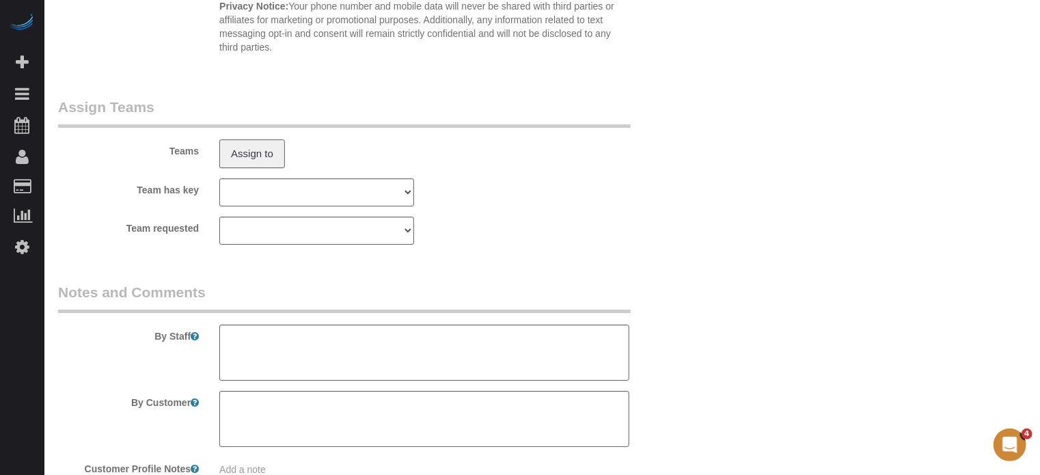
scroll to position [2492, 0]
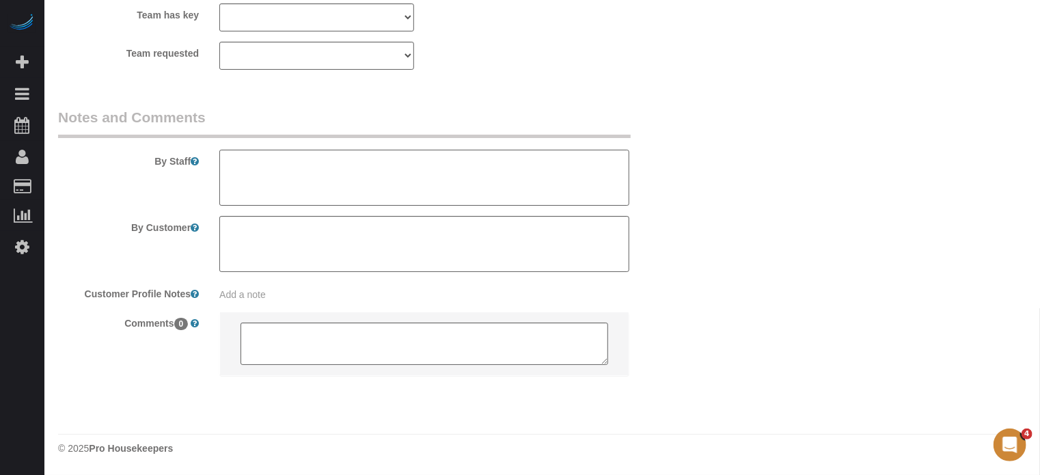
click at [391, 187] on textarea at bounding box center [424, 178] width 410 height 56
type textarea "3 bathrooms"
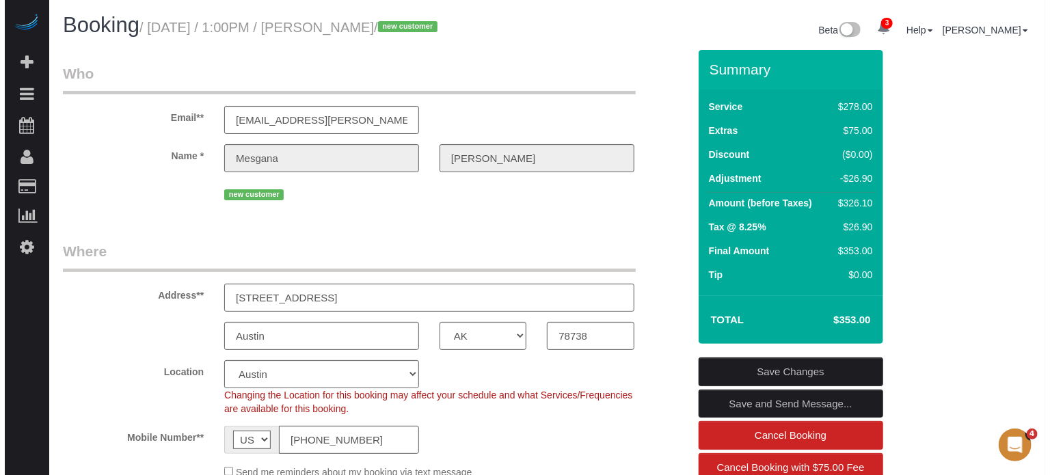
scroll to position [137, 0]
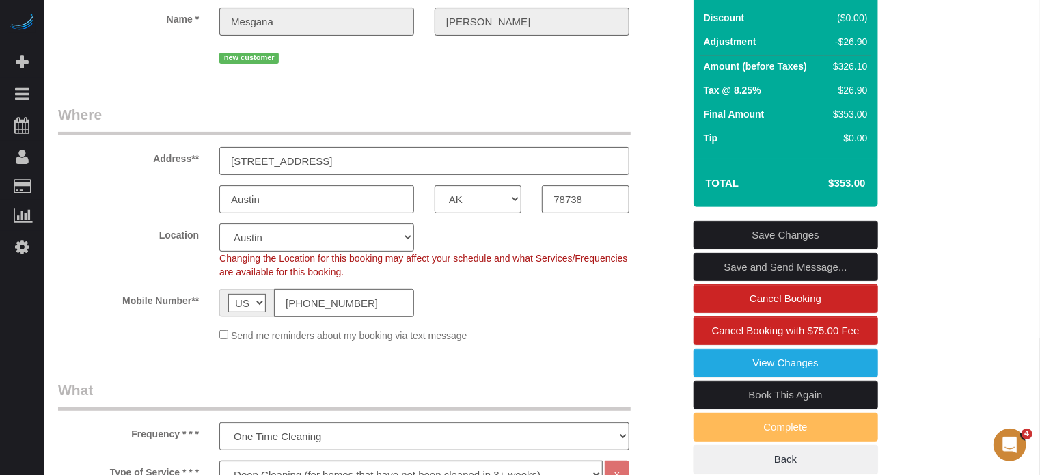
click at [334, 175] on input "[STREET_ADDRESS]" at bounding box center [424, 161] width 410 height 28
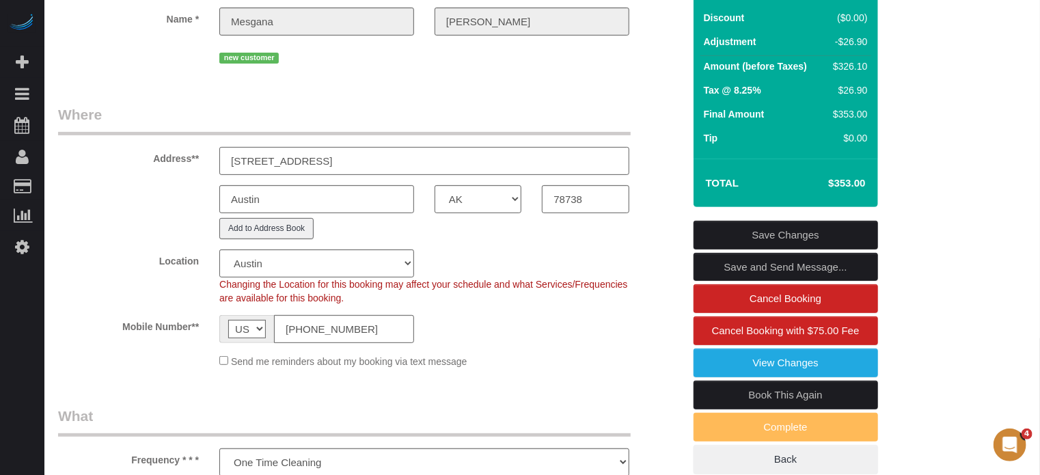
type input "12005 Palisades Pointe Cove"
click at [753, 275] on link "Save and Send Message..." at bounding box center [786, 267] width 185 height 29
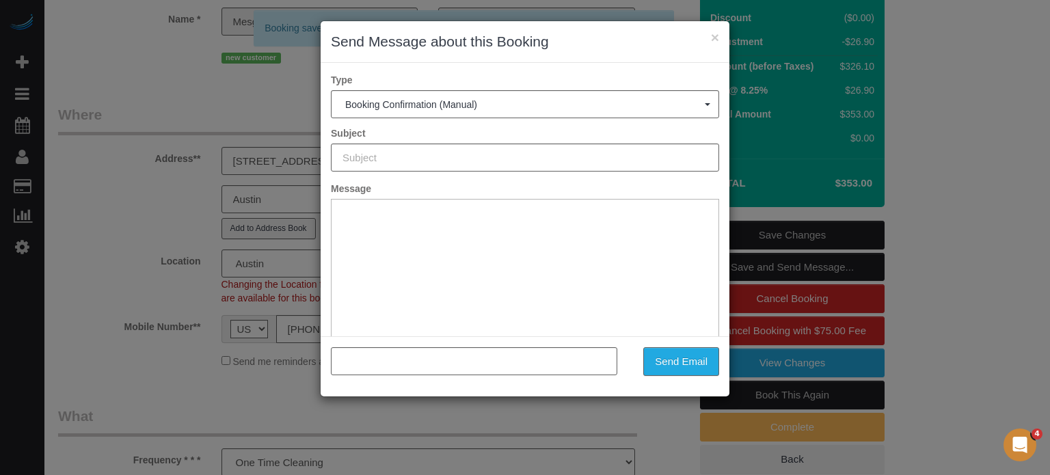
type input "Booking Confirmed!"
type input ""Mesgana Gebregiorgis" <mesgana.gebregiorgis@gmail.com>"
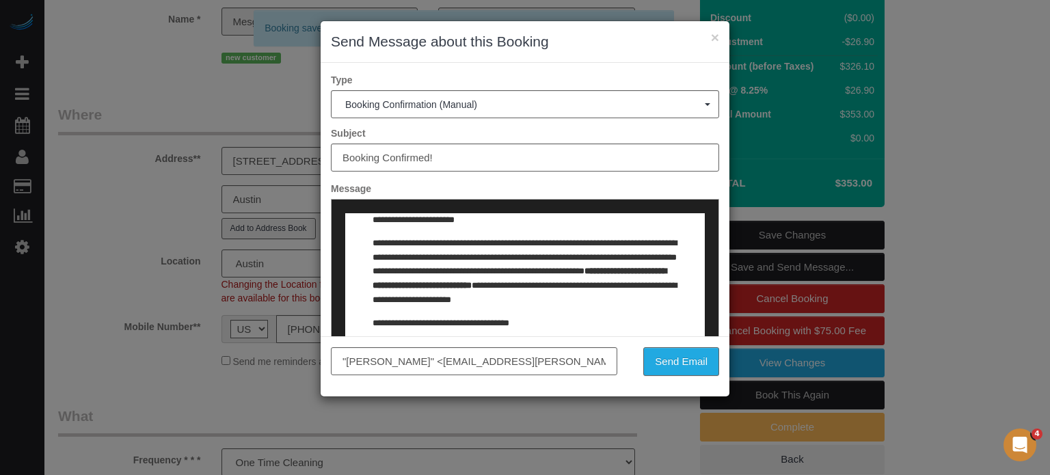
scroll to position [0, 0]
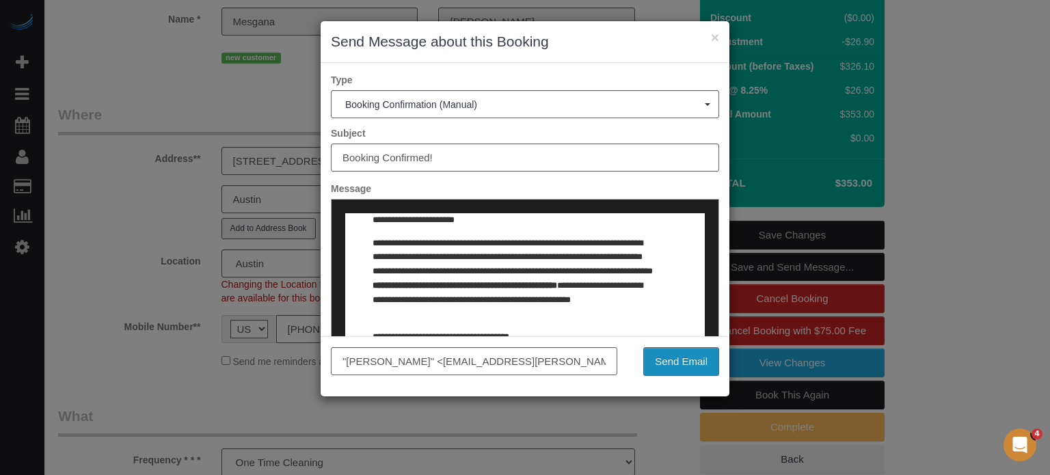
click at [675, 368] on button "Send Email" at bounding box center [681, 361] width 76 height 29
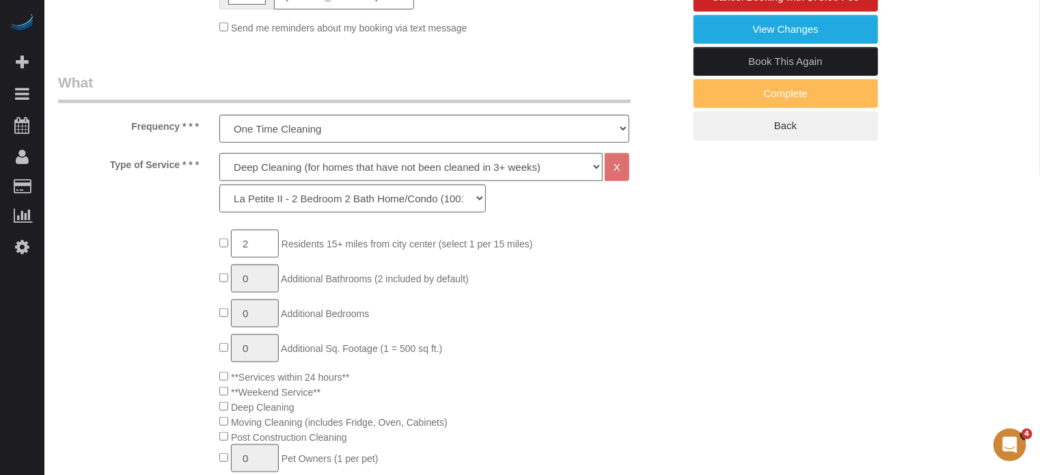
scroll to position [524, 0]
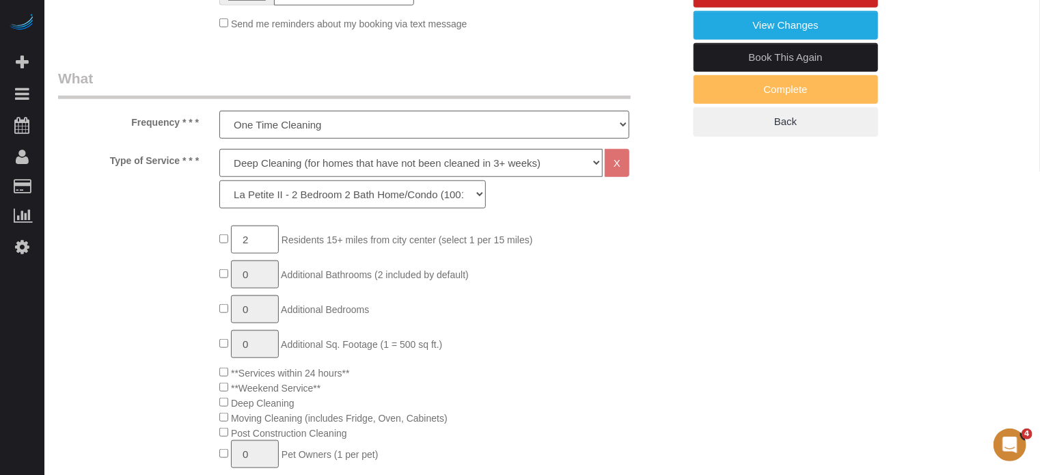
click at [430, 208] on select "La Petite - 1 to 2 Bedroom Condo (under 1000 sq. ft.) La Petite II - 2 Bedroom …" at bounding box center [352, 194] width 267 height 28
click at [532, 205] on div "La Petite - 1 to 2 Bedroom Condo (under 1000 sq. ft.) La Petite II - 2 Bedroom …" at bounding box center [424, 194] width 431 height 28
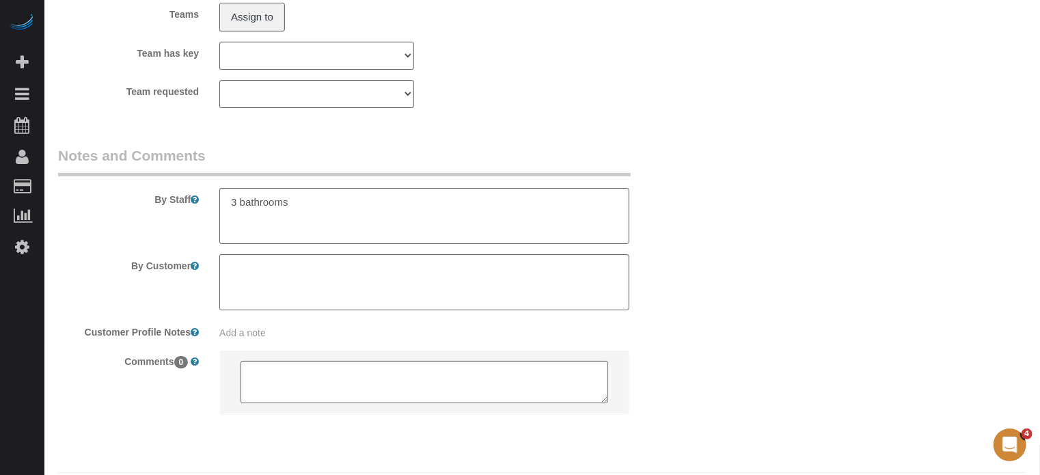
scroll to position [2567, 0]
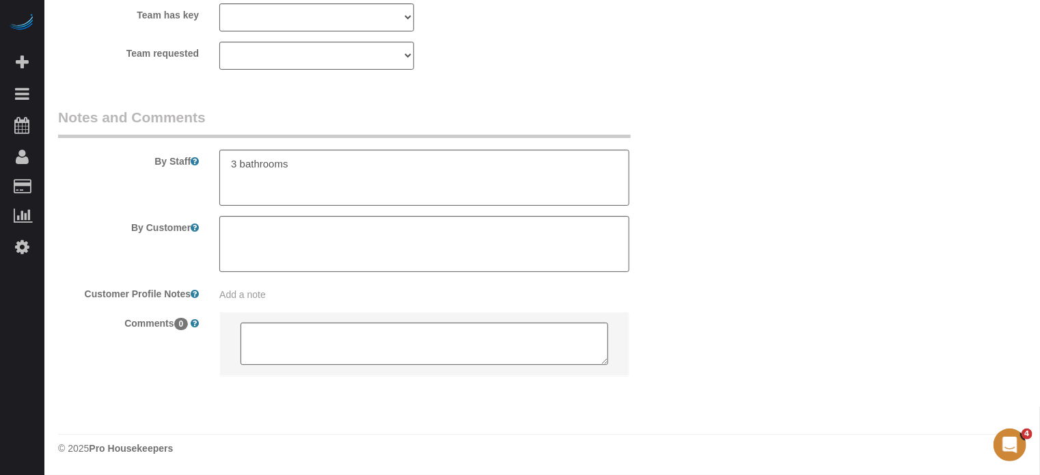
drag, startPoint x: 1045, startPoint y: 125, endPoint x: 13, endPoint y: 5, distance: 1038.5
click at [361, 163] on textarea at bounding box center [424, 178] width 410 height 56
click at [322, 178] on textarea at bounding box center [424, 178] width 410 height 56
type textarea "3 bathrooms. Fridge. You can park in the driveway. It's a gated community: Code…"
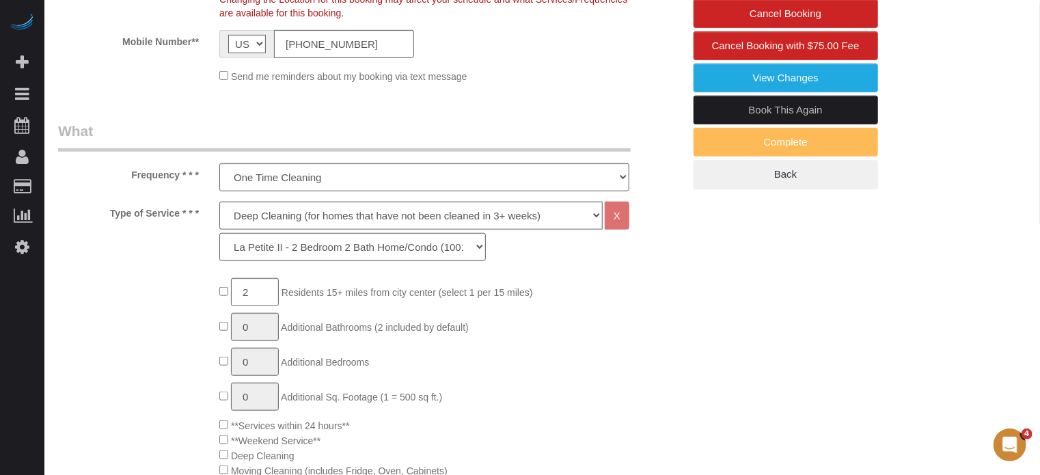
scroll to position [243, 0]
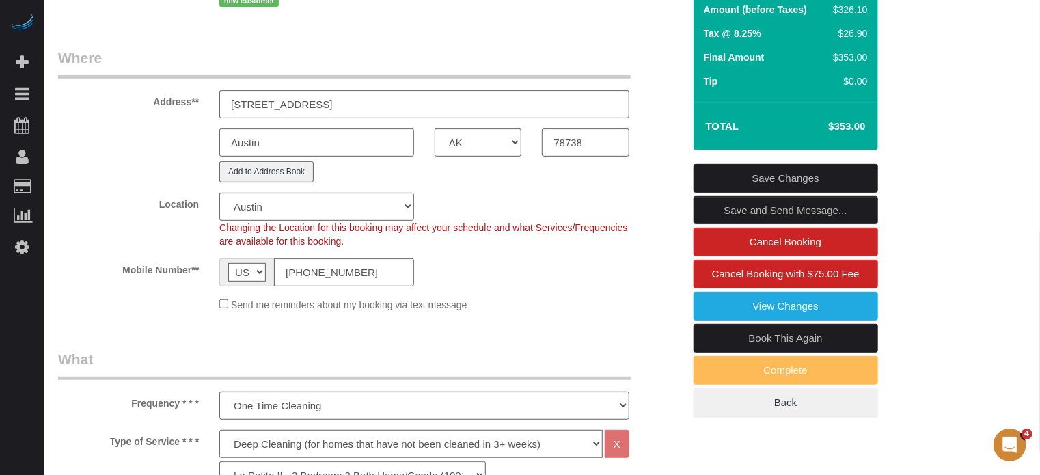
click at [794, 186] on link "Save Changes" at bounding box center [786, 178] width 185 height 29
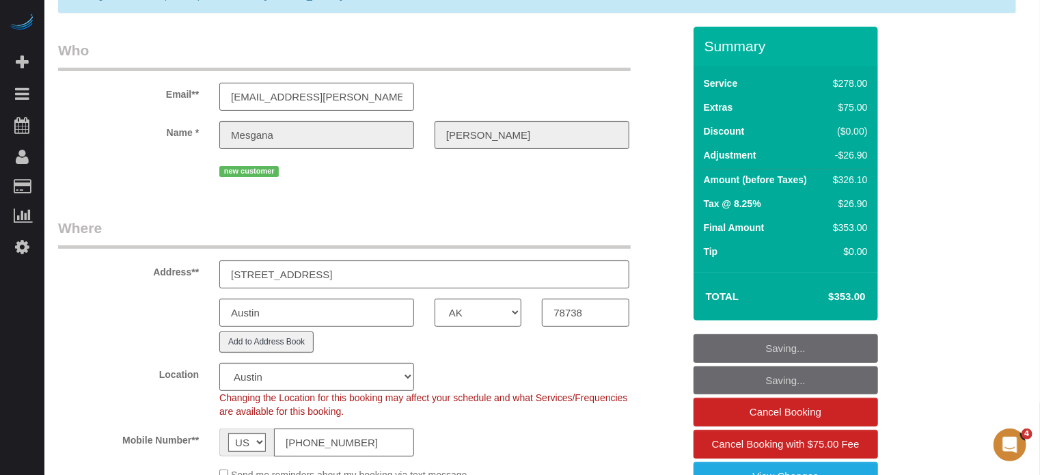
scroll to position [68, 0]
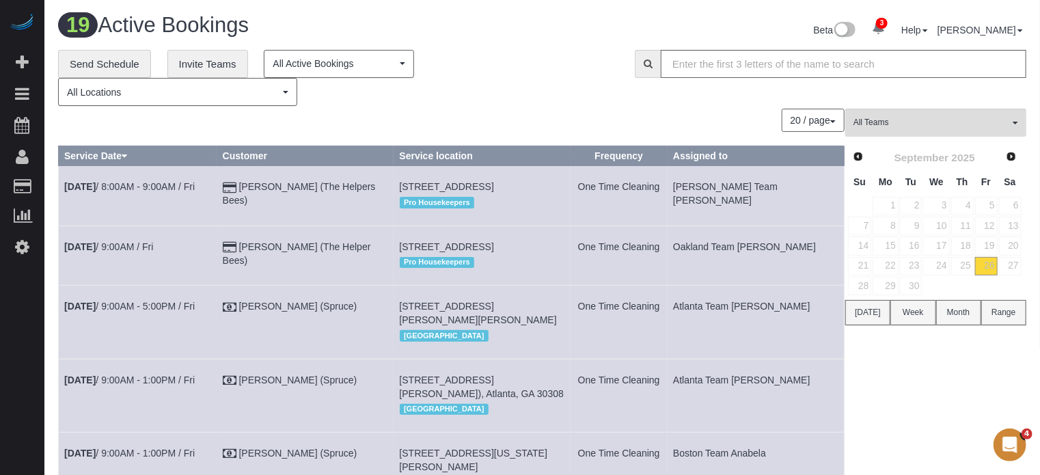
click at [391, 115] on div "20 / page 10 / page 20 / page 30 / page 40 / page 50 / page 100 / page" at bounding box center [451, 120] width 787 height 23
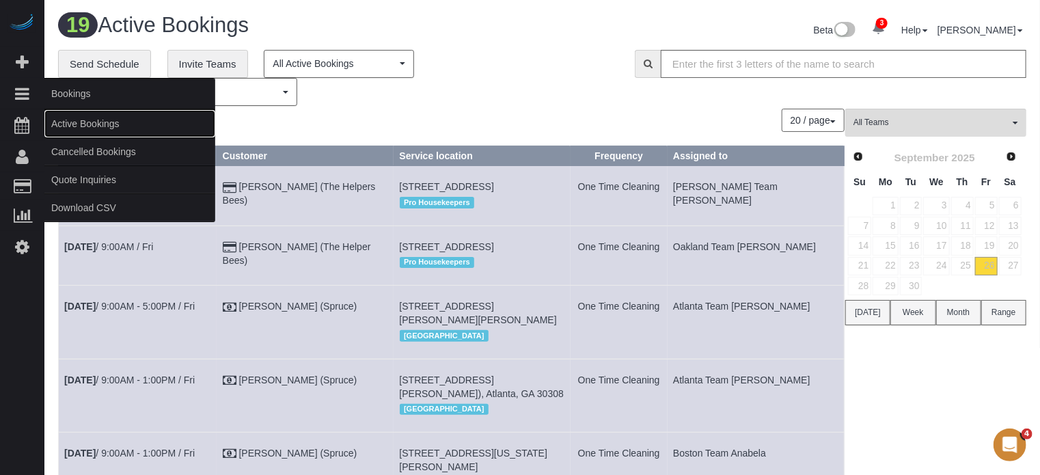
click at [85, 126] on link "Active Bookings" at bounding box center [129, 123] width 171 height 27
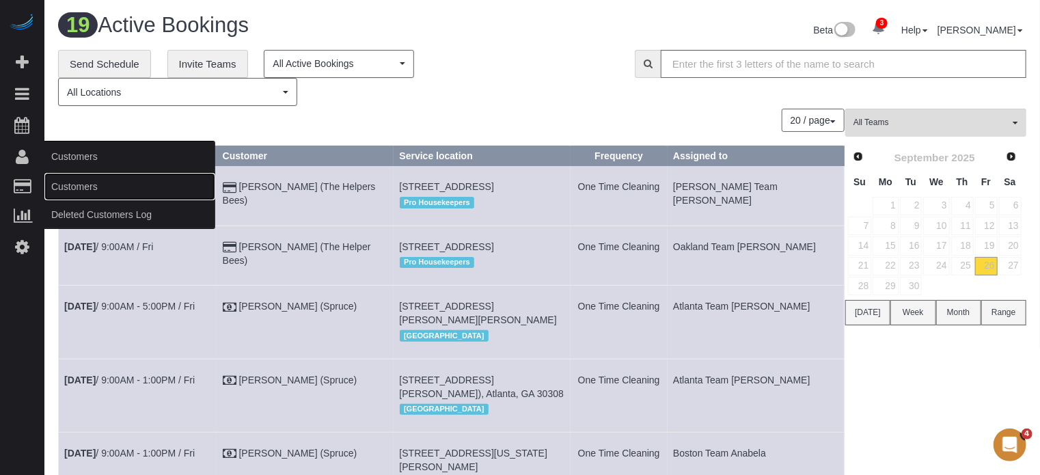
click at [59, 177] on link "Customers" at bounding box center [129, 186] width 171 height 27
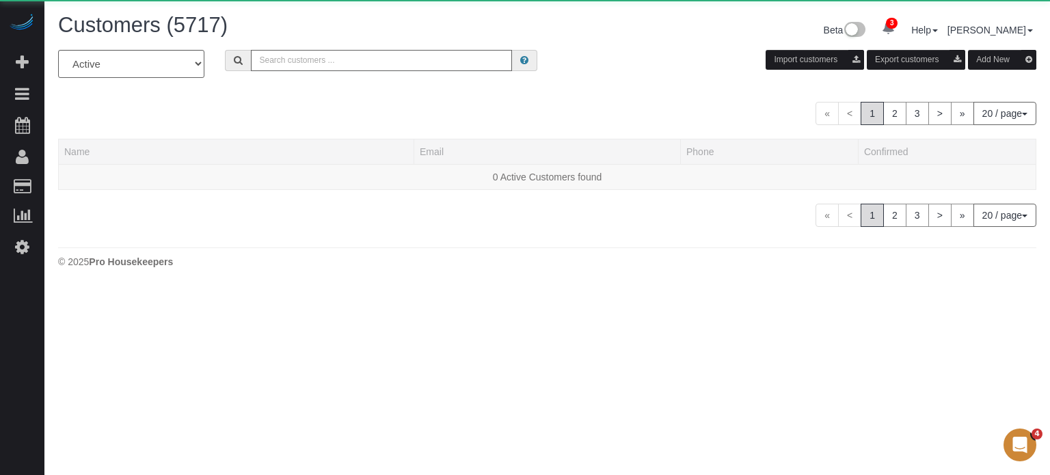
click at [329, 64] on input "text" at bounding box center [381, 60] width 261 height 21
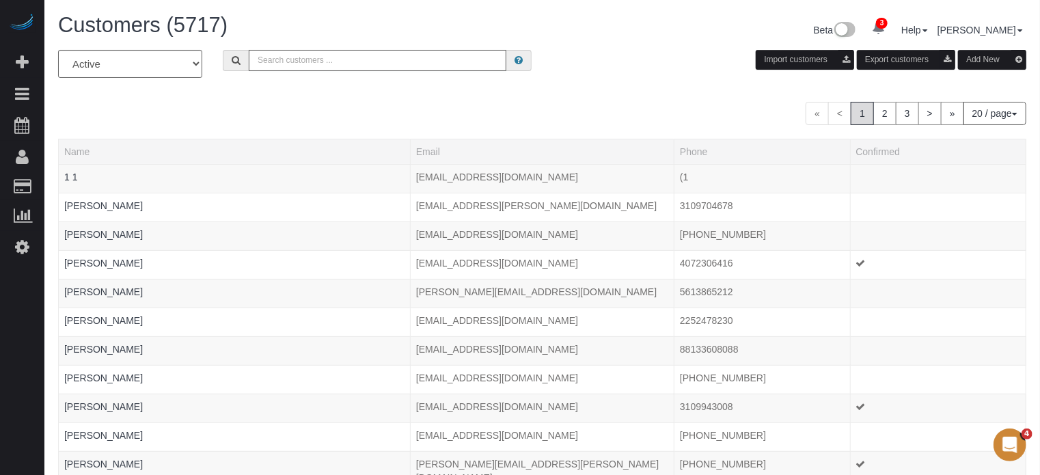
paste input "desireeannnunes@gmail.com"
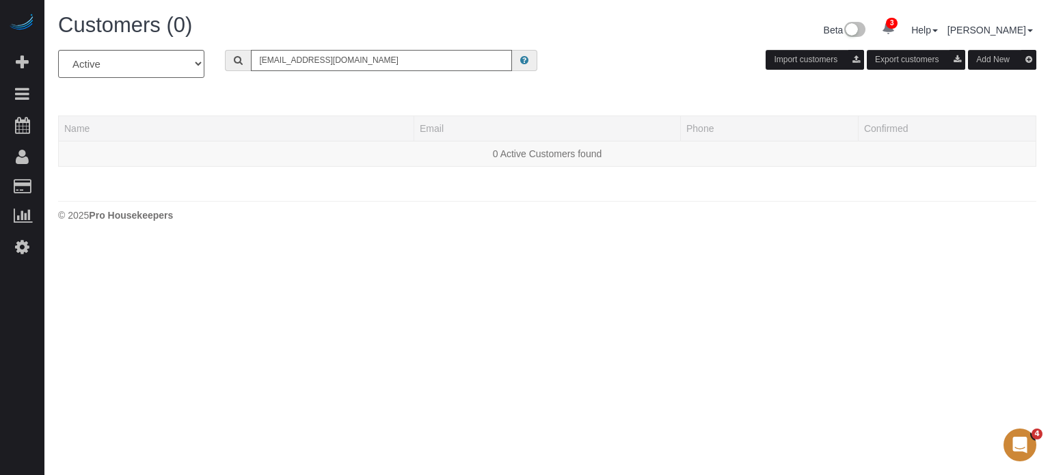
type input "desireeannnunes@gmail.com"
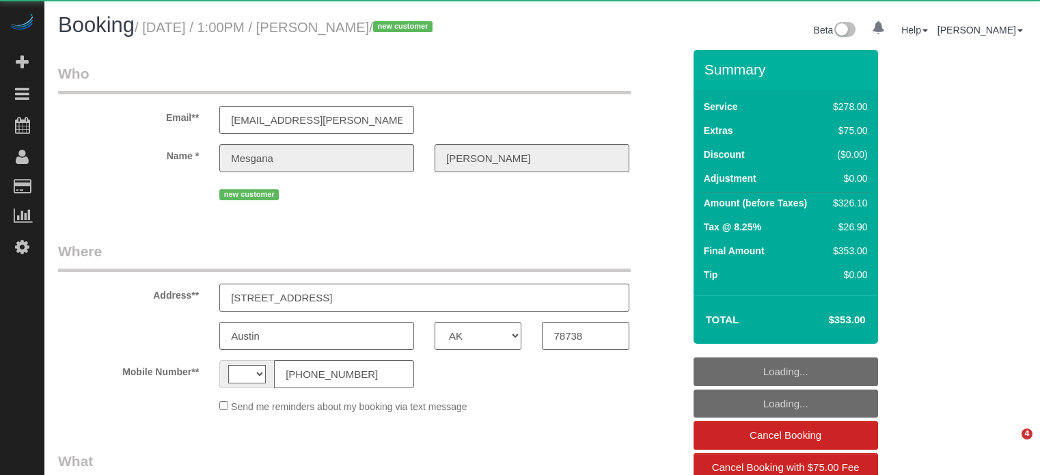
select select "[GEOGRAPHIC_DATA]"
select select "string:fspay-3ecf8db4-b59f-4de4-b31c-c2b4e4e4a2f0"
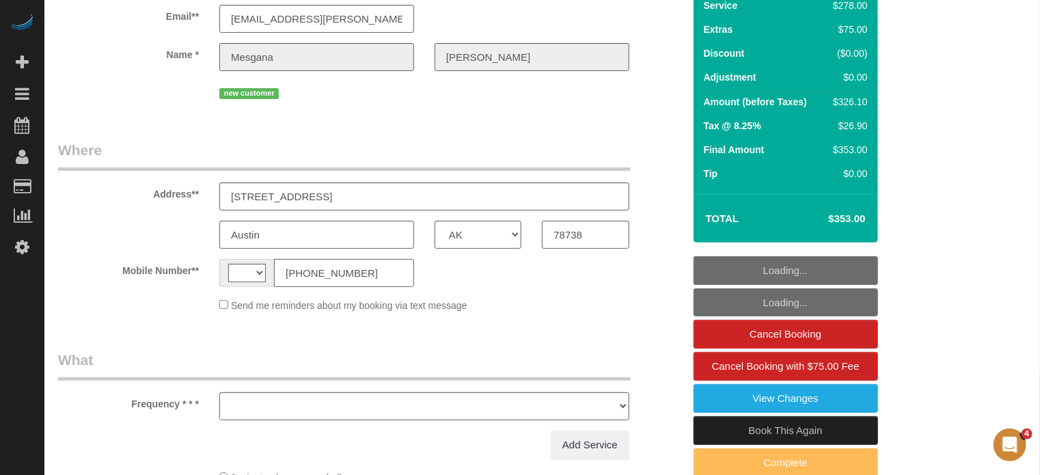
scroll to position [104, 0]
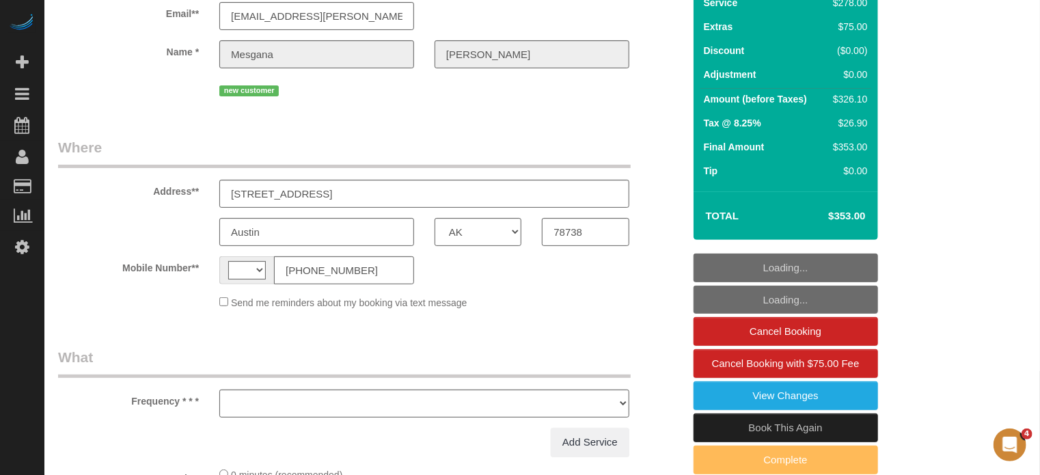
select select "number:9"
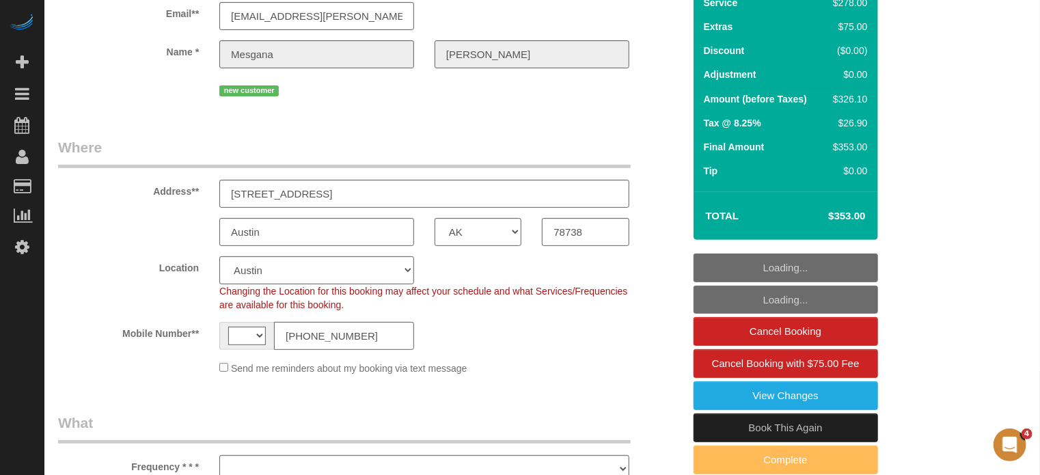
select select "5"
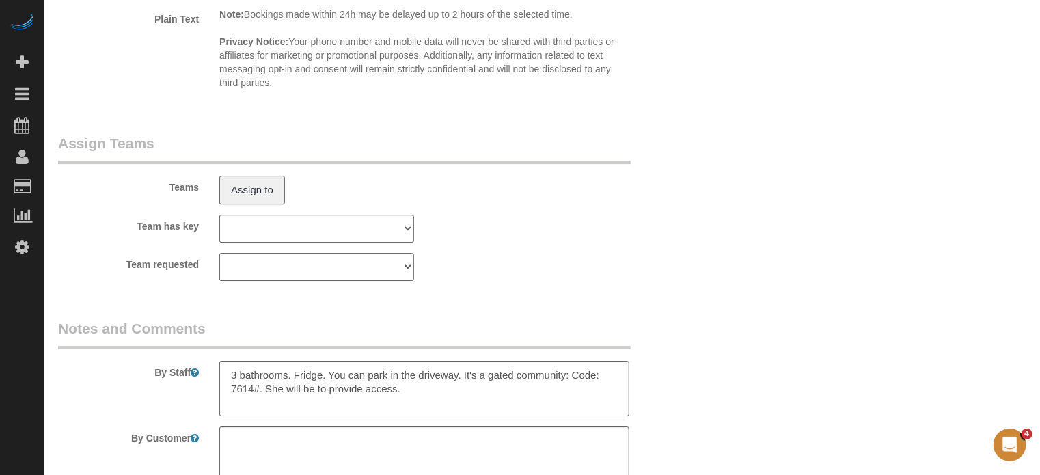
select select "string:[GEOGRAPHIC_DATA]"
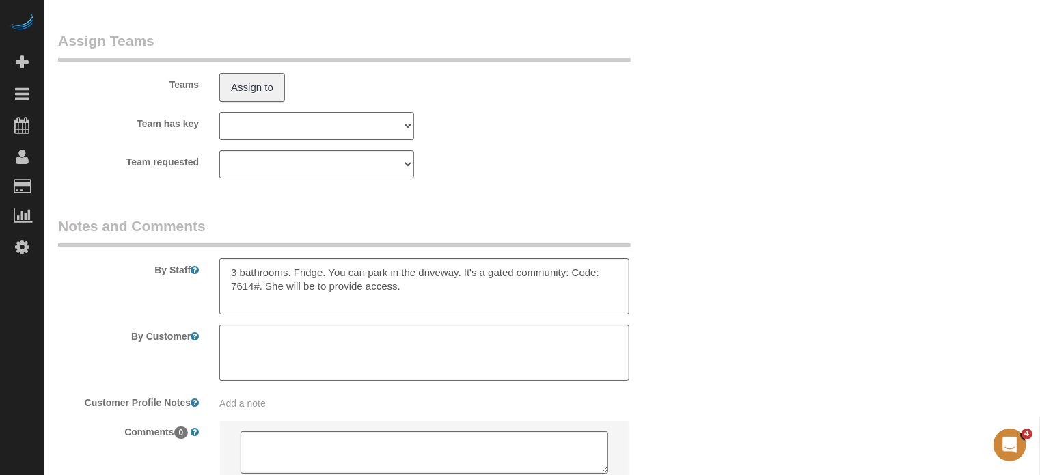
scroll to position [2492, 0]
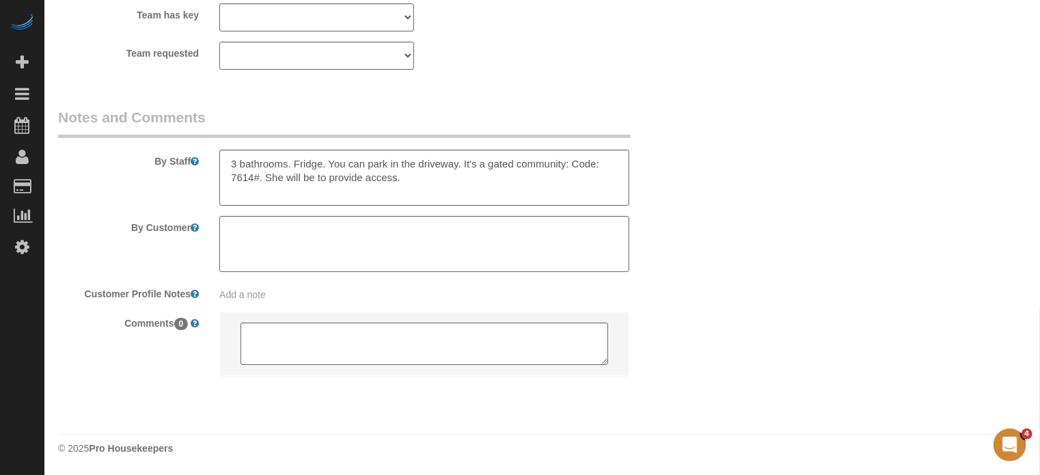
select select "object:890"
click at [232, 161] on textarea at bounding box center [424, 178] width 410 height 56
click at [342, 165] on textarea at bounding box center [424, 178] width 410 height 56
type textarea "Only clean 3 bathrooms and 1 Fridge. You can park in the driveway. It's a gated…"
click at [688, 188] on div "By Staff" at bounding box center [371, 156] width 646 height 98
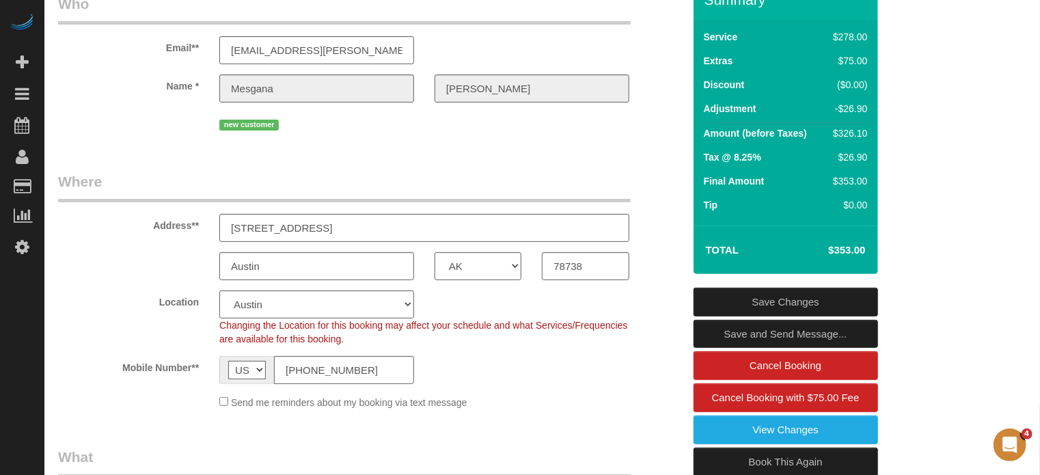
scroll to position [70, 0]
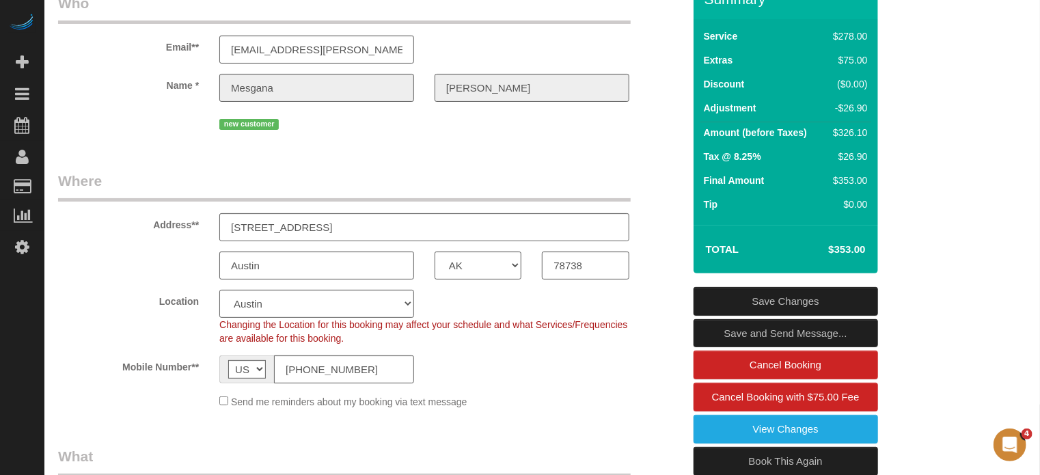
click at [736, 313] on link "Save Changes" at bounding box center [786, 301] width 185 height 29
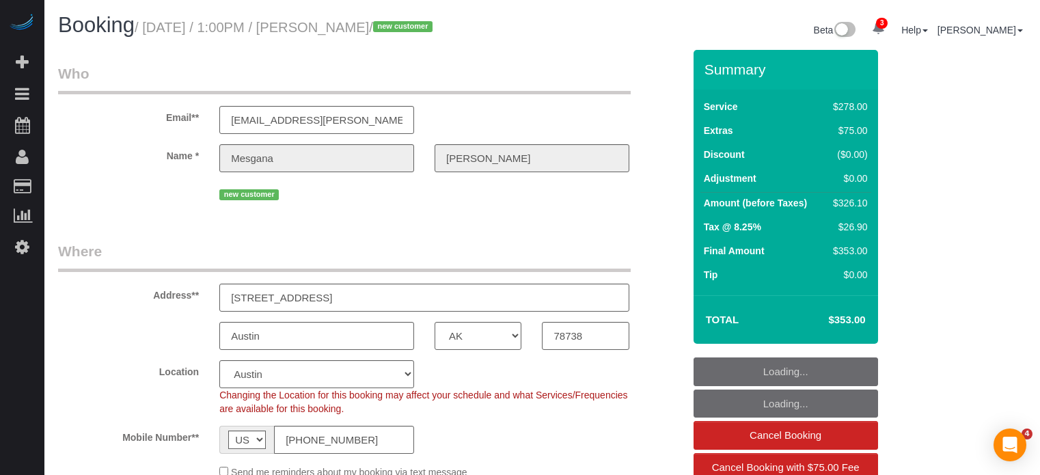
select select "[GEOGRAPHIC_DATA]"
select select "5"
select select "number:9"
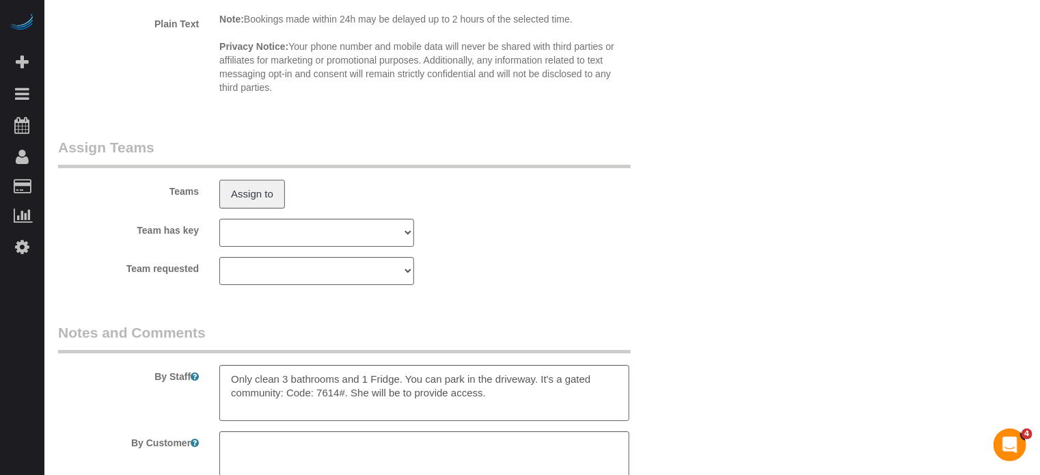
scroll to position [2492, 0]
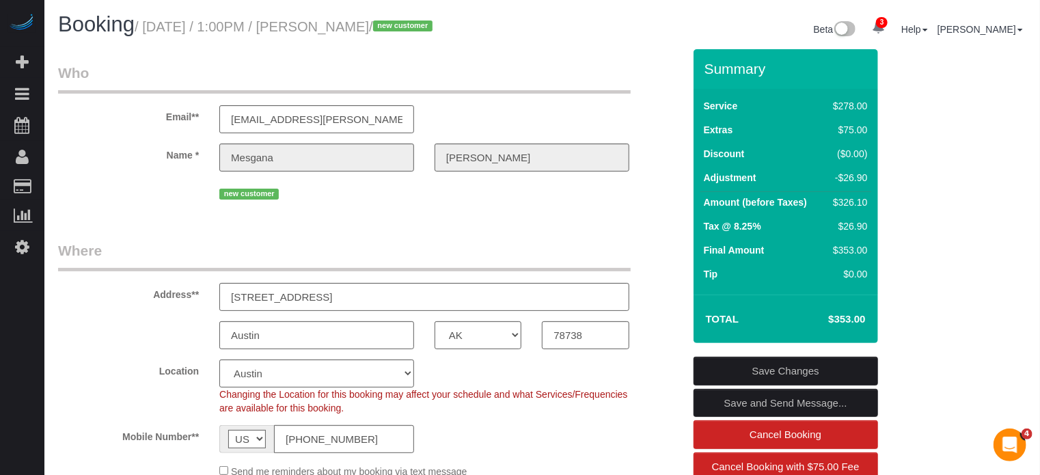
scroll to position [0, 0]
